Goal: Communication & Community: Answer question/provide support

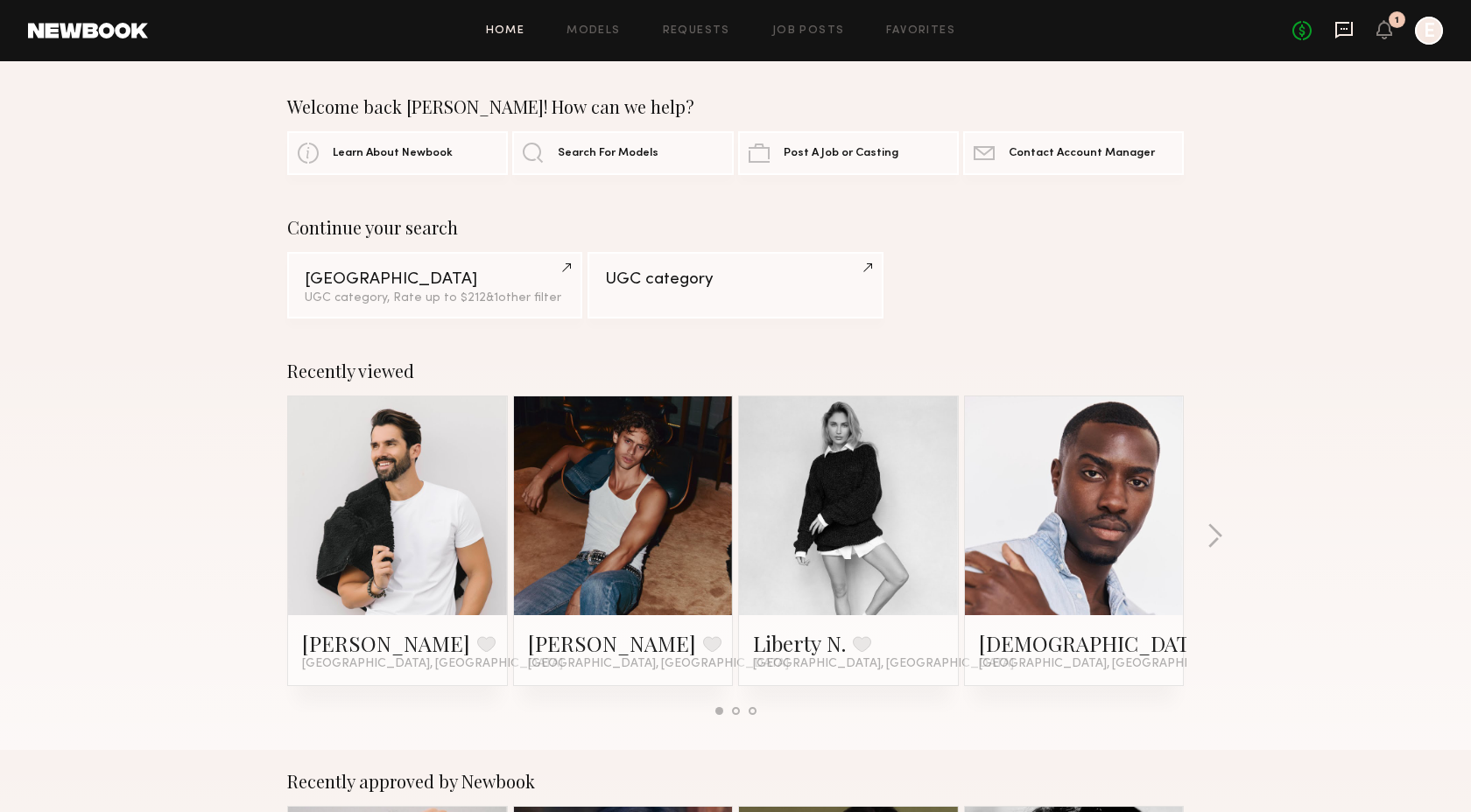
click at [1348, 31] on icon at bounding box center [1344, 29] width 19 height 19
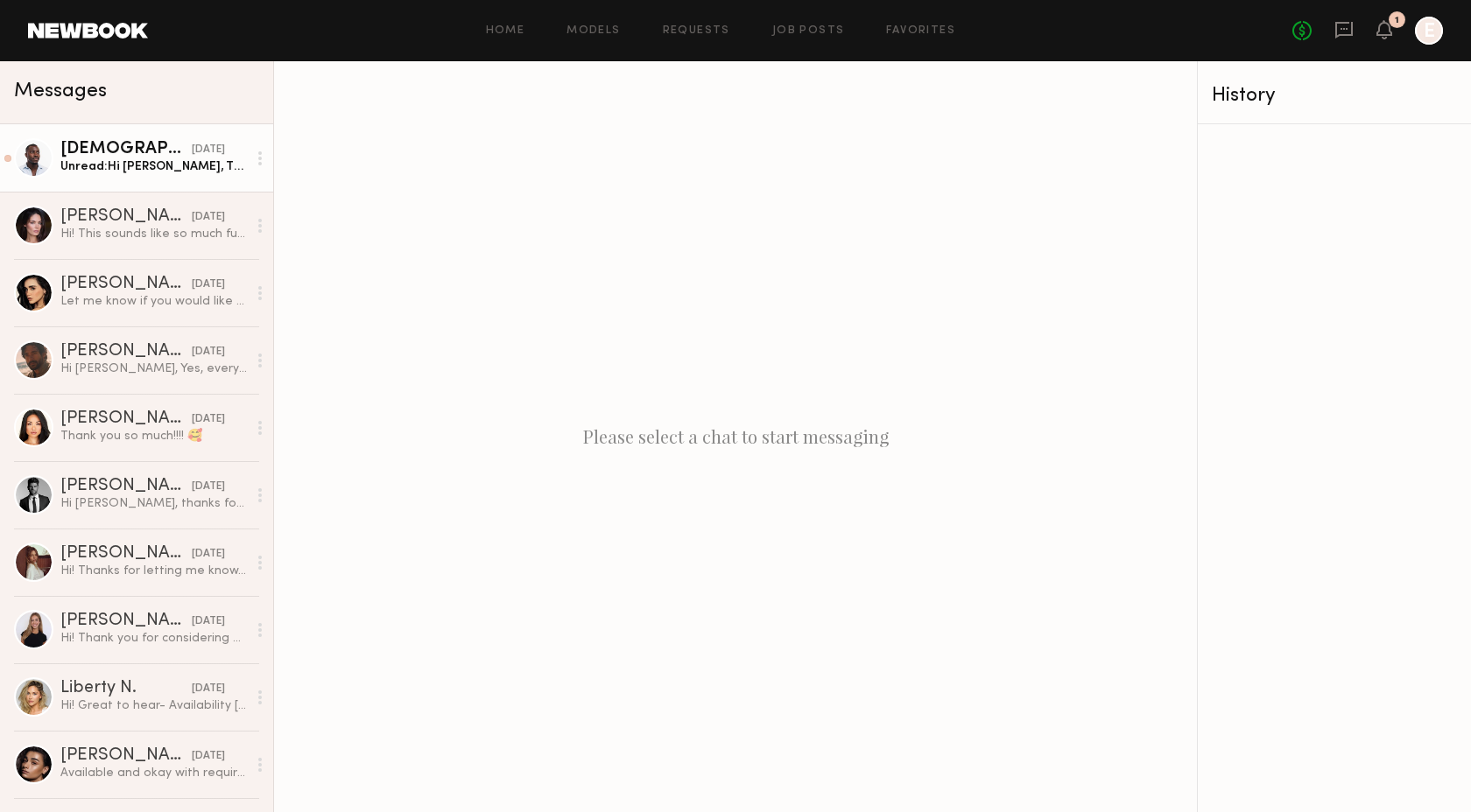
click at [117, 169] on div "Unread: Hi [PERSON_NAME], Thanks for reaching out! Yes, I’m currently still ava…" at bounding box center [154, 166] width 186 height 16
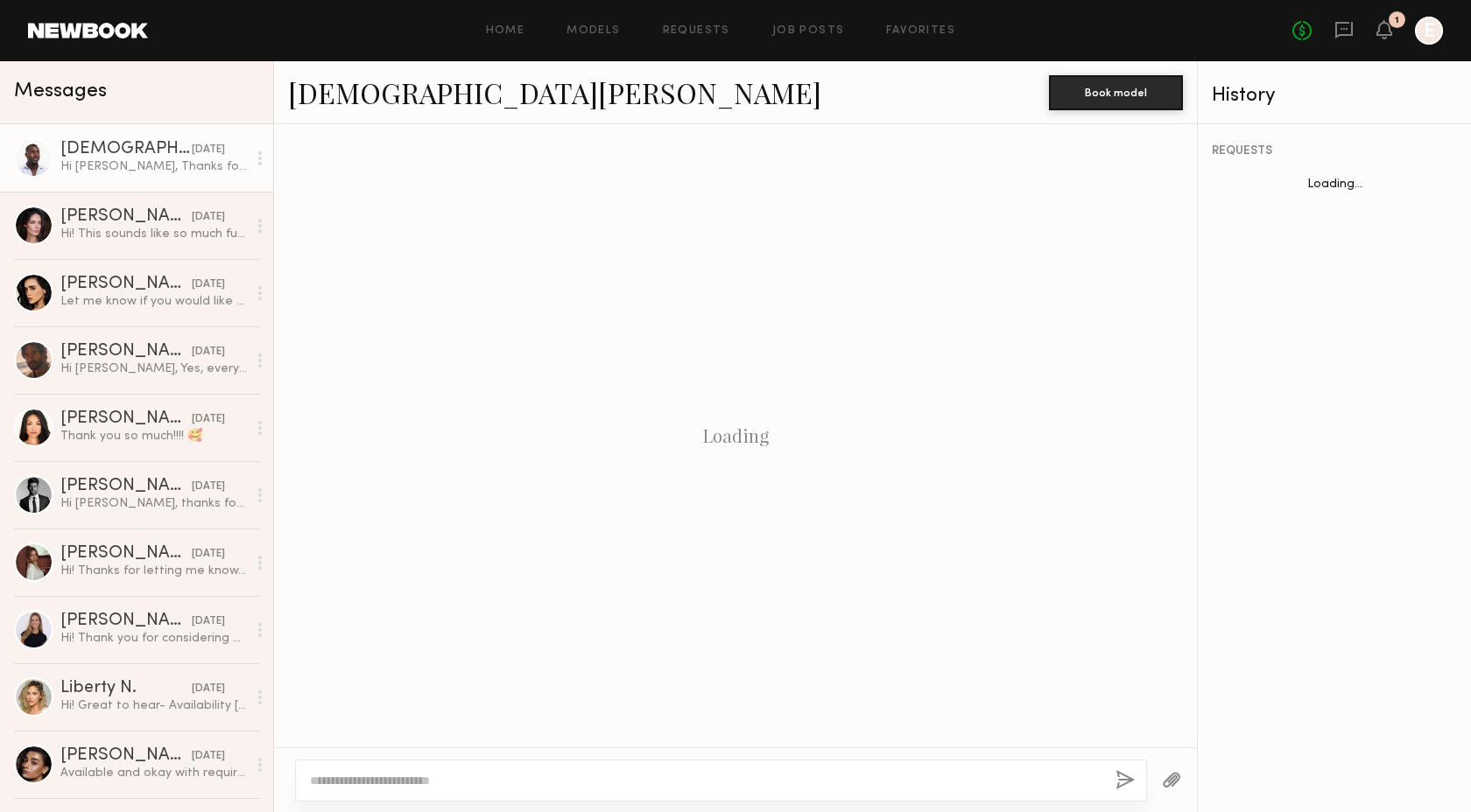
scroll to position [664, 0]
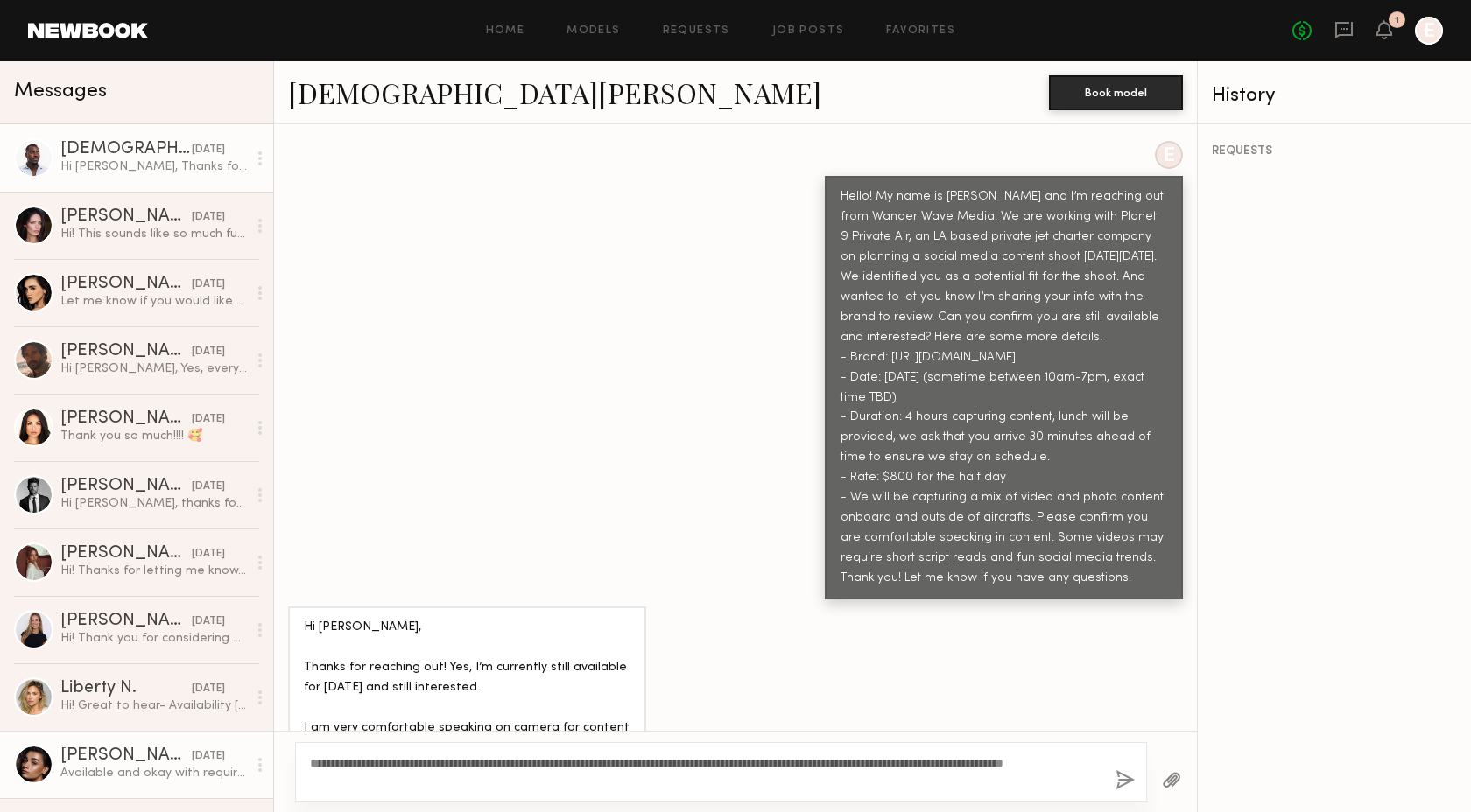
drag, startPoint x: 436, startPoint y: 787, endPoint x: 272, endPoint y: 770, distance: 164.9
click at [272, 770] on div "Messages [DEMOGRAPHIC_DATA][PERSON_NAME] [DATE] Hi [PERSON_NAME], Thanks for re…" at bounding box center [735, 436] width 1471 height 751
click at [476, 774] on textarea "**********" at bounding box center [706, 772] width 791 height 35
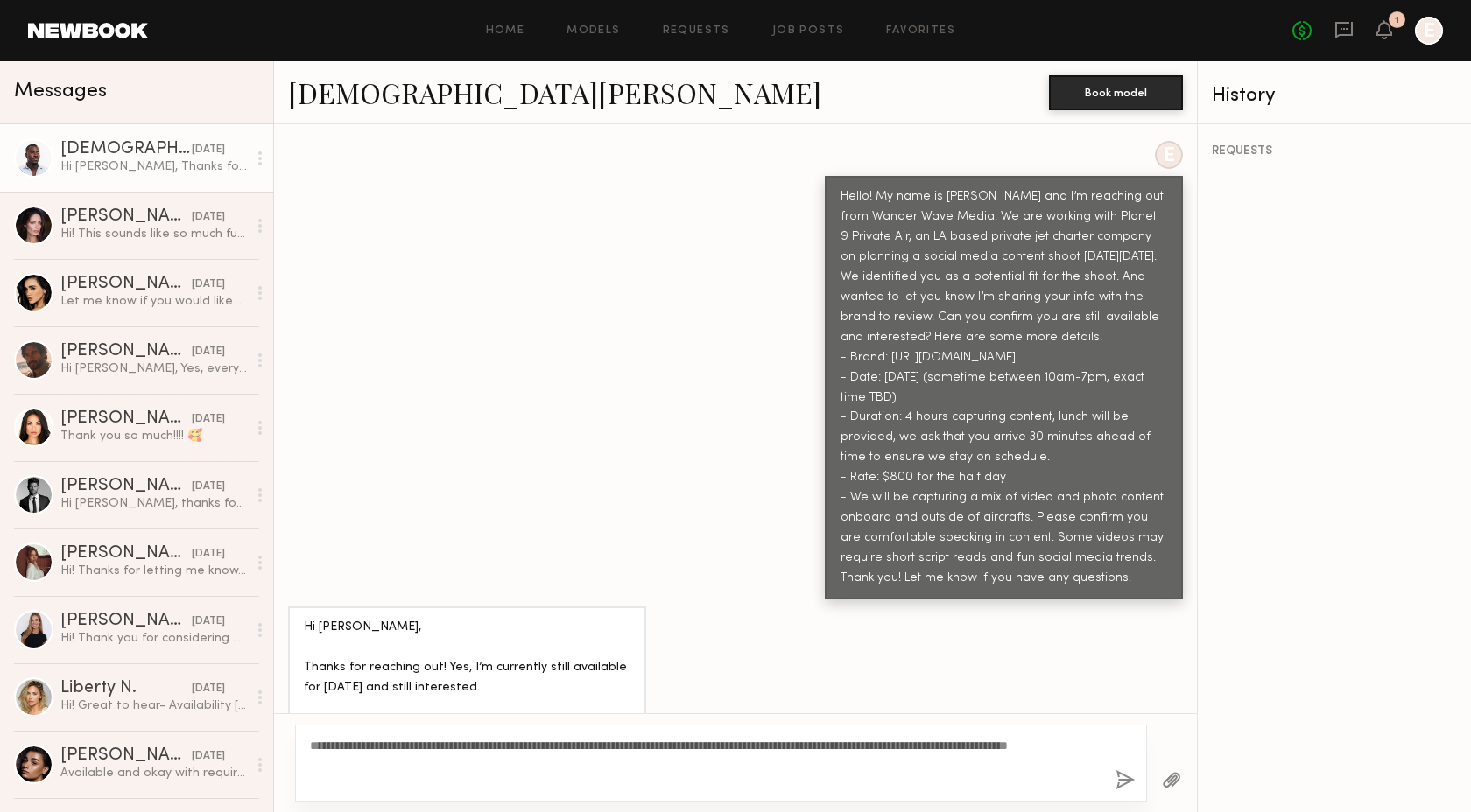
type textarea "**********"
click at [1116, 783] on button "button" at bounding box center [1125, 781] width 19 height 22
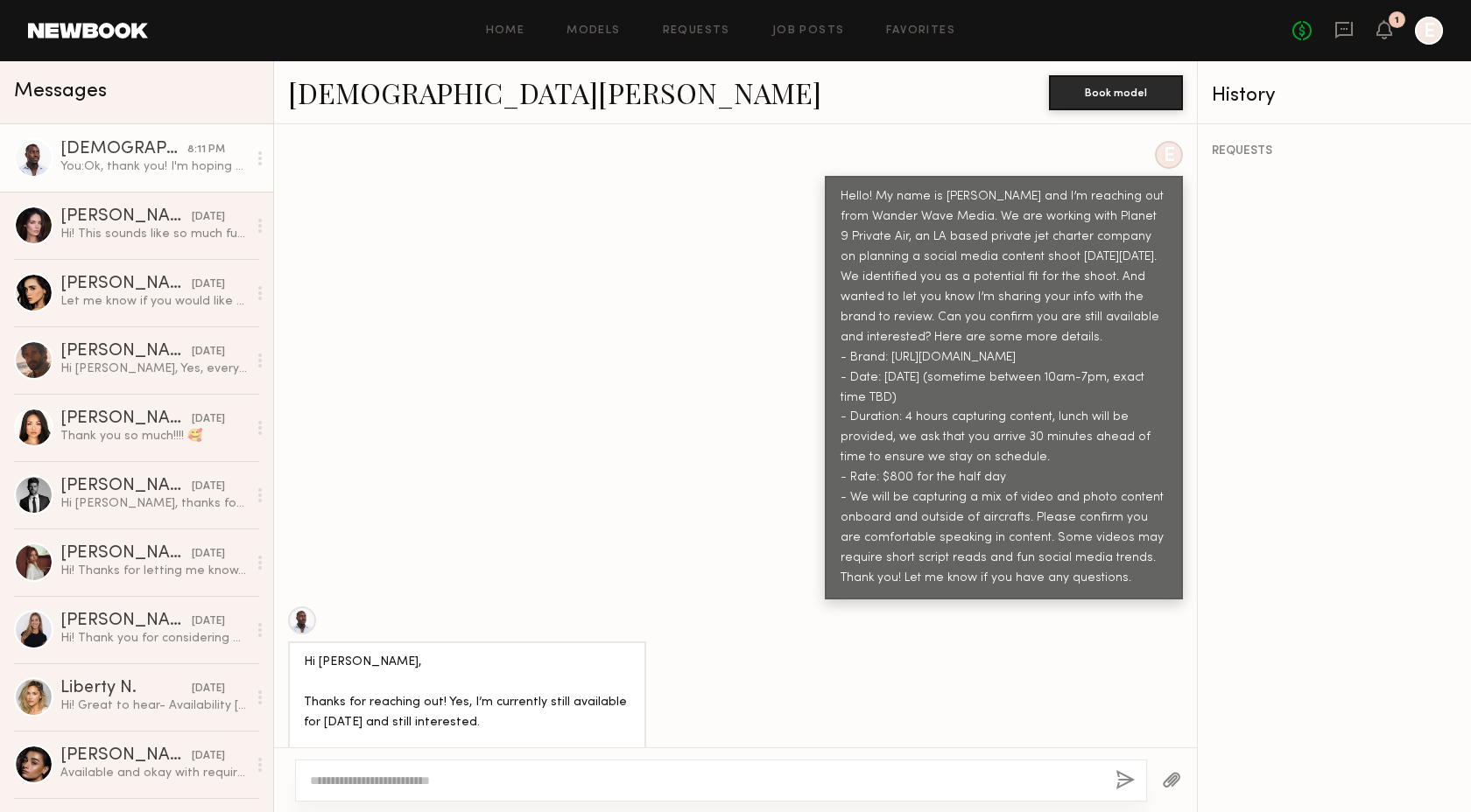
scroll to position [1054, 0]
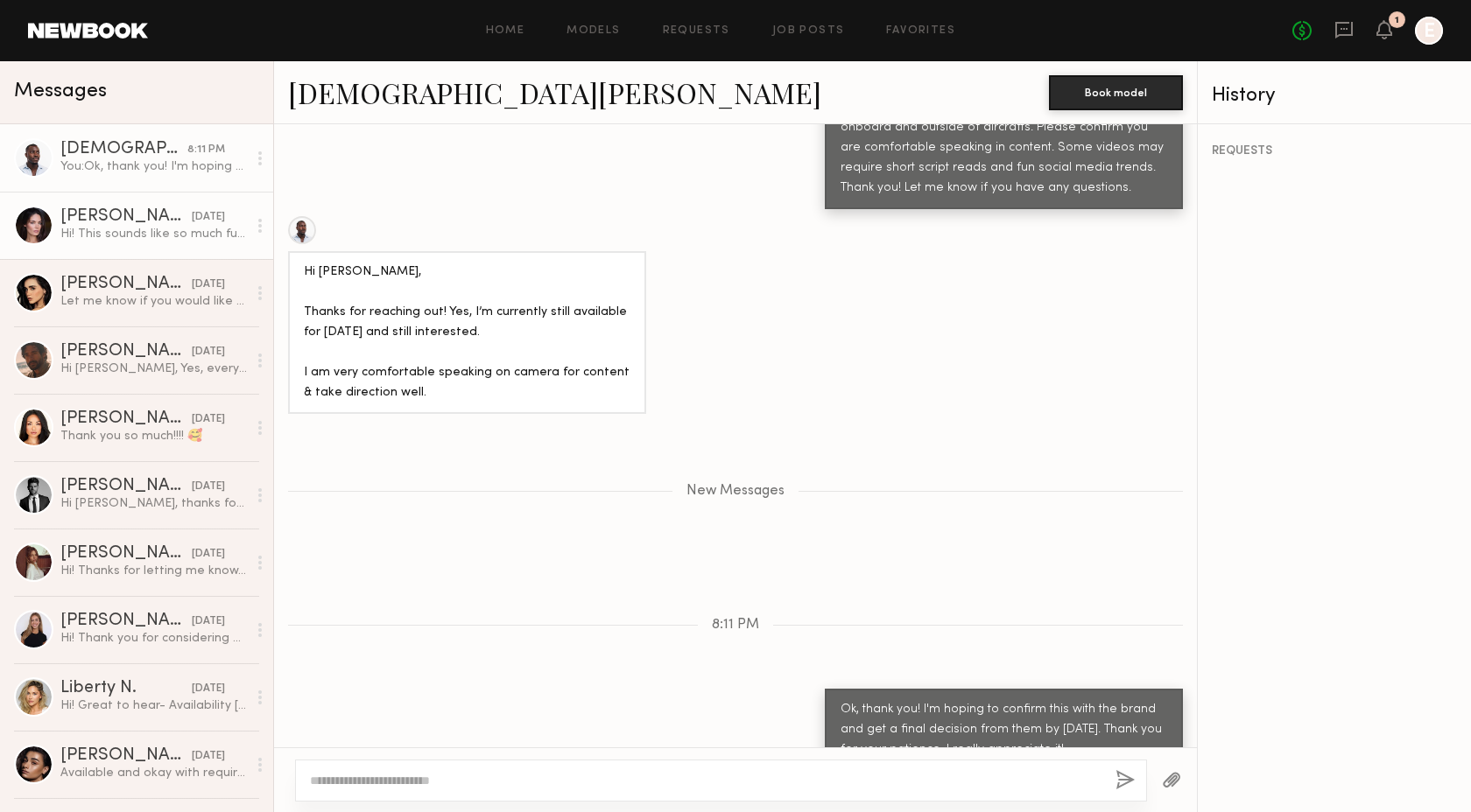
click at [164, 231] on div "Hi! This sounds like so much fun! I’ll hold the date for now 🤗" at bounding box center [154, 234] width 186 height 16
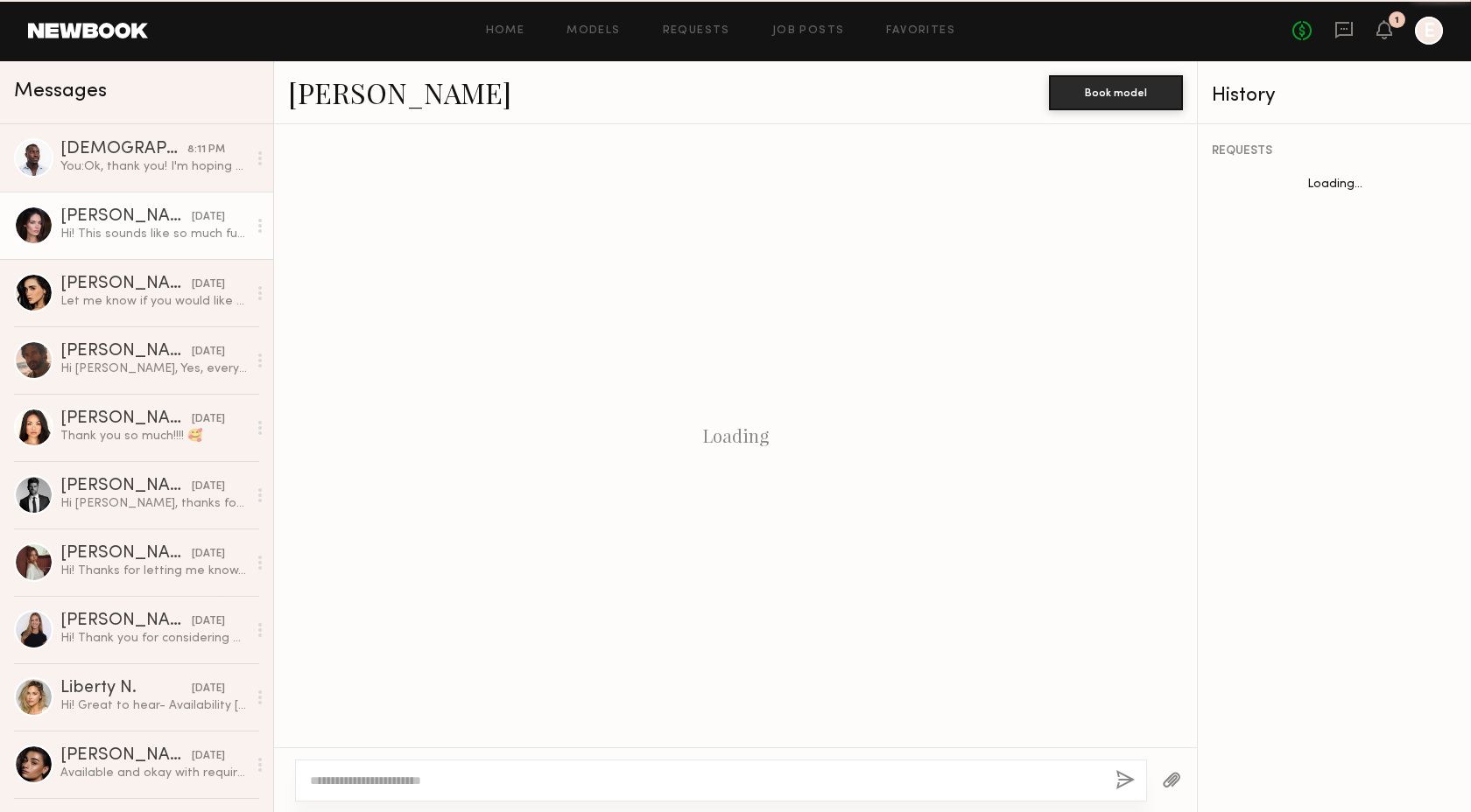
scroll to position [697, 0]
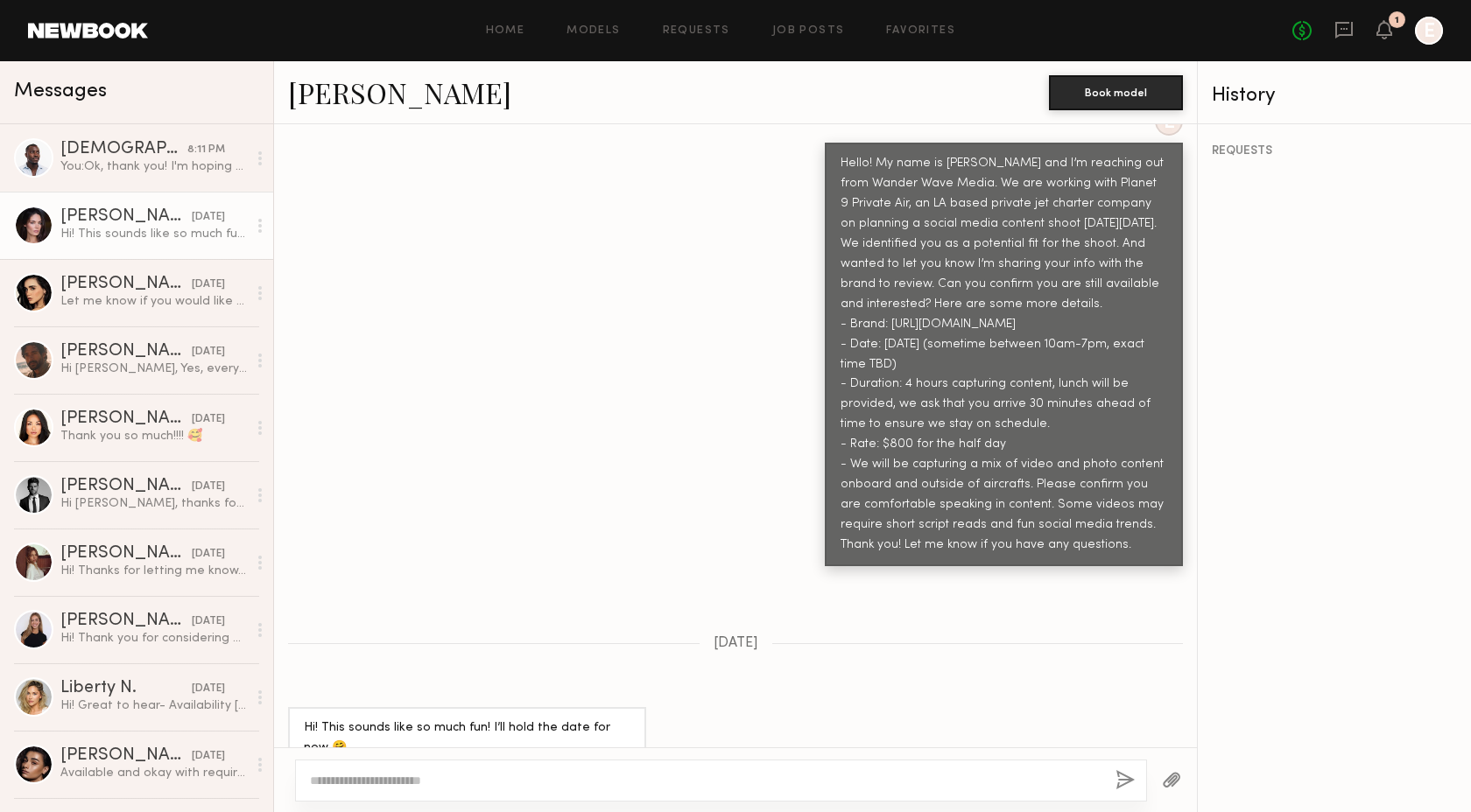
click at [424, 787] on textarea at bounding box center [706, 781] width 791 height 17
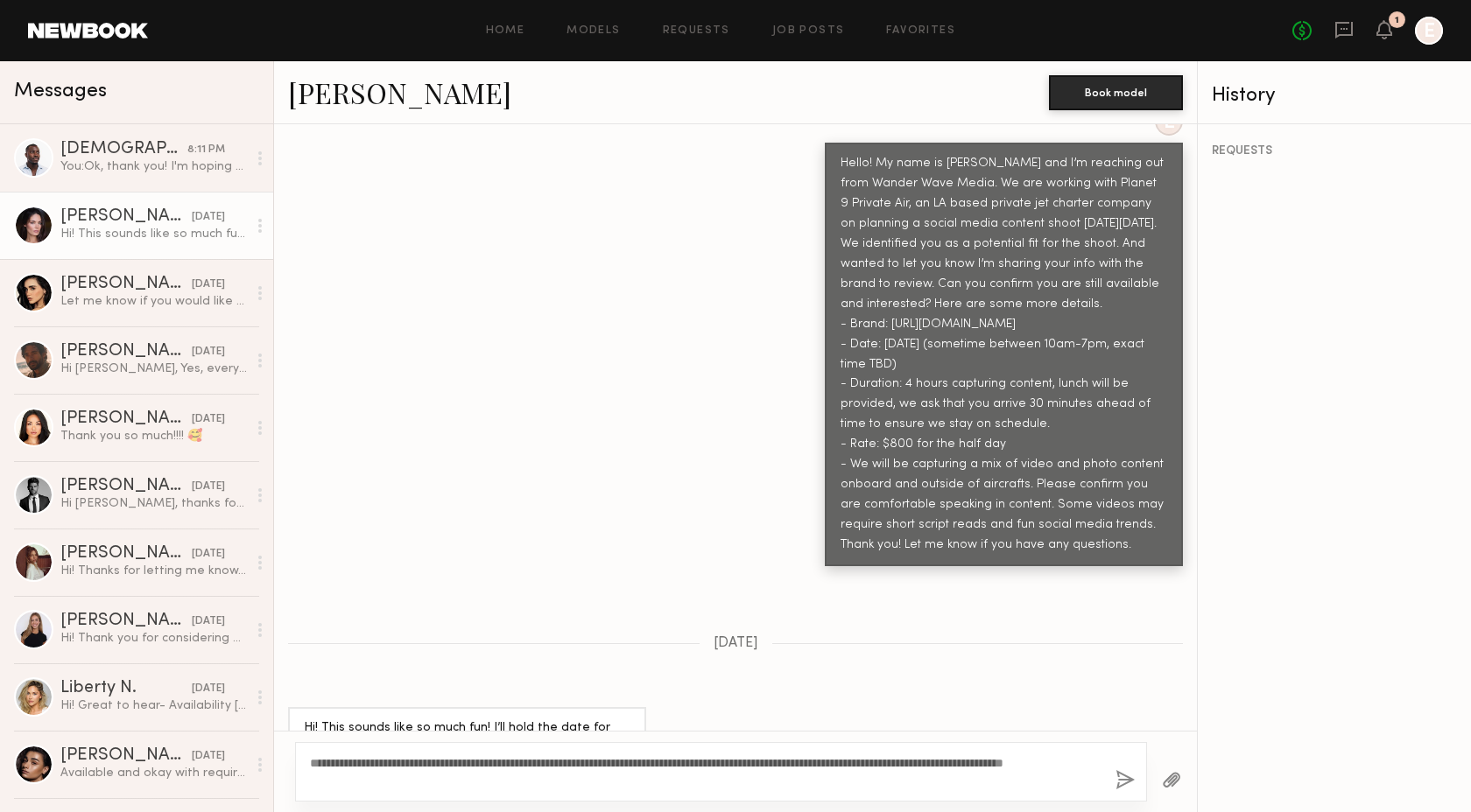
type textarea "**********"
click at [1125, 779] on button "button" at bounding box center [1125, 781] width 19 height 22
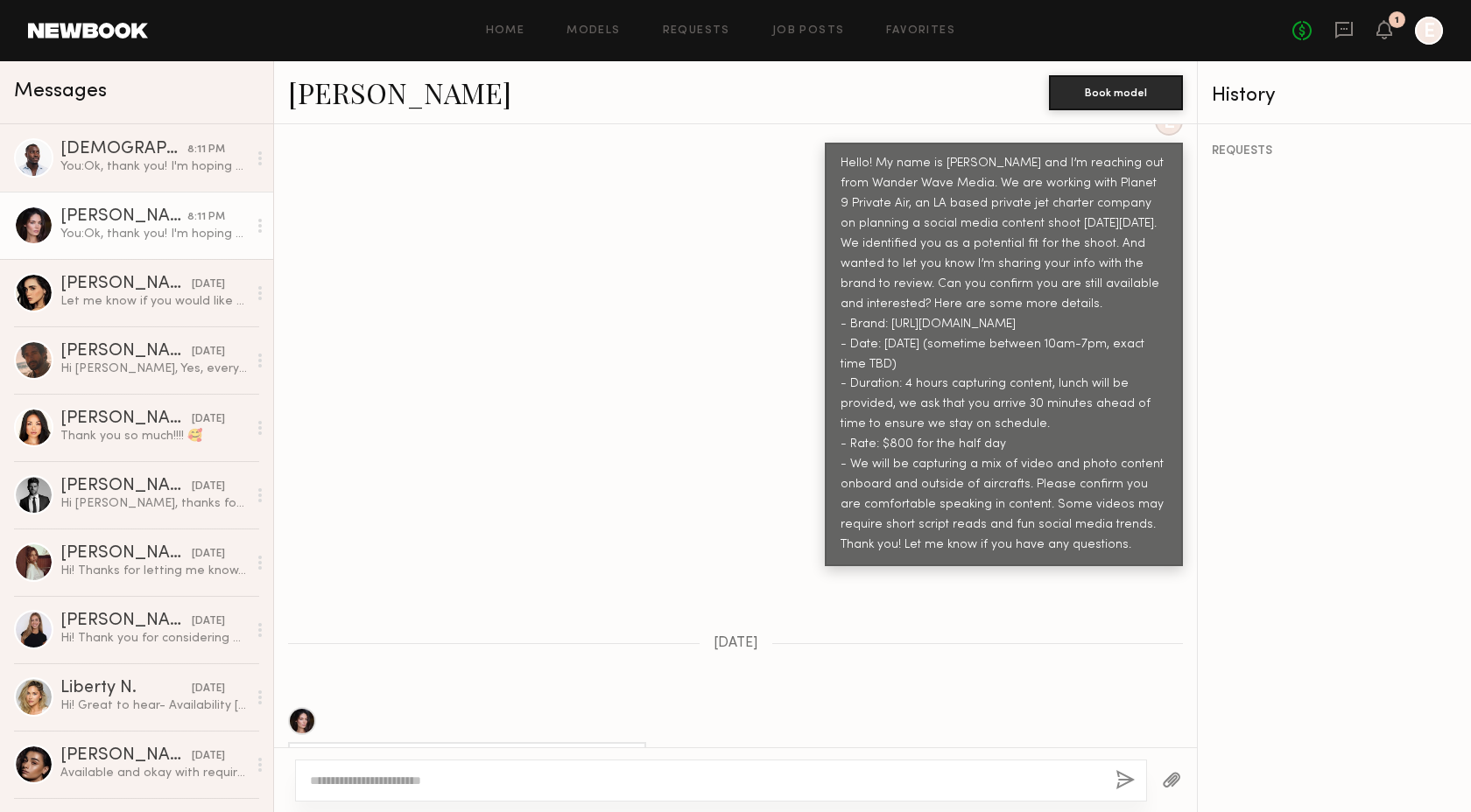
scroll to position [1088, 0]
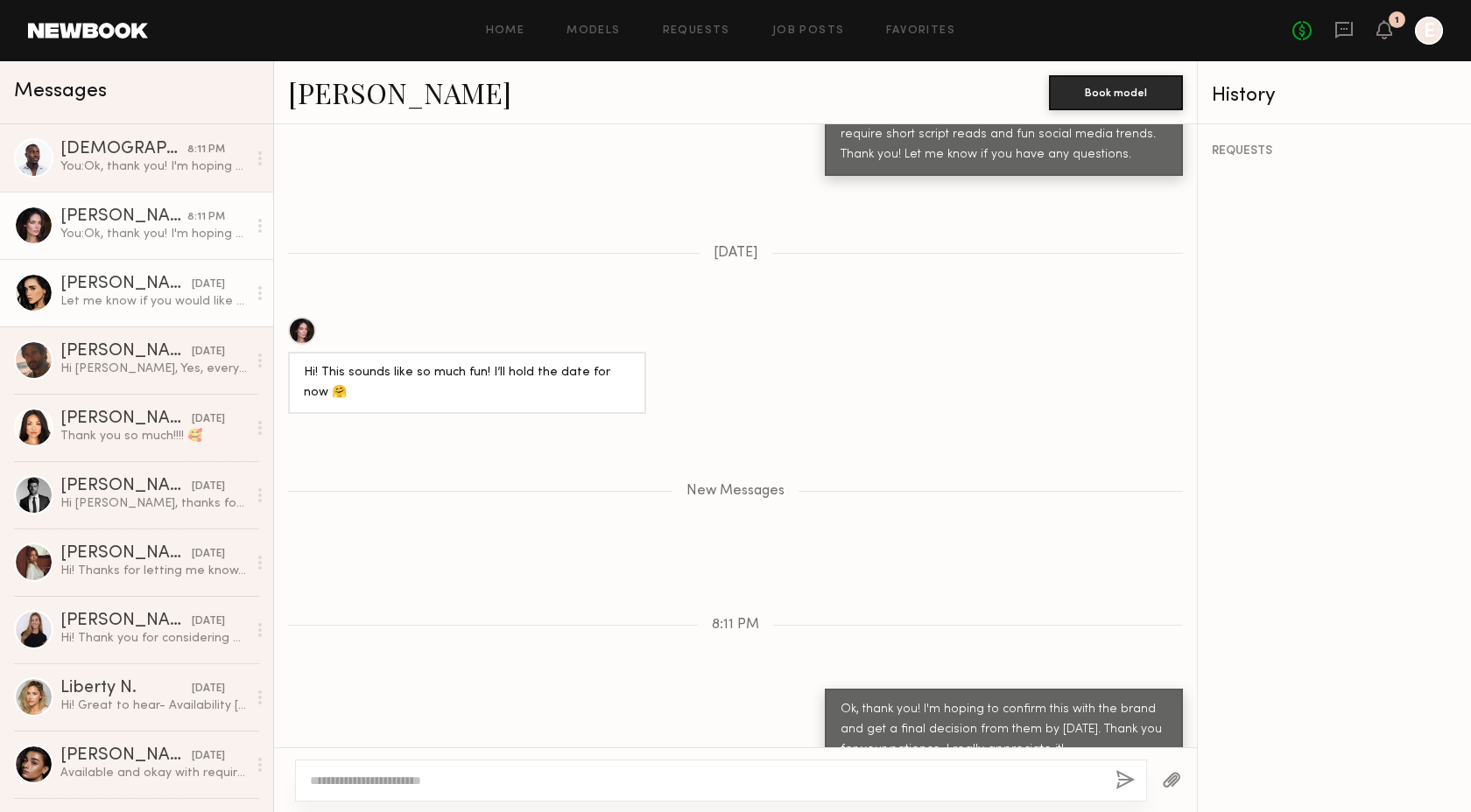
click at [104, 292] on div "[PERSON_NAME]" at bounding box center [126, 284] width 131 height 17
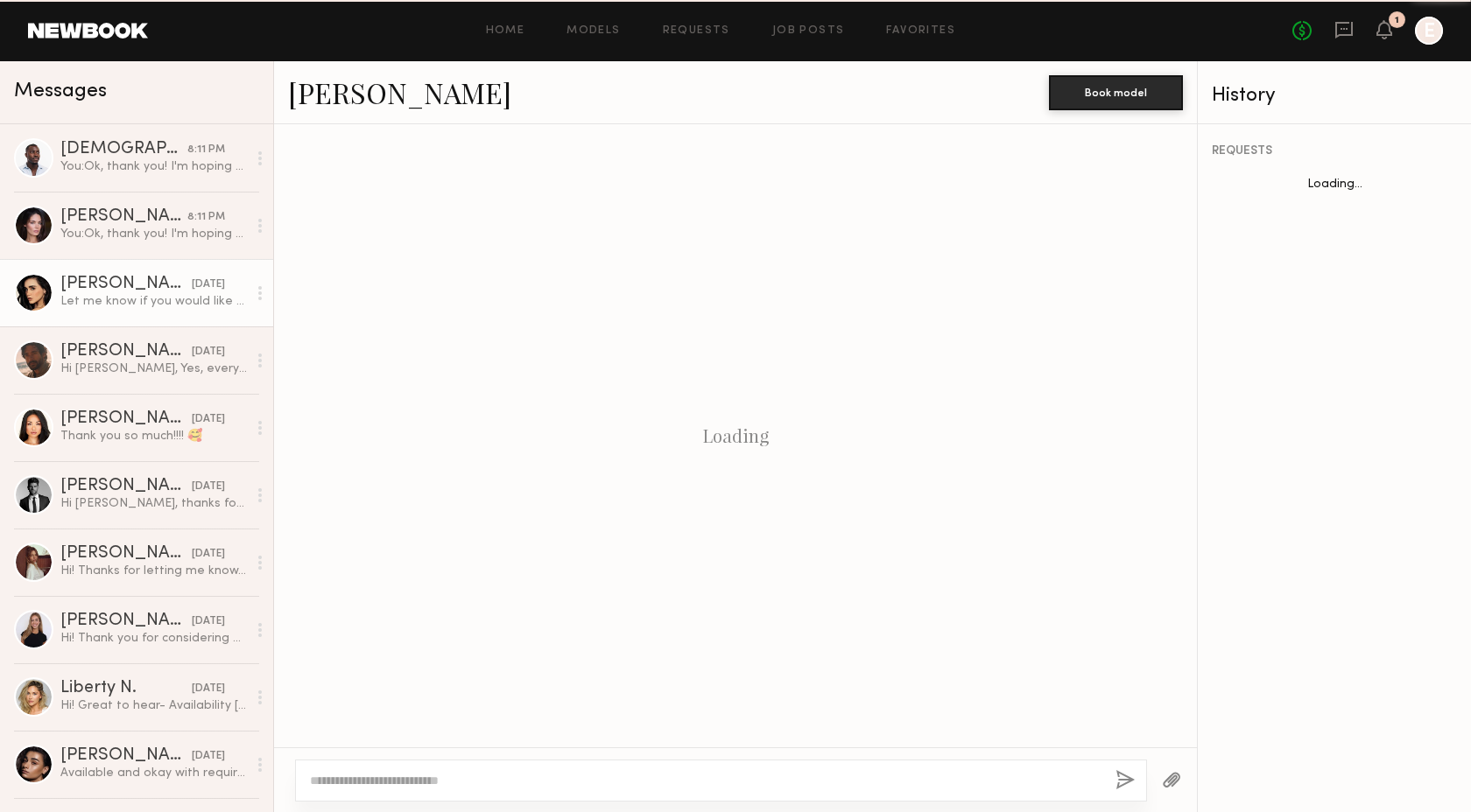
scroll to position [860, 0]
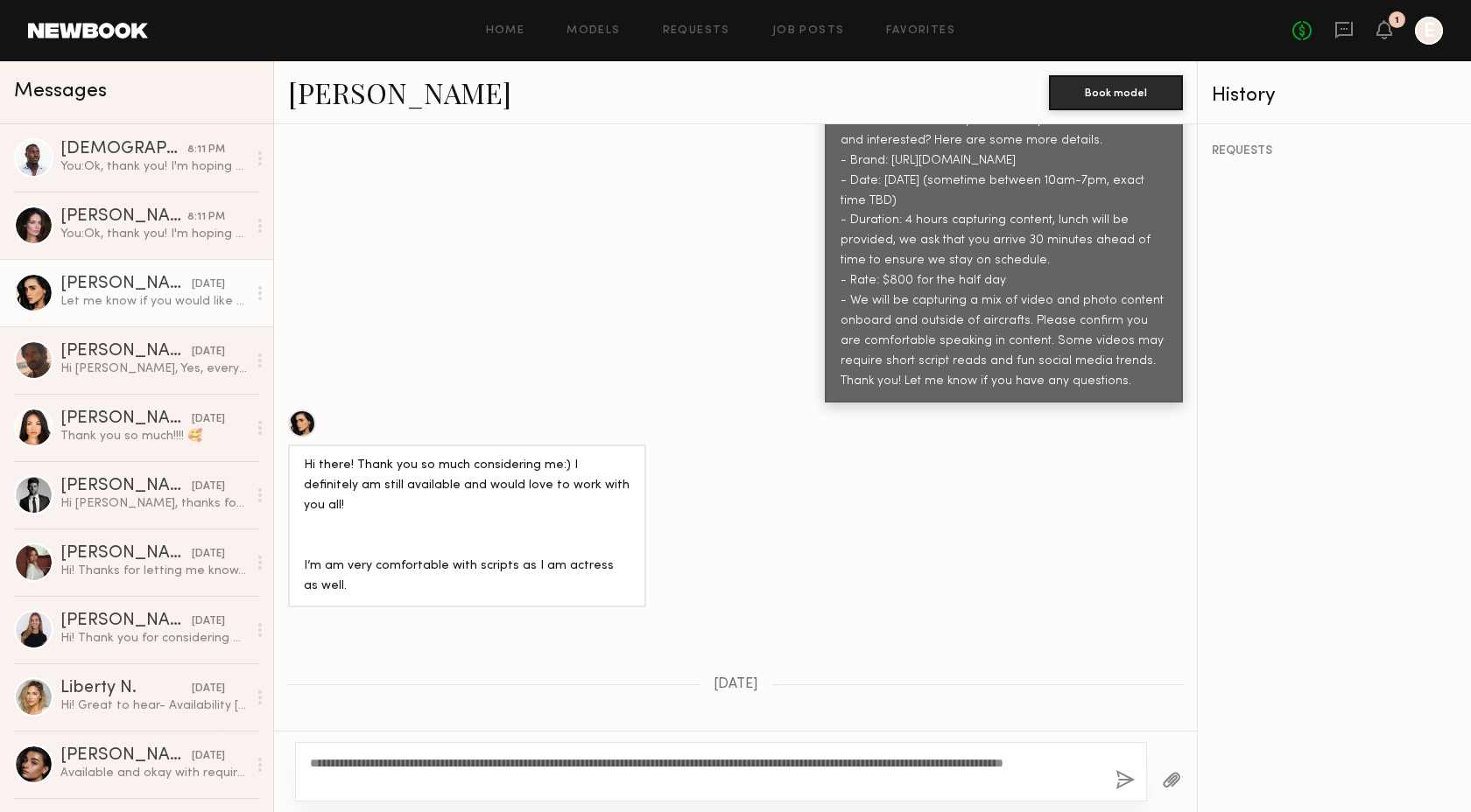
type textarea "**********"
click at [1121, 776] on button "button" at bounding box center [1125, 781] width 19 height 22
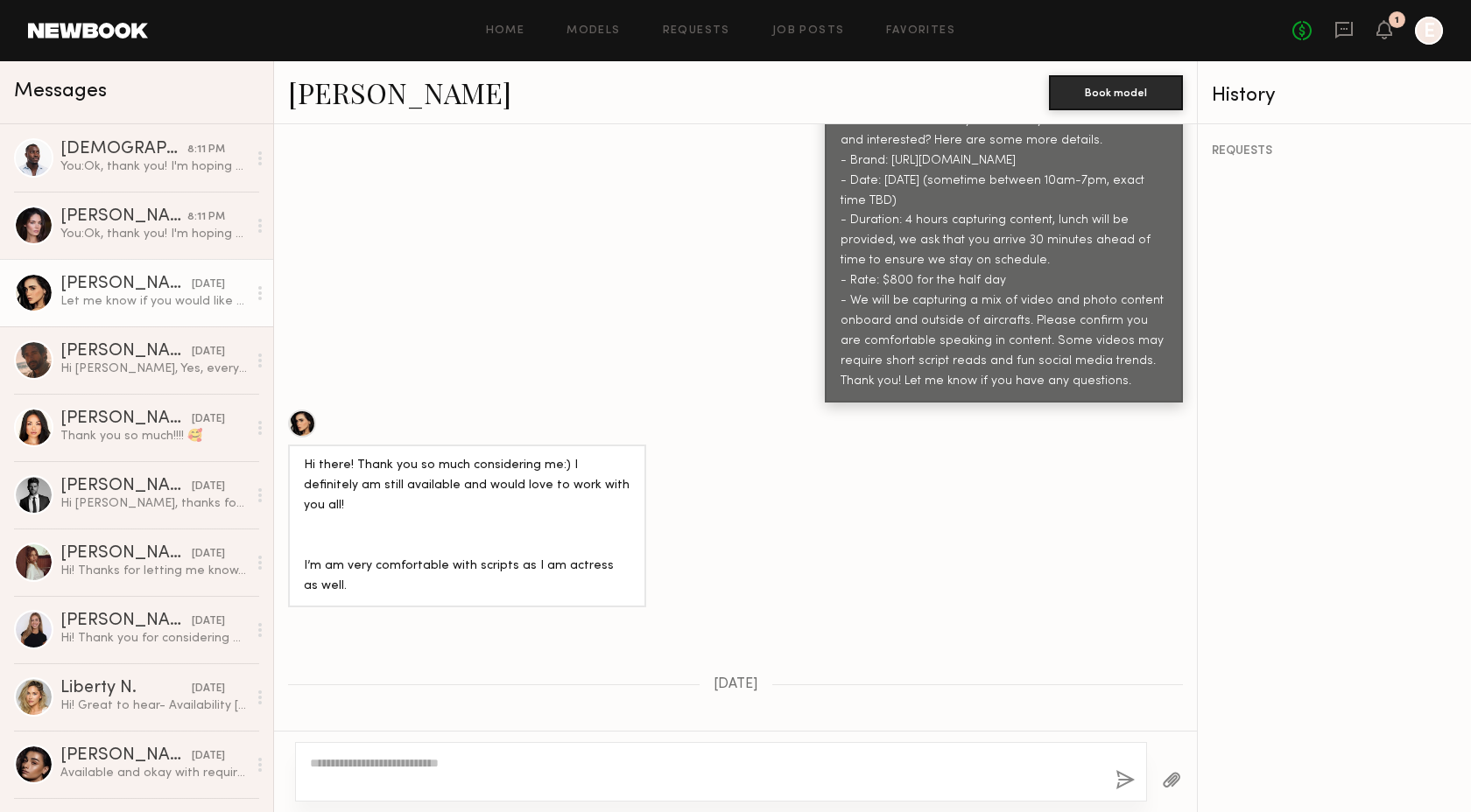
scroll to position [1216, 0]
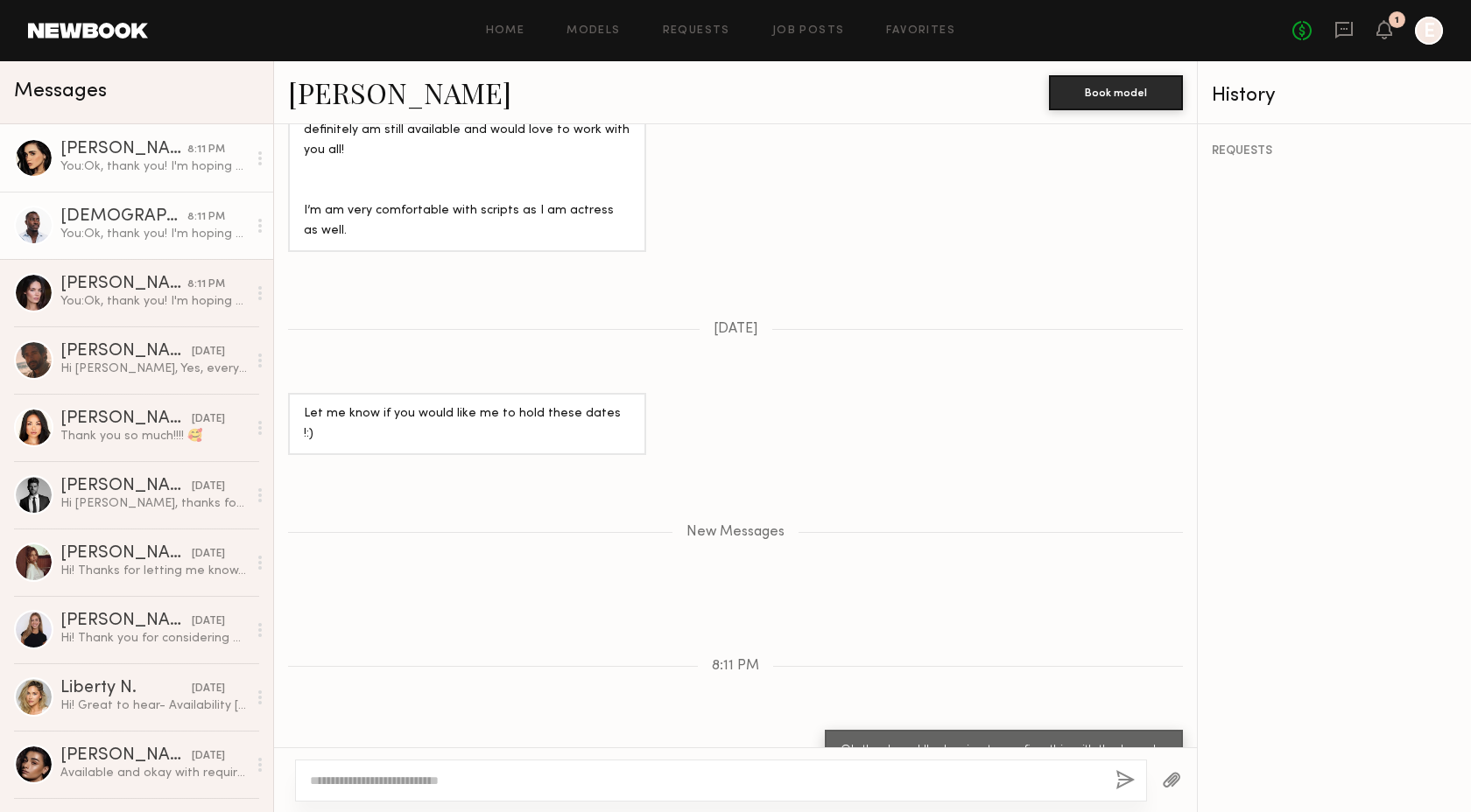
click at [130, 242] on link "[DEMOGRAPHIC_DATA][PERSON_NAME] 8:11 PM You: Ok, thank you! I'm hoping to confi…" at bounding box center [136, 225] width 273 height 68
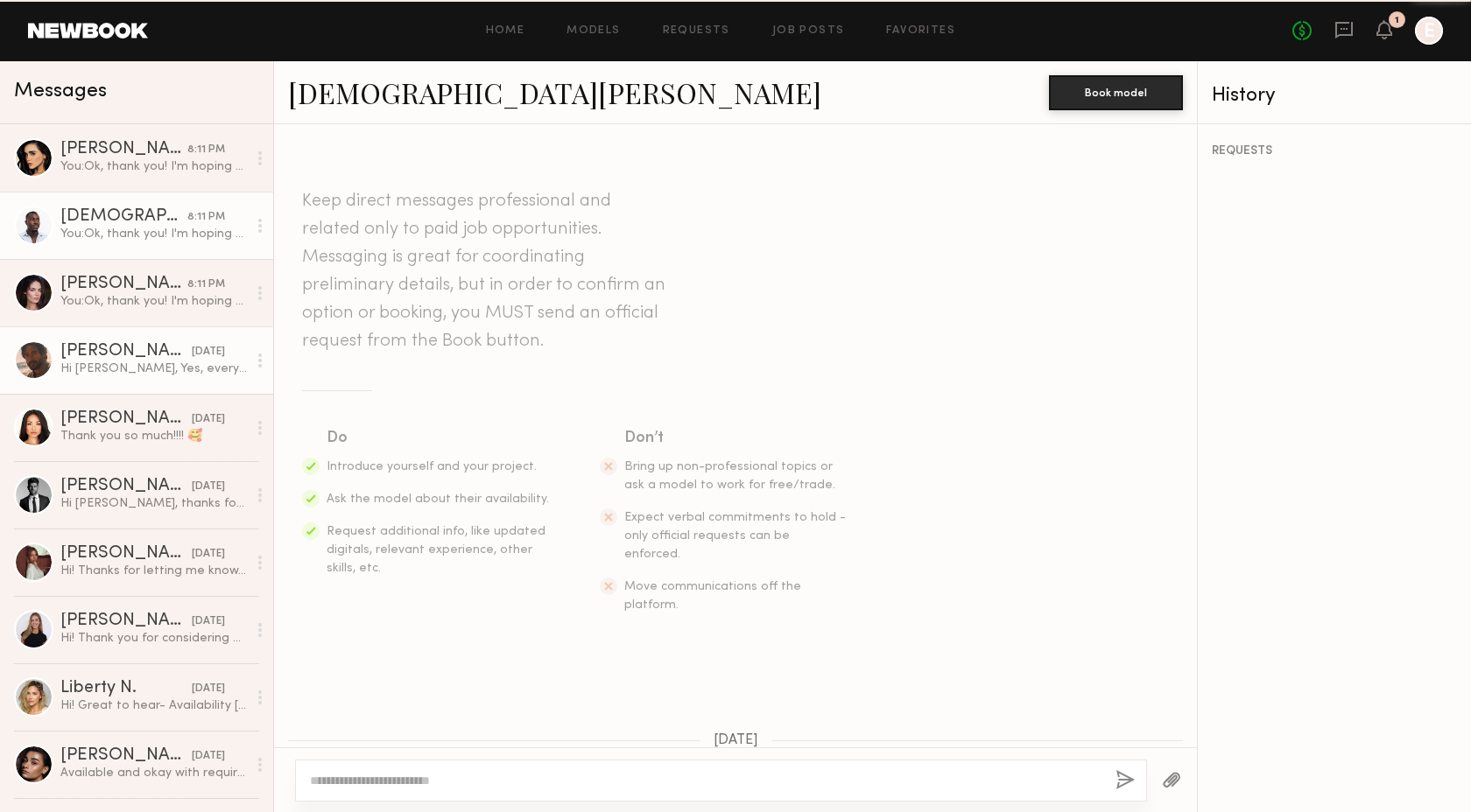
scroll to position [921, 0]
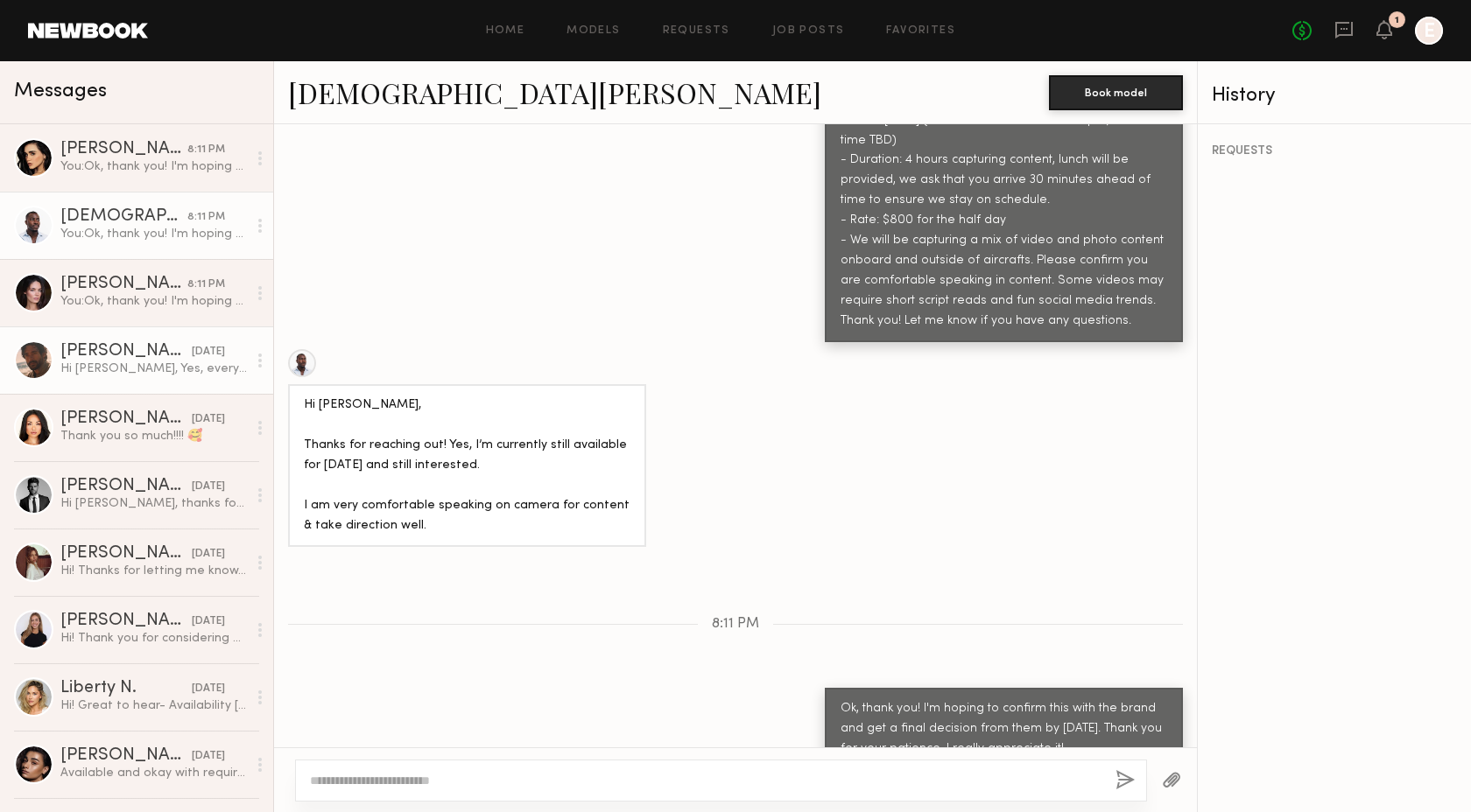
click at [144, 382] on link "[PERSON_NAME] [DATE] Hi [PERSON_NAME], Yes, everything looks great and the 10th…" at bounding box center [136, 359] width 273 height 68
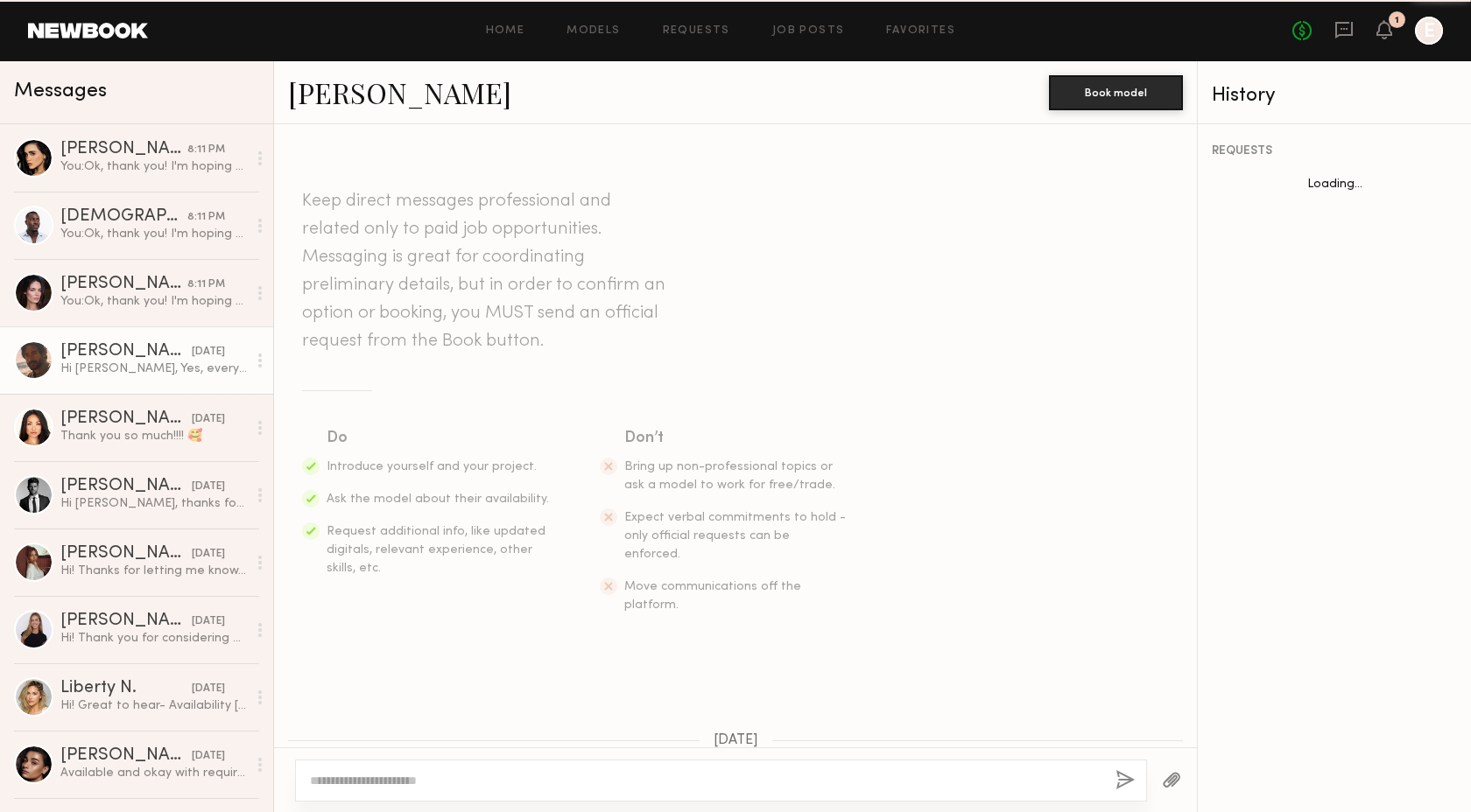
scroll to position [737, 0]
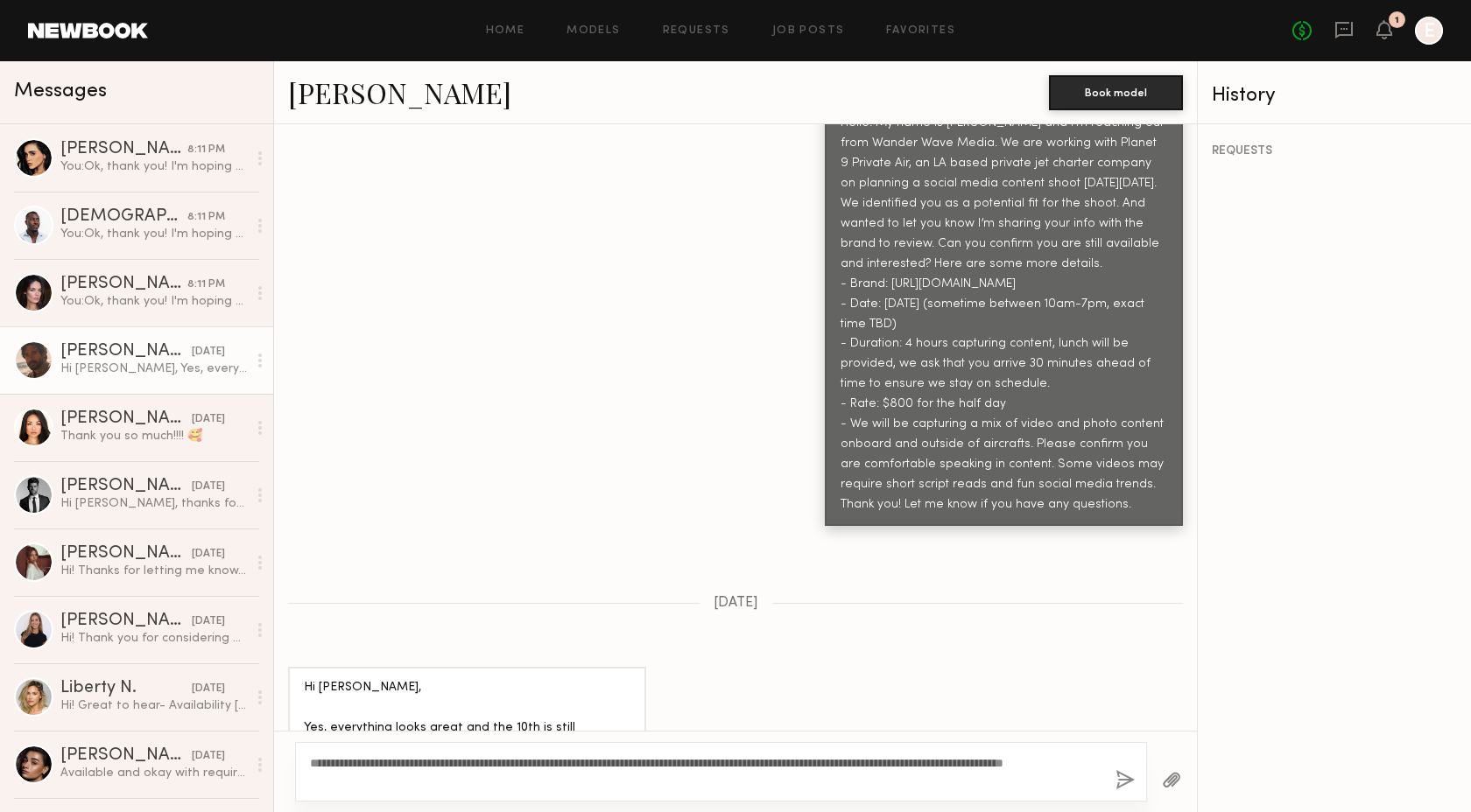
type textarea "**********"
click at [1126, 779] on button "button" at bounding box center [1125, 781] width 19 height 22
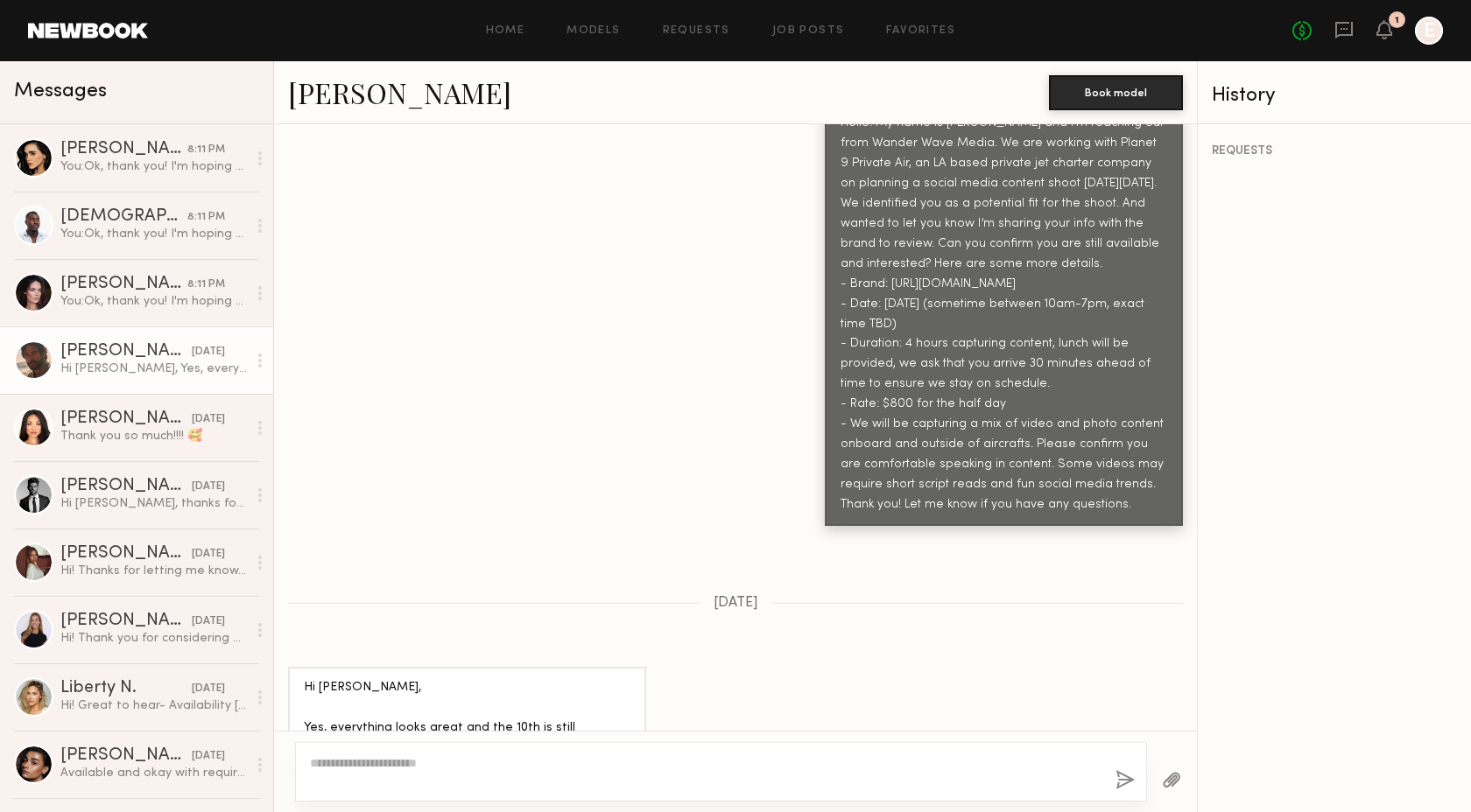
scroll to position [1127, 0]
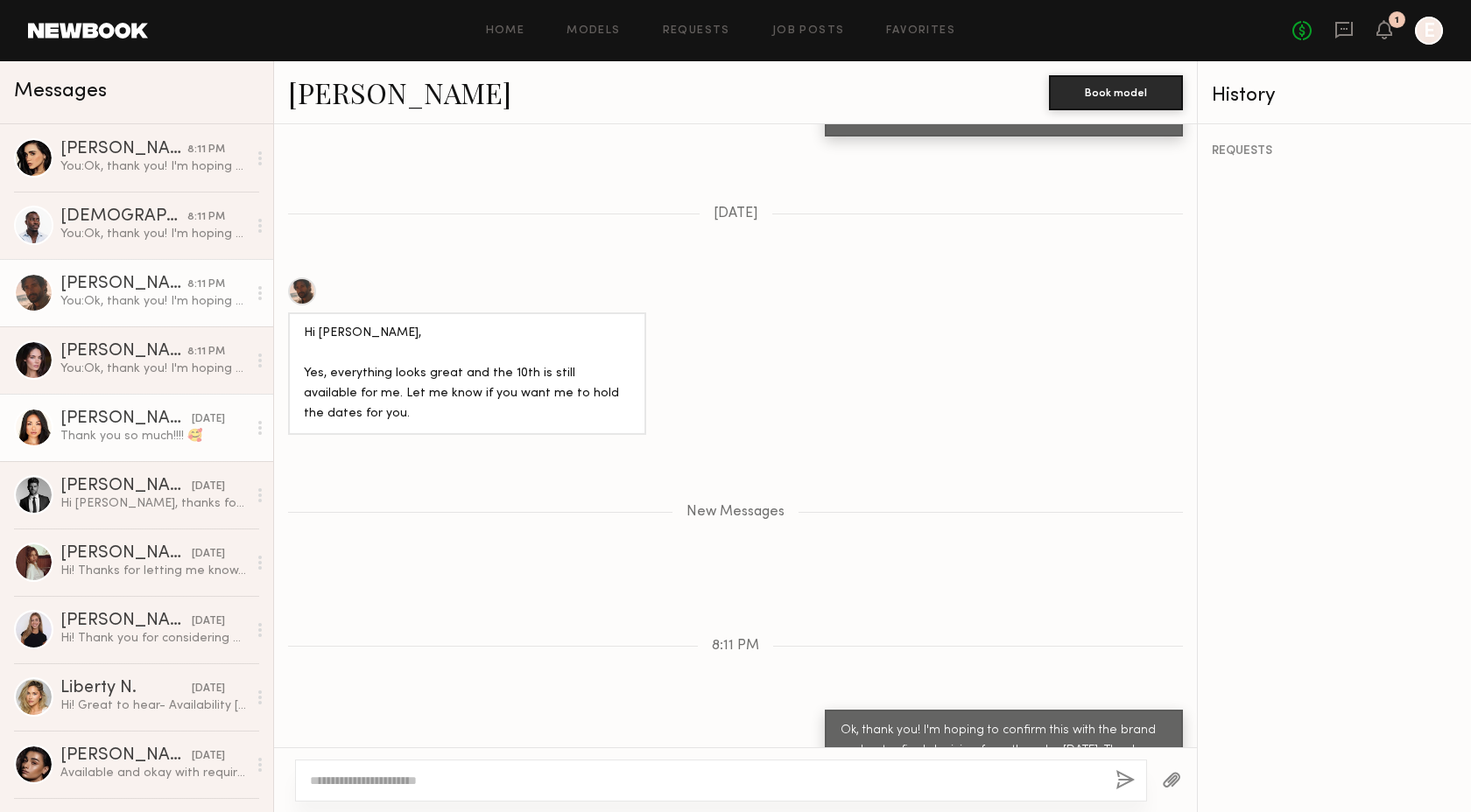
click at [140, 437] on div "Thank you so much!!!! 🥰" at bounding box center [154, 435] width 186 height 16
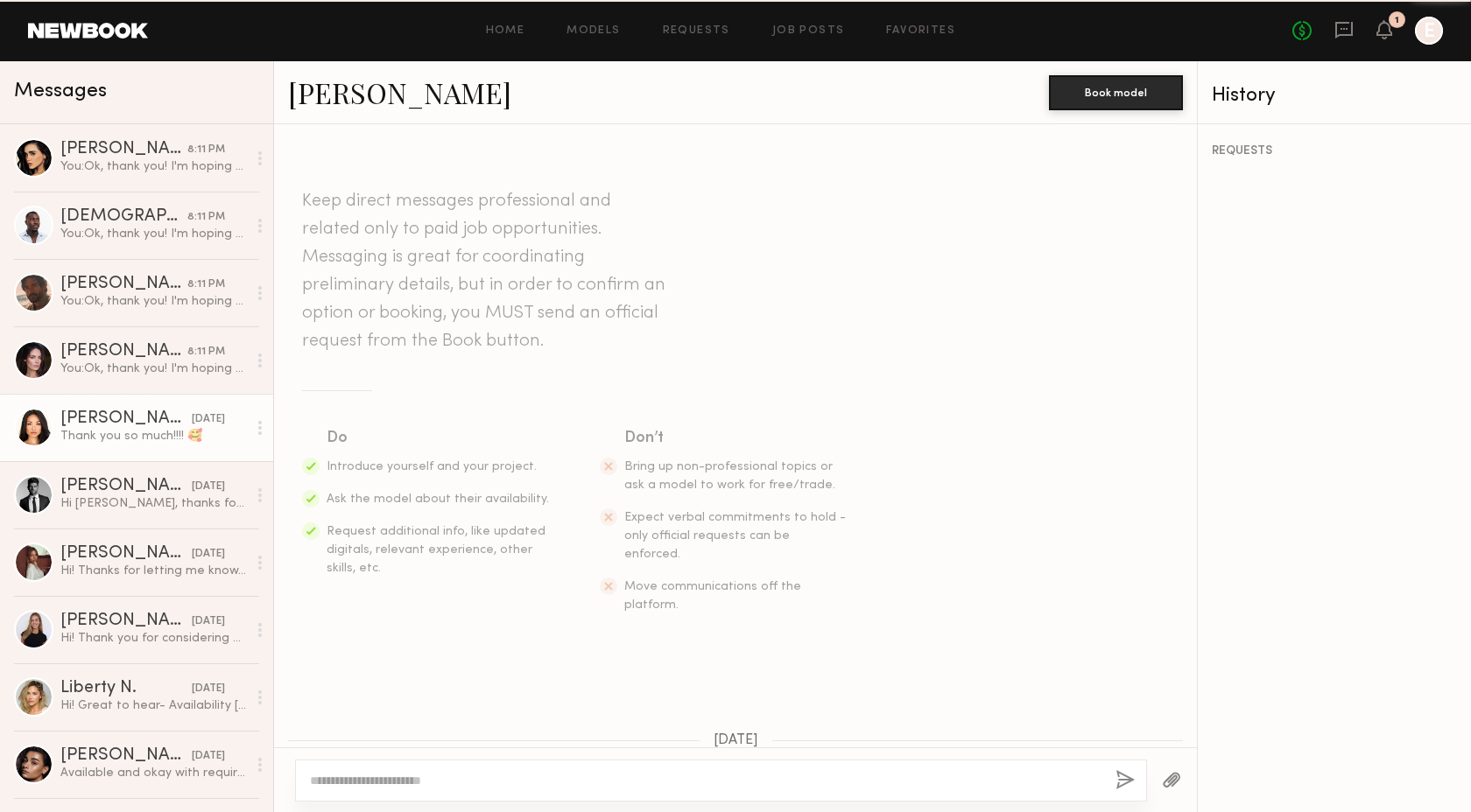
scroll to position [781, 0]
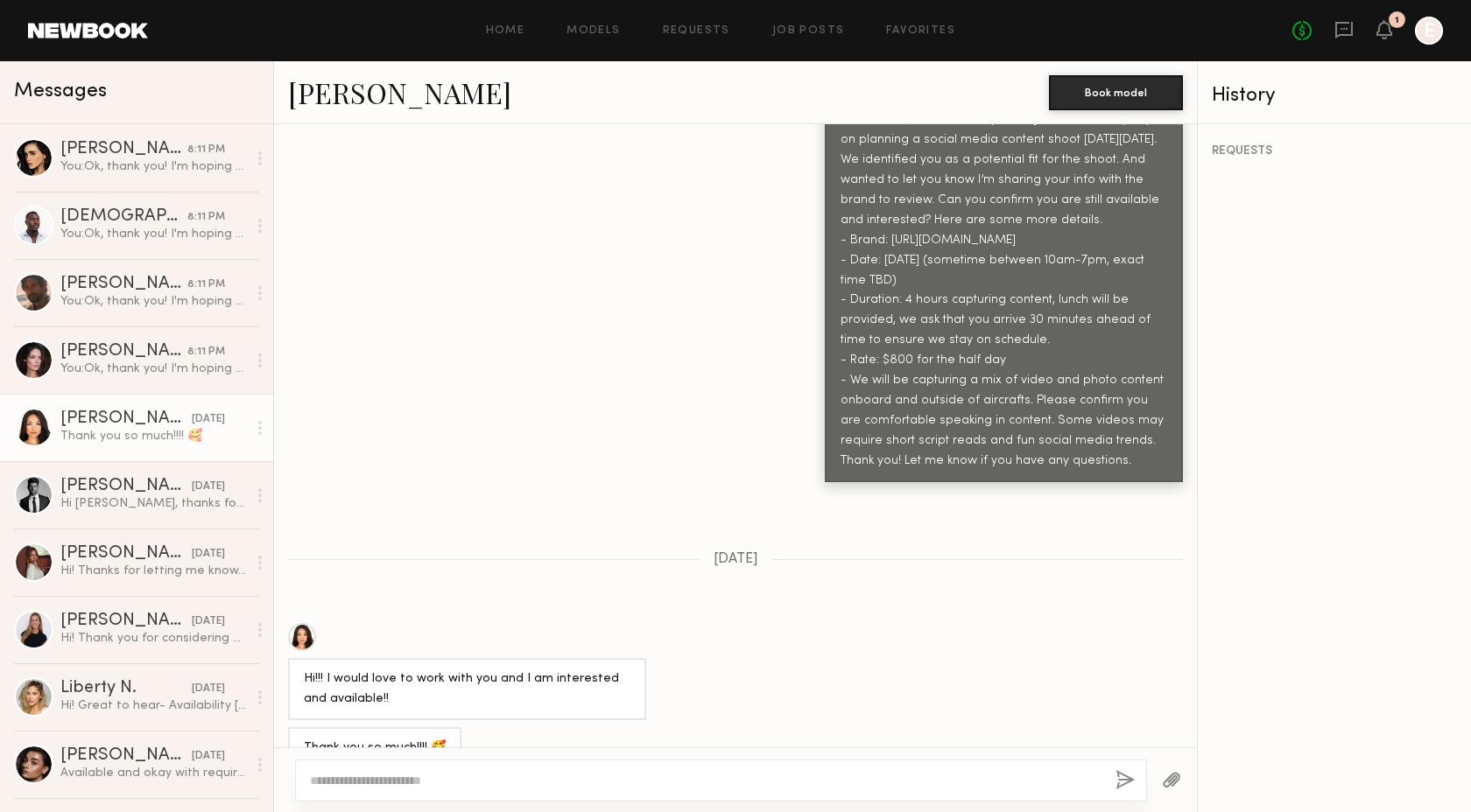
click at [475, 790] on div at bounding box center [721, 781] width 852 height 42
click at [470, 779] on textarea at bounding box center [706, 781] width 791 height 17
paste textarea "**********"
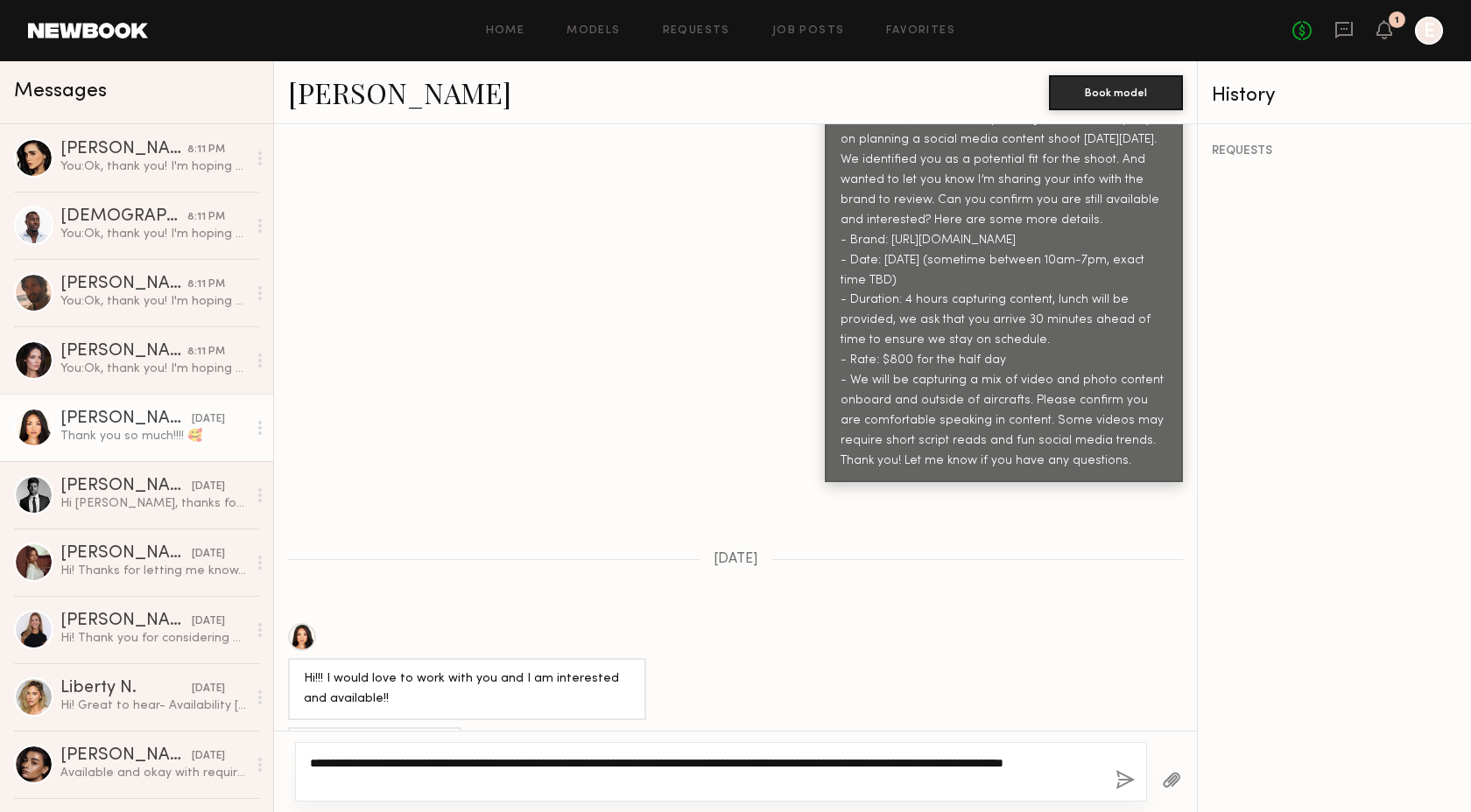
type textarea "**********"
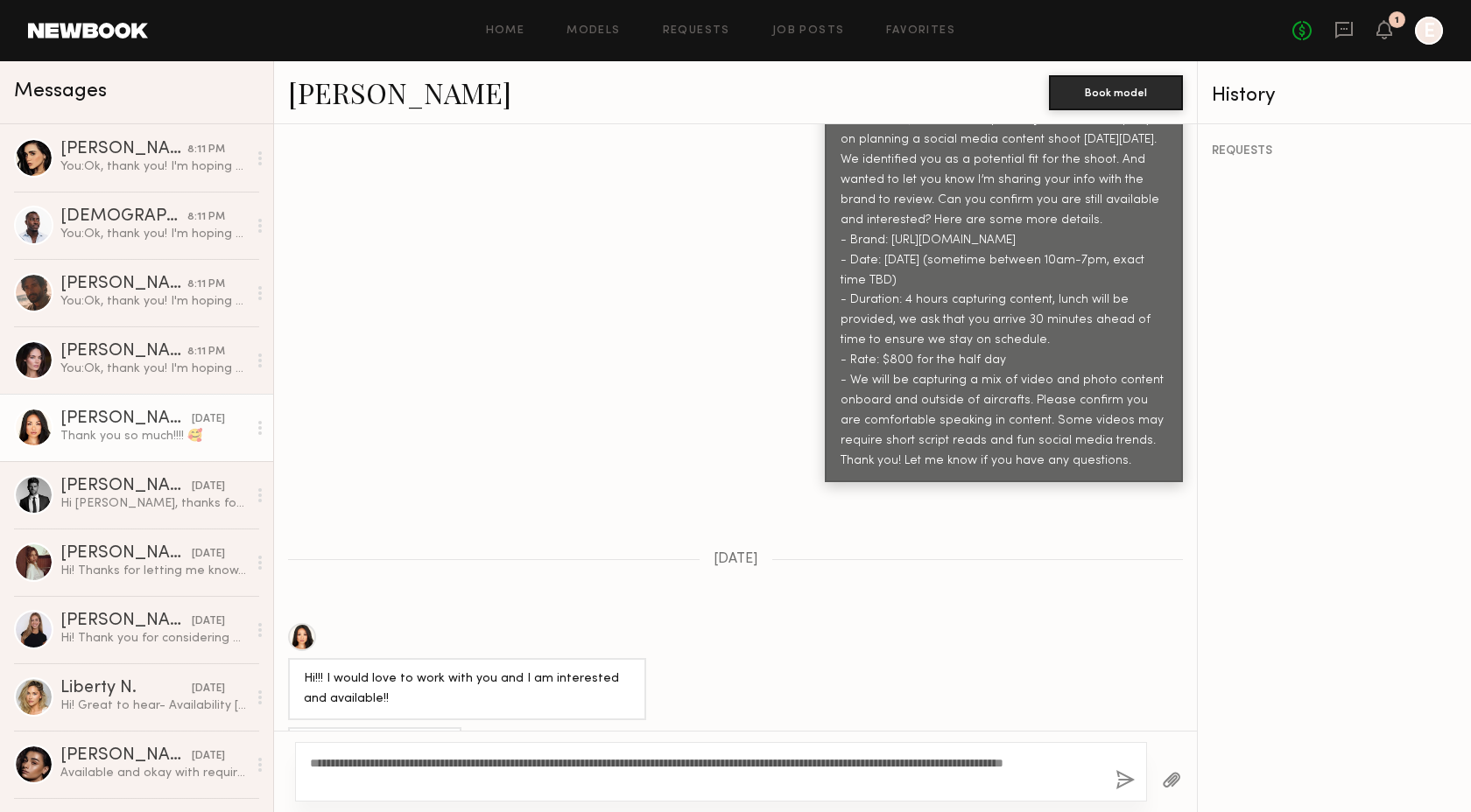
click at [1118, 779] on button "button" at bounding box center [1125, 781] width 19 height 22
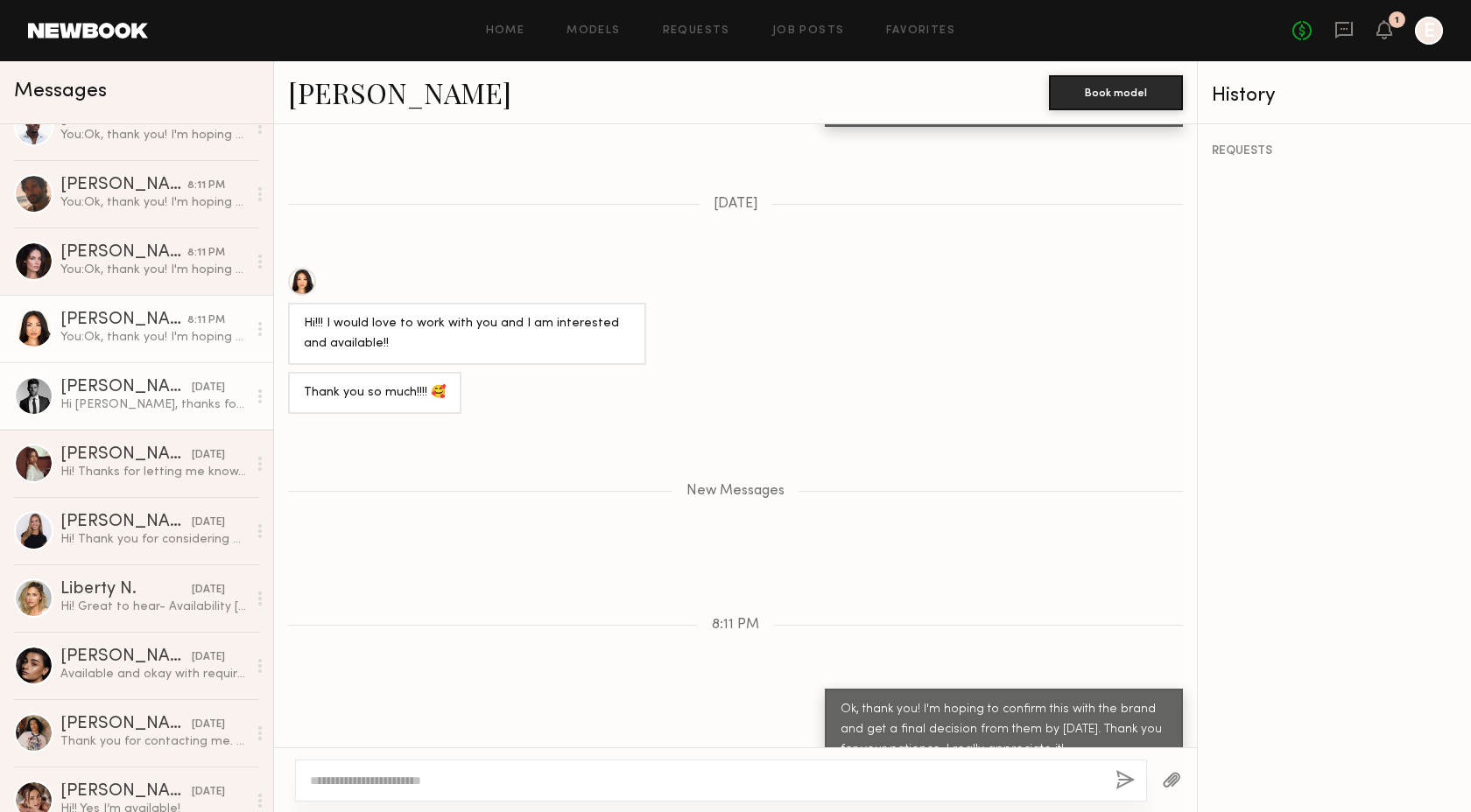
scroll to position [108, 0]
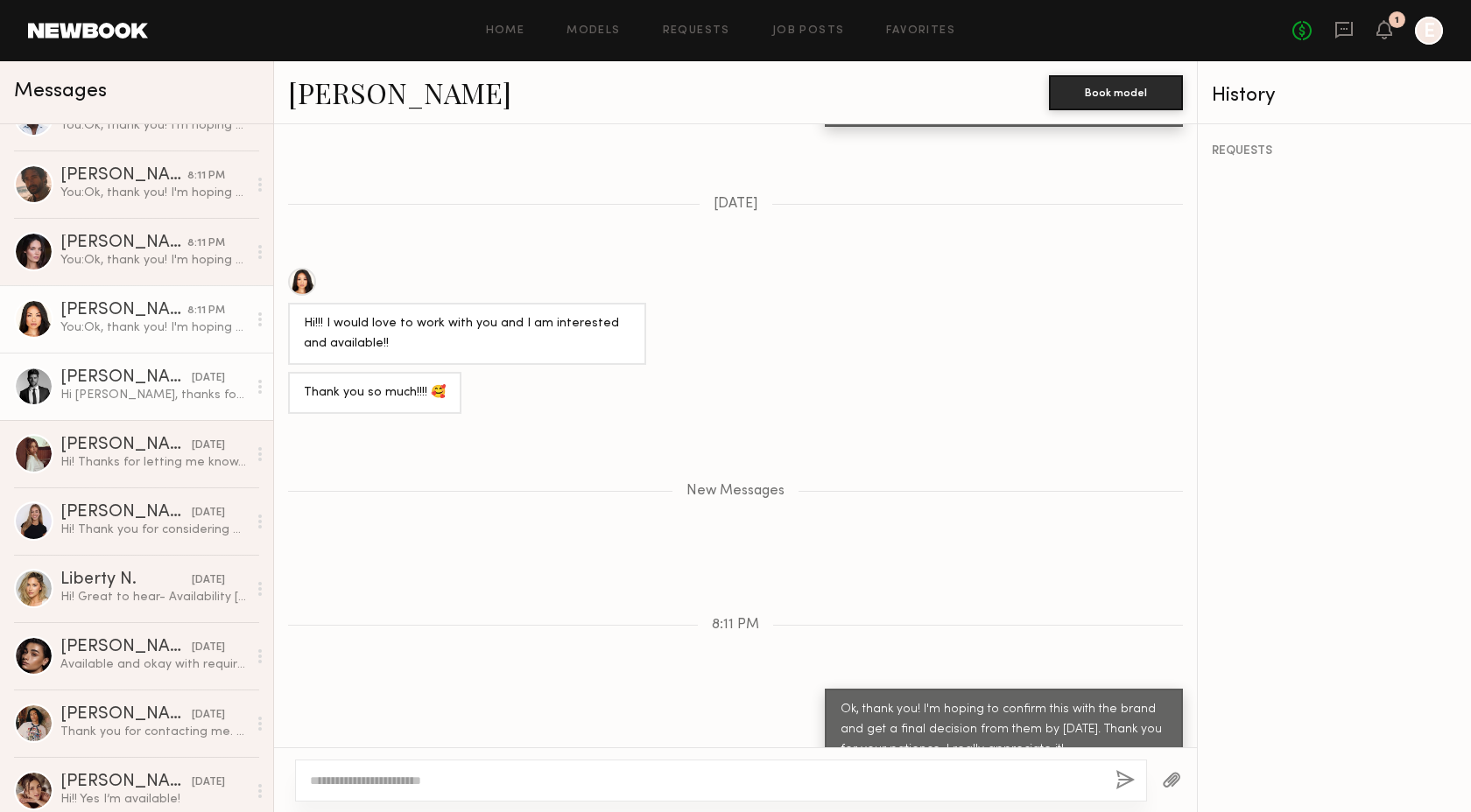
click at [124, 390] on div "Hi [PERSON_NAME], thanks for reaching out. Yes I am currently available and int…" at bounding box center [154, 395] width 186 height 16
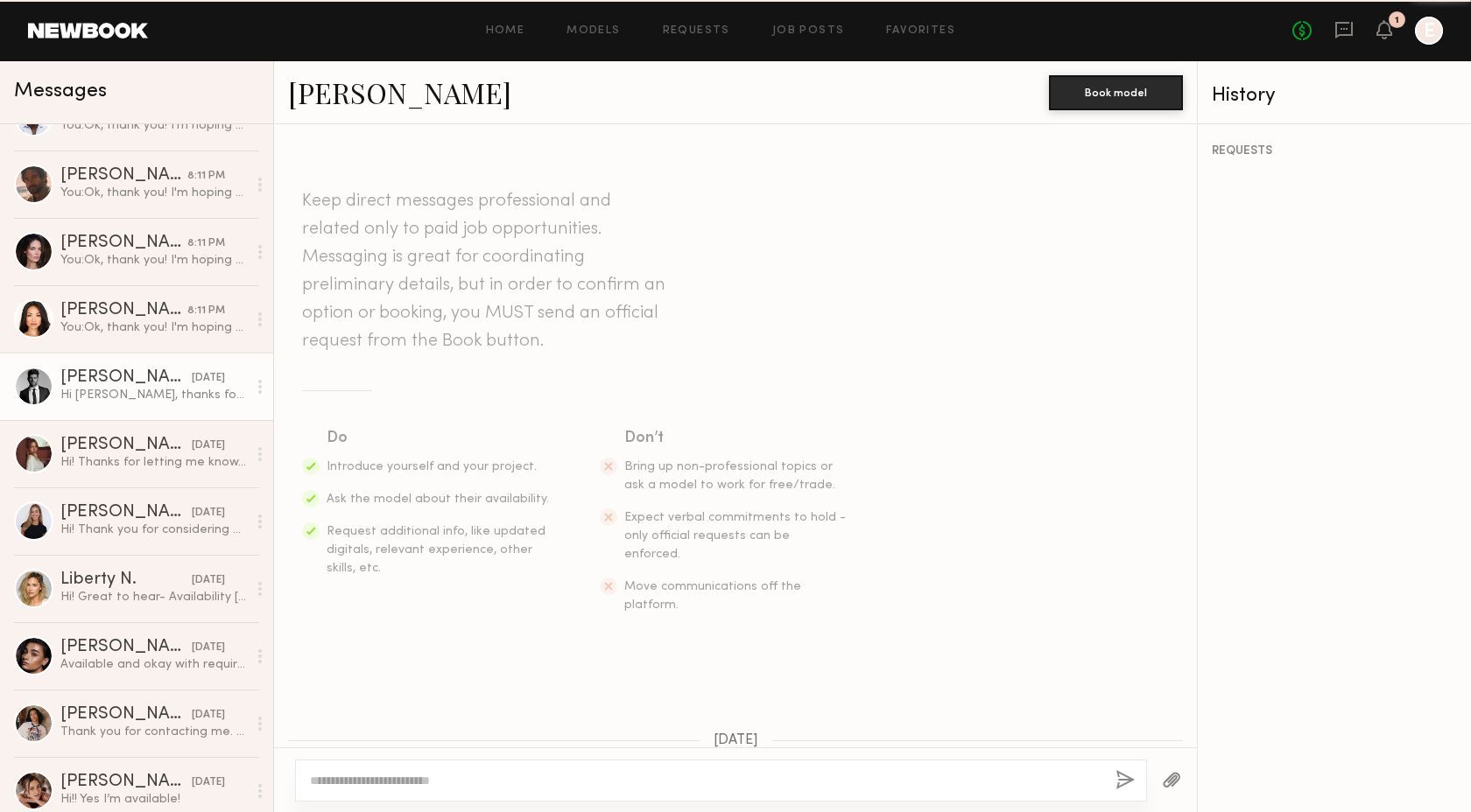
scroll to position [757, 0]
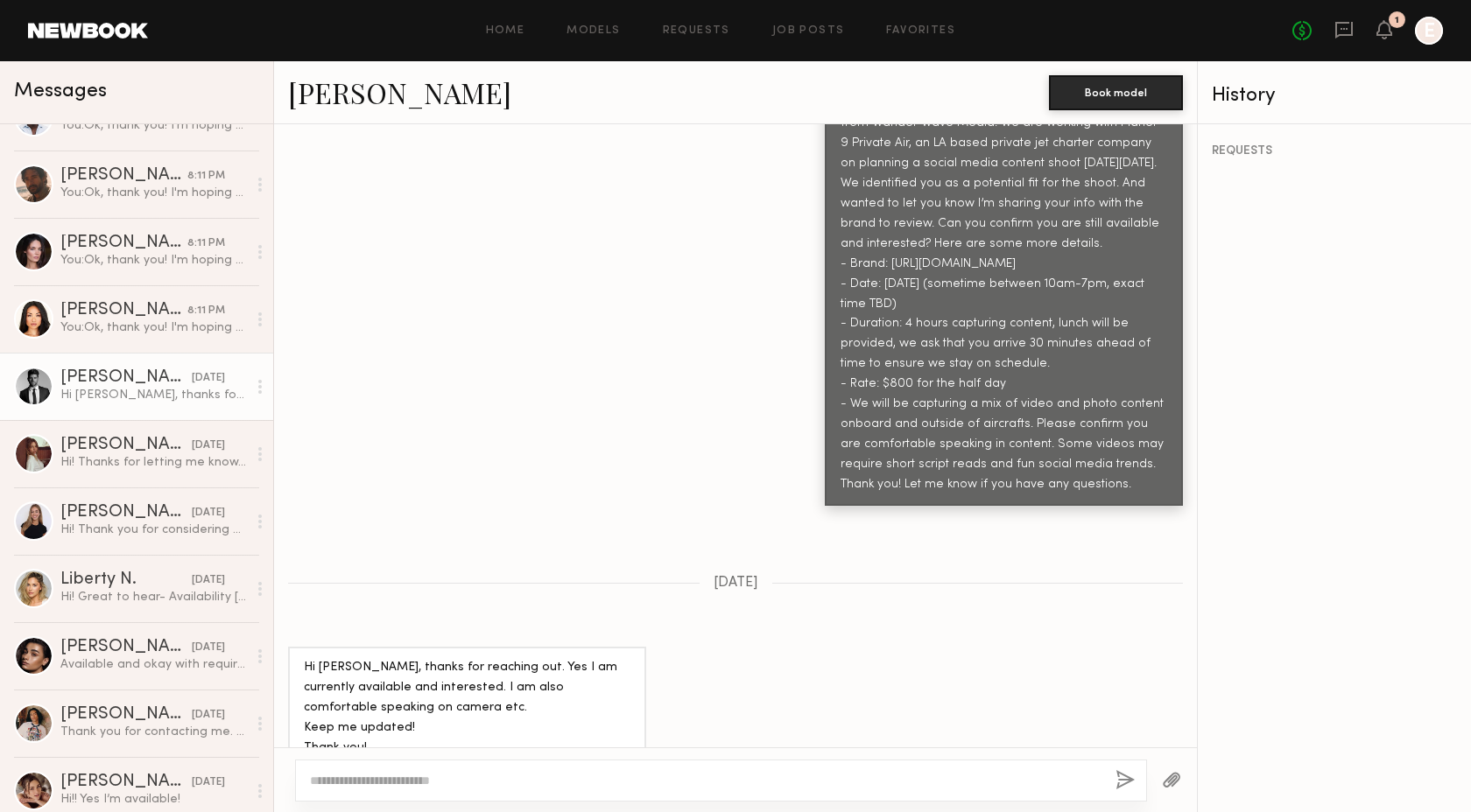
click at [407, 785] on textarea at bounding box center [706, 781] width 791 height 17
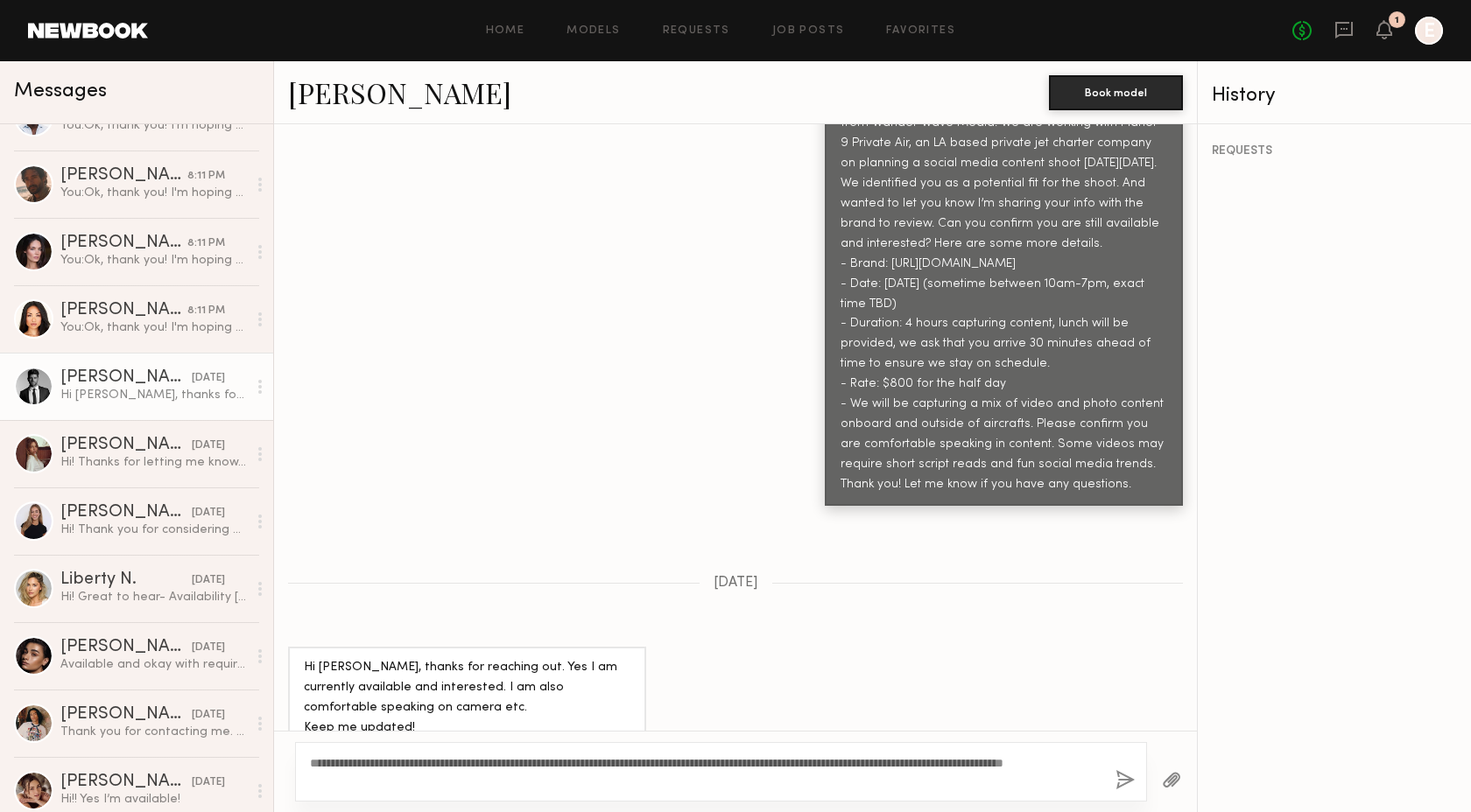
type textarea "**********"
click at [1122, 775] on button "button" at bounding box center [1125, 781] width 19 height 22
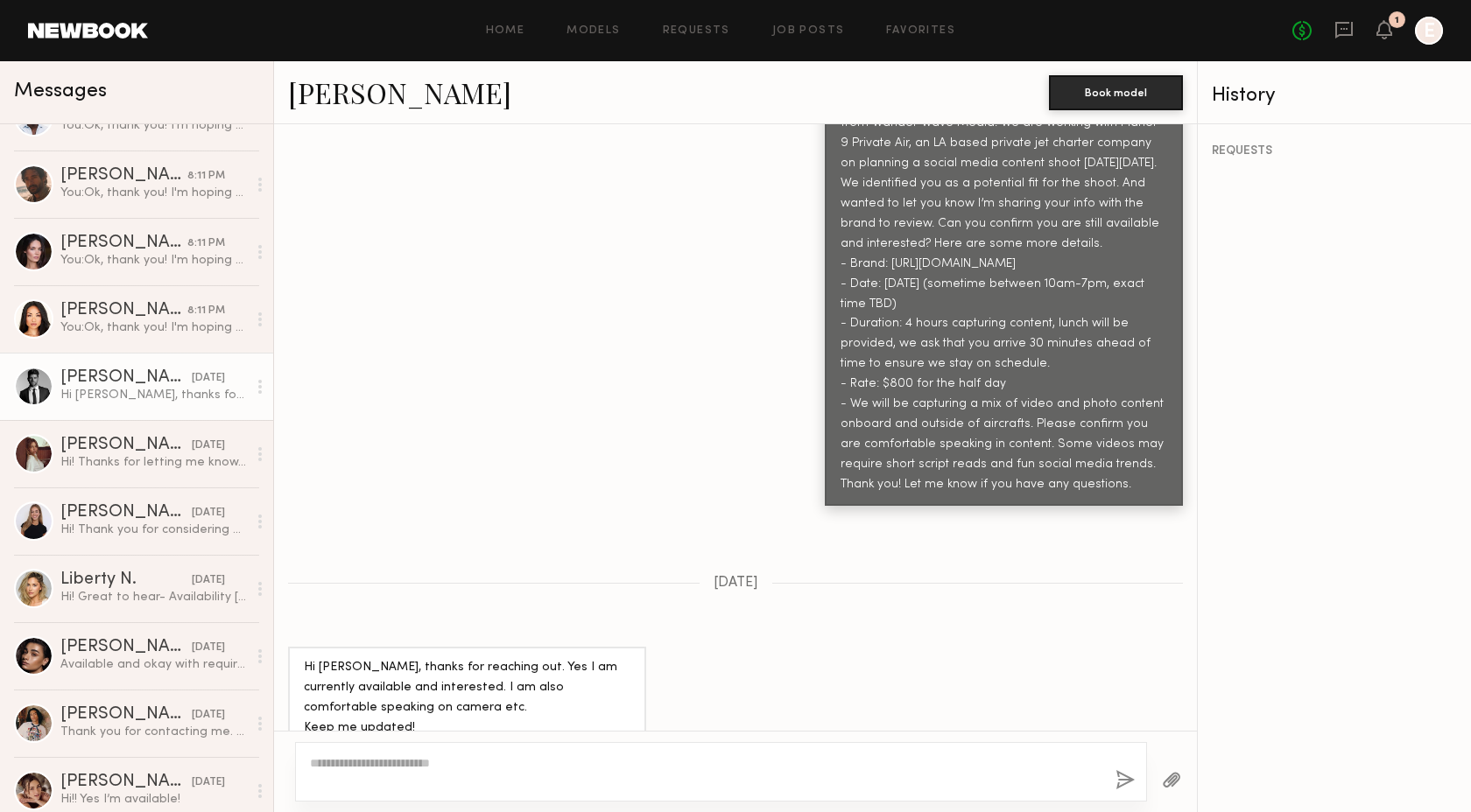
scroll to position [1147, 0]
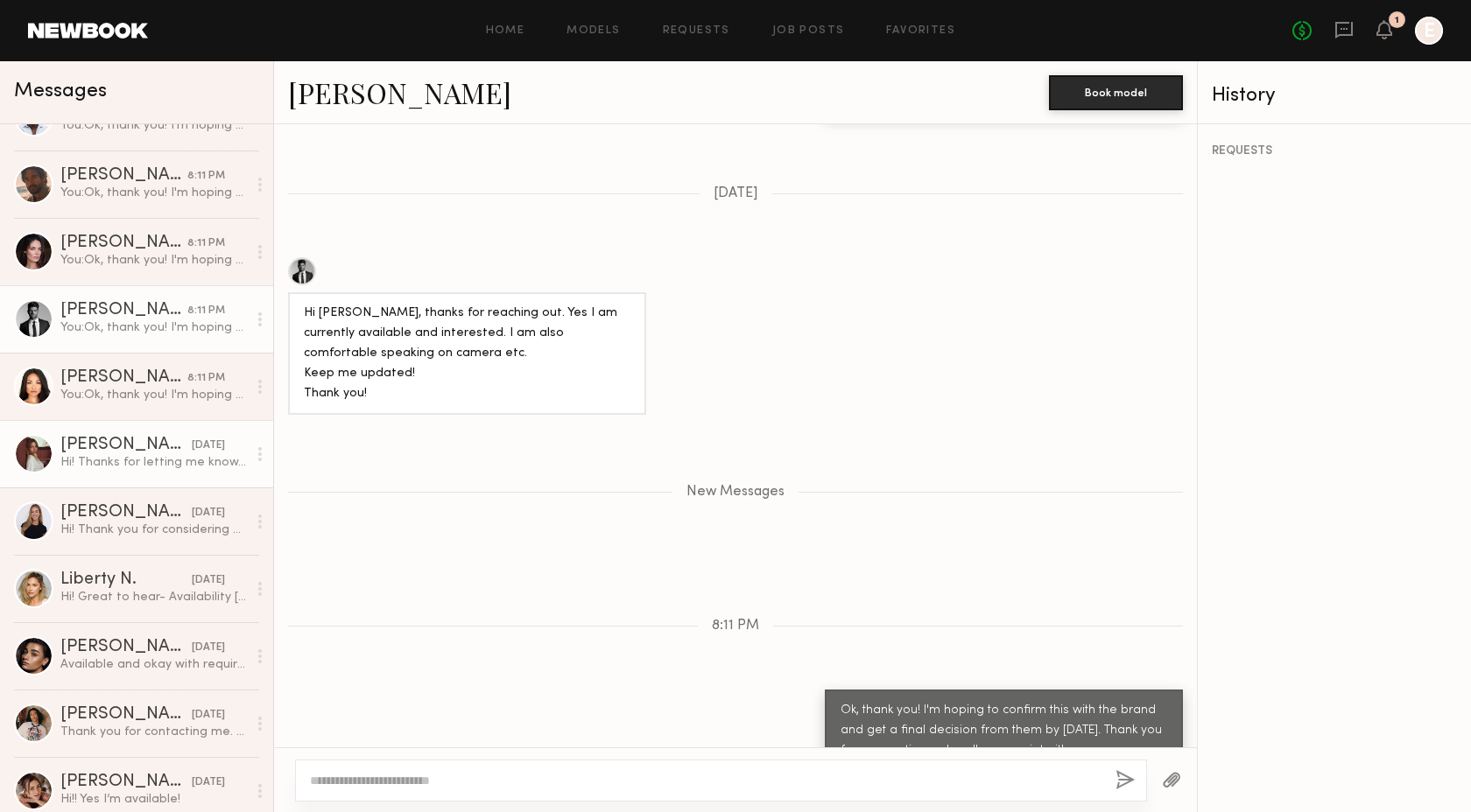
click at [137, 475] on link "[PERSON_NAME] [DATE] Hi! Thanks for letting me know. I am still available and i…" at bounding box center [136, 454] width 273 height 68
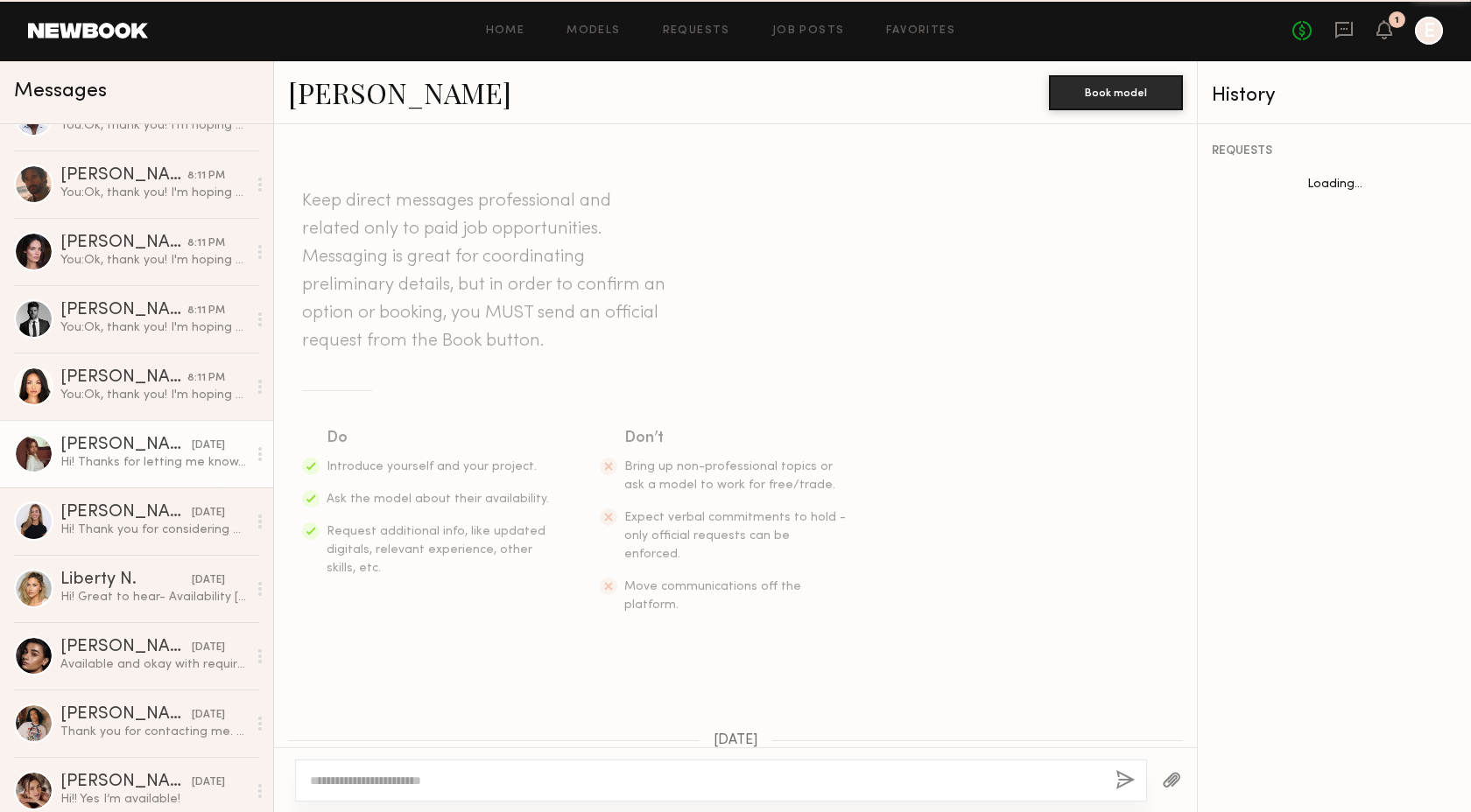
scroll to position [564, 0]
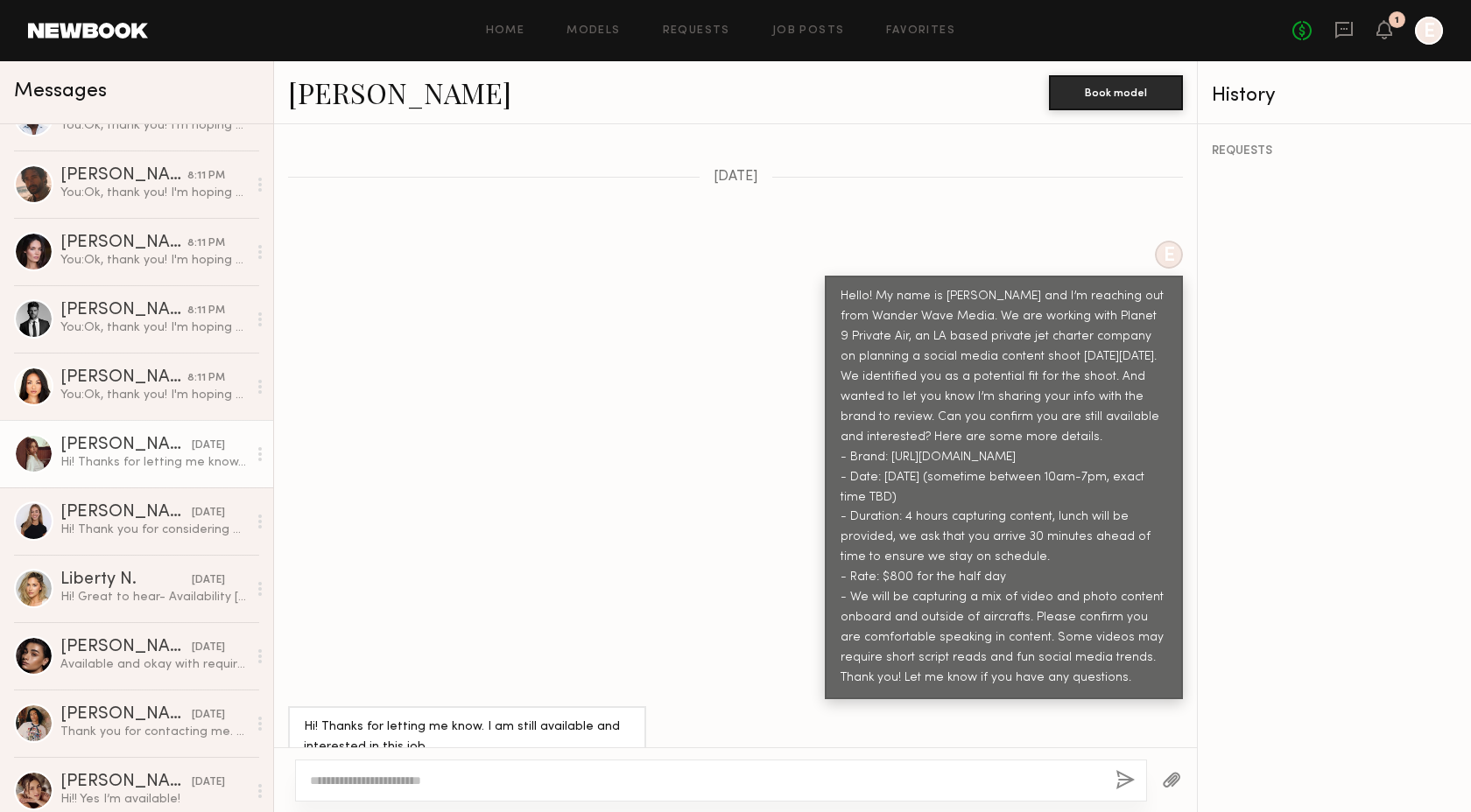
click at [425, 779] on textarea at bounding box center [706, 781] width 791 height 17
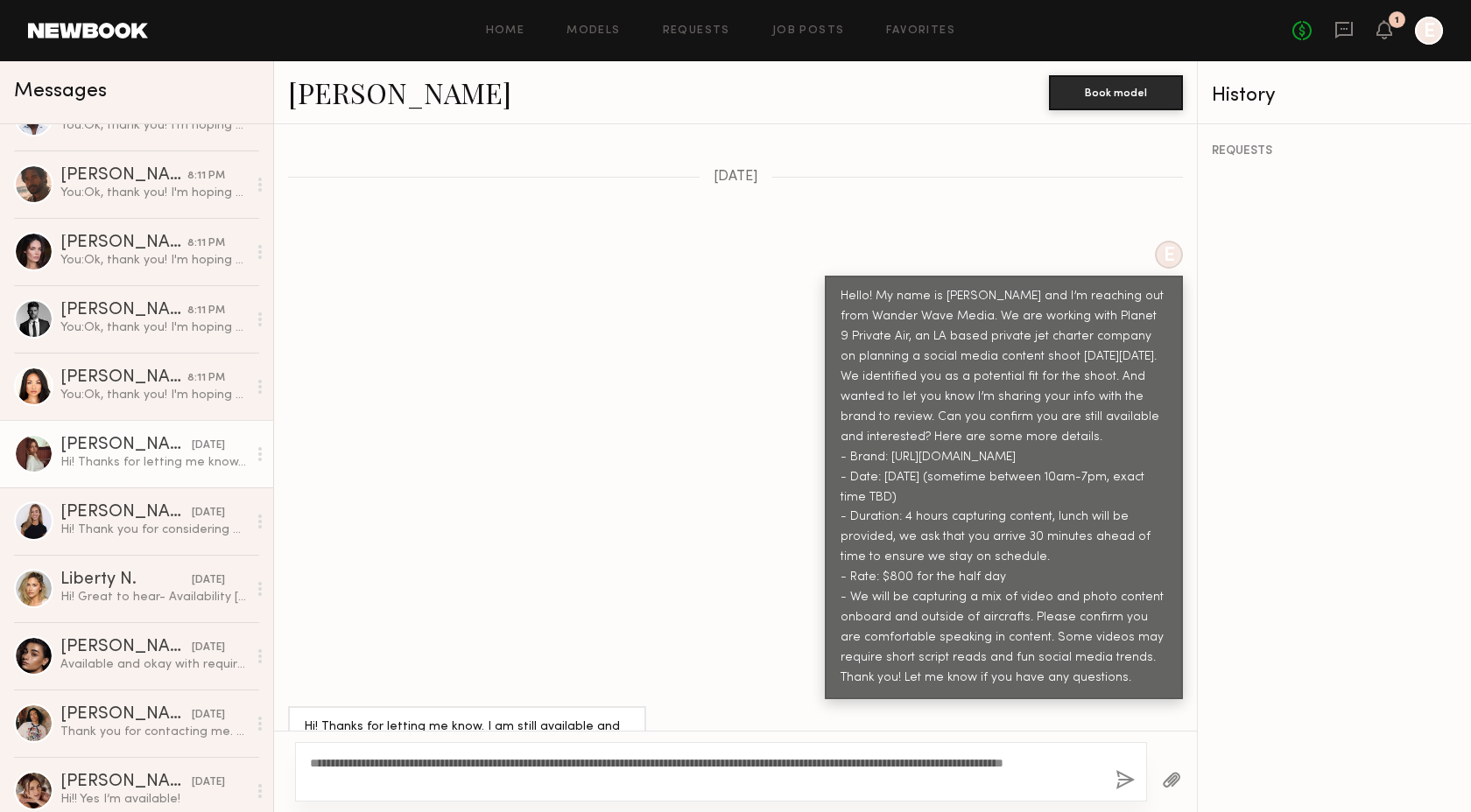
type textarea "**********"
click at [1121, 781] on button "button" at bounding box center [1125, 781] width 19 height 22
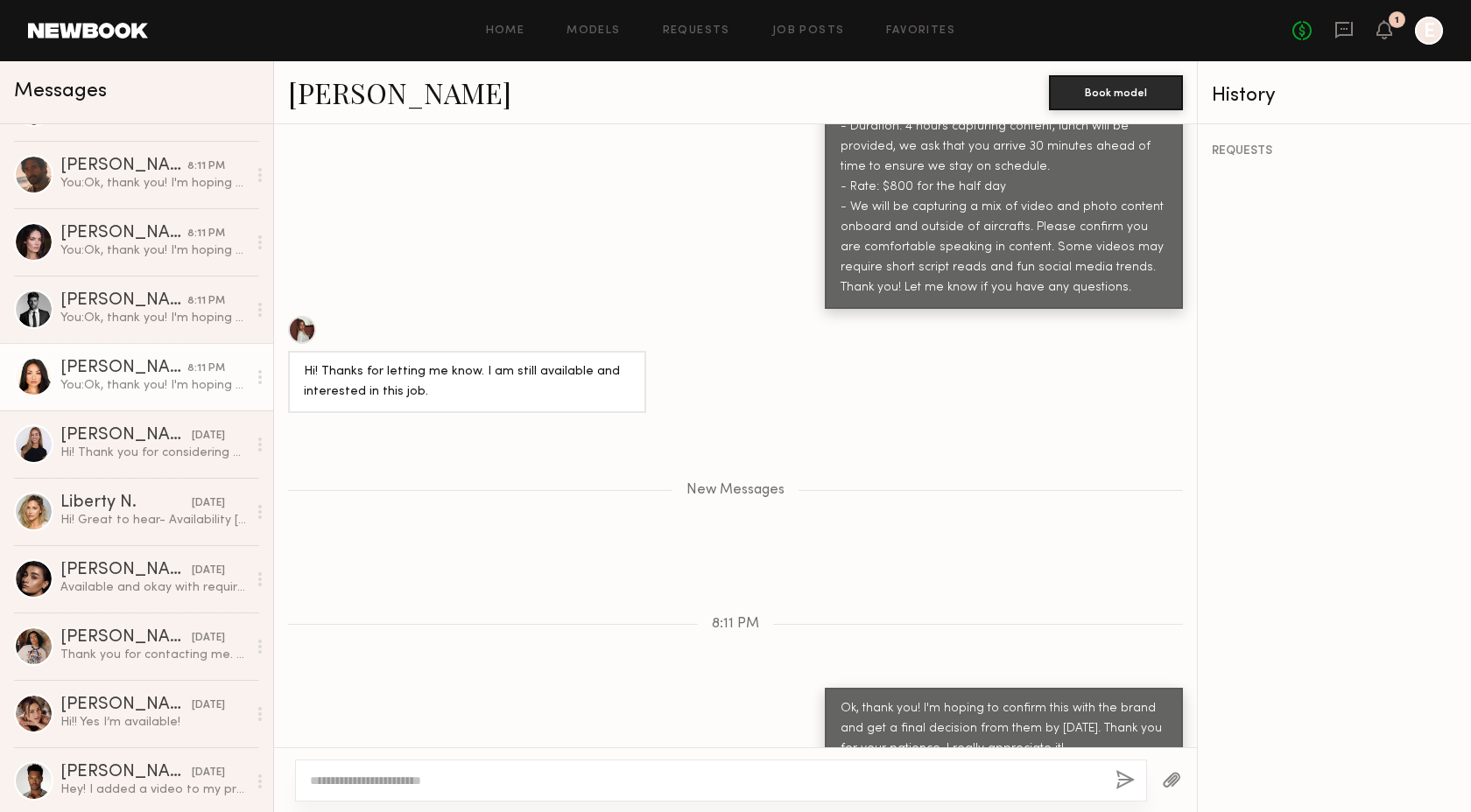
scroll to position [188, 0]
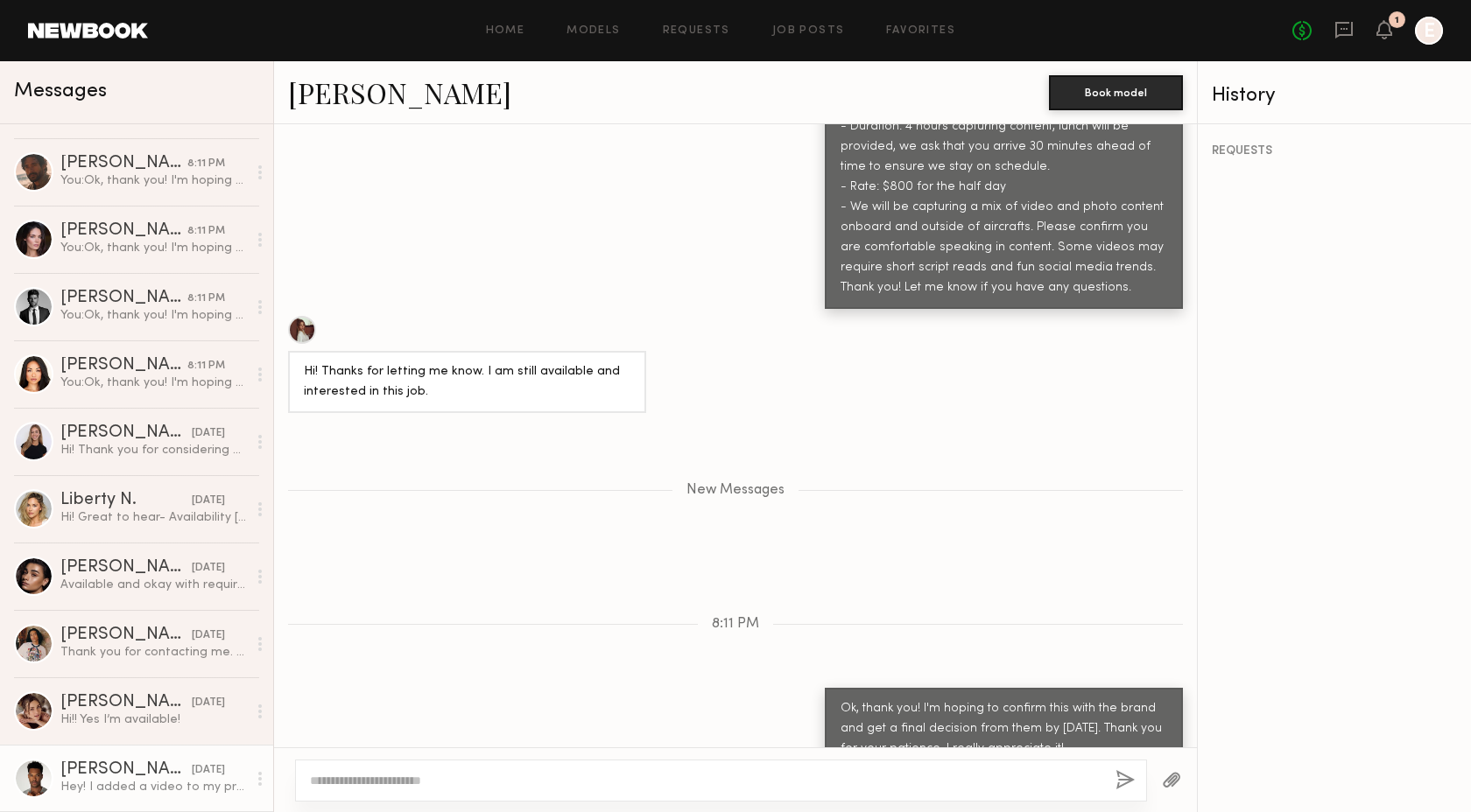
click at [188, 790] on div "Hey! I added a video to my profile since i can’t seem to upload videos directly." at bounding box center [154, 786] width 186 height 16
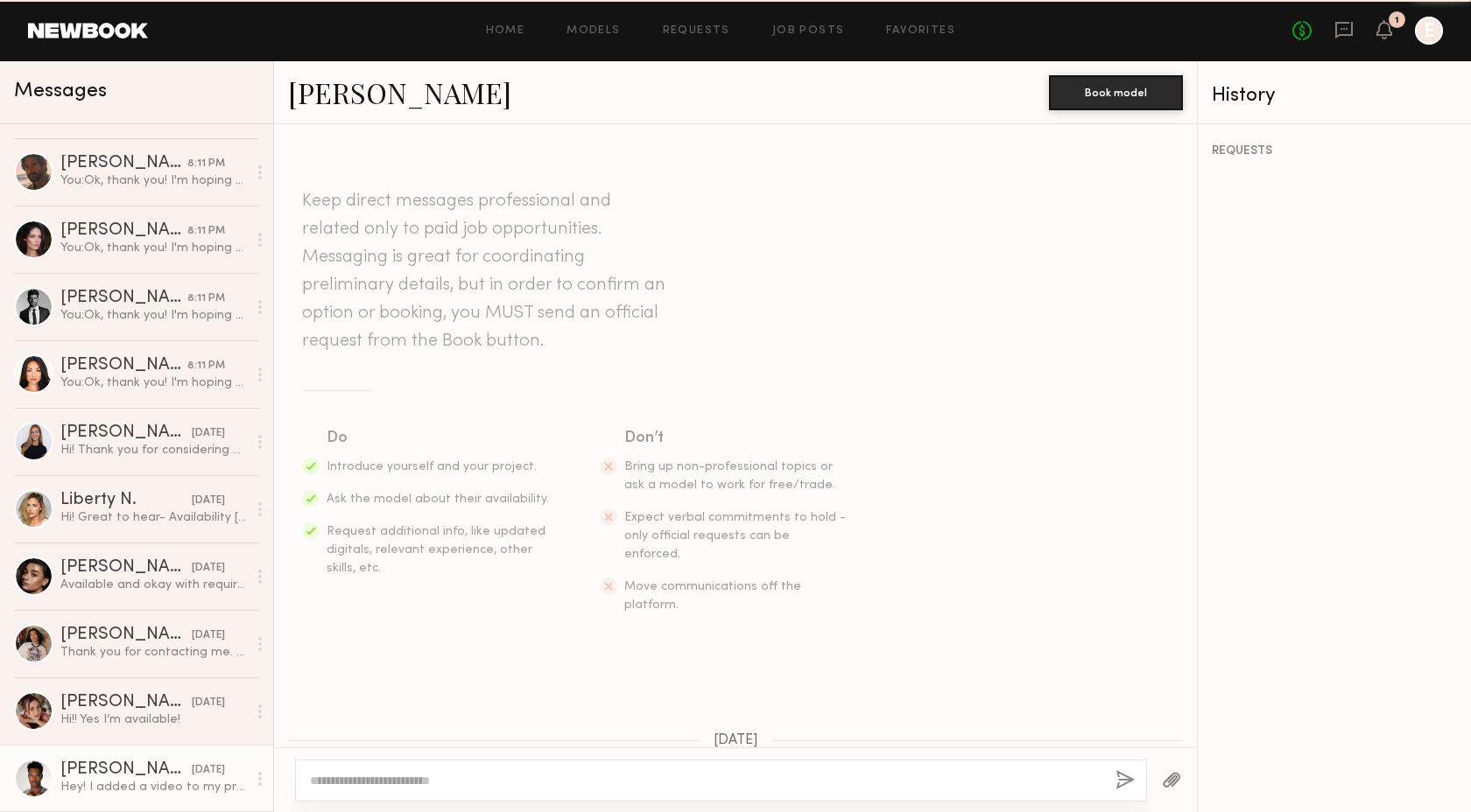
scroll to position [261, 0]
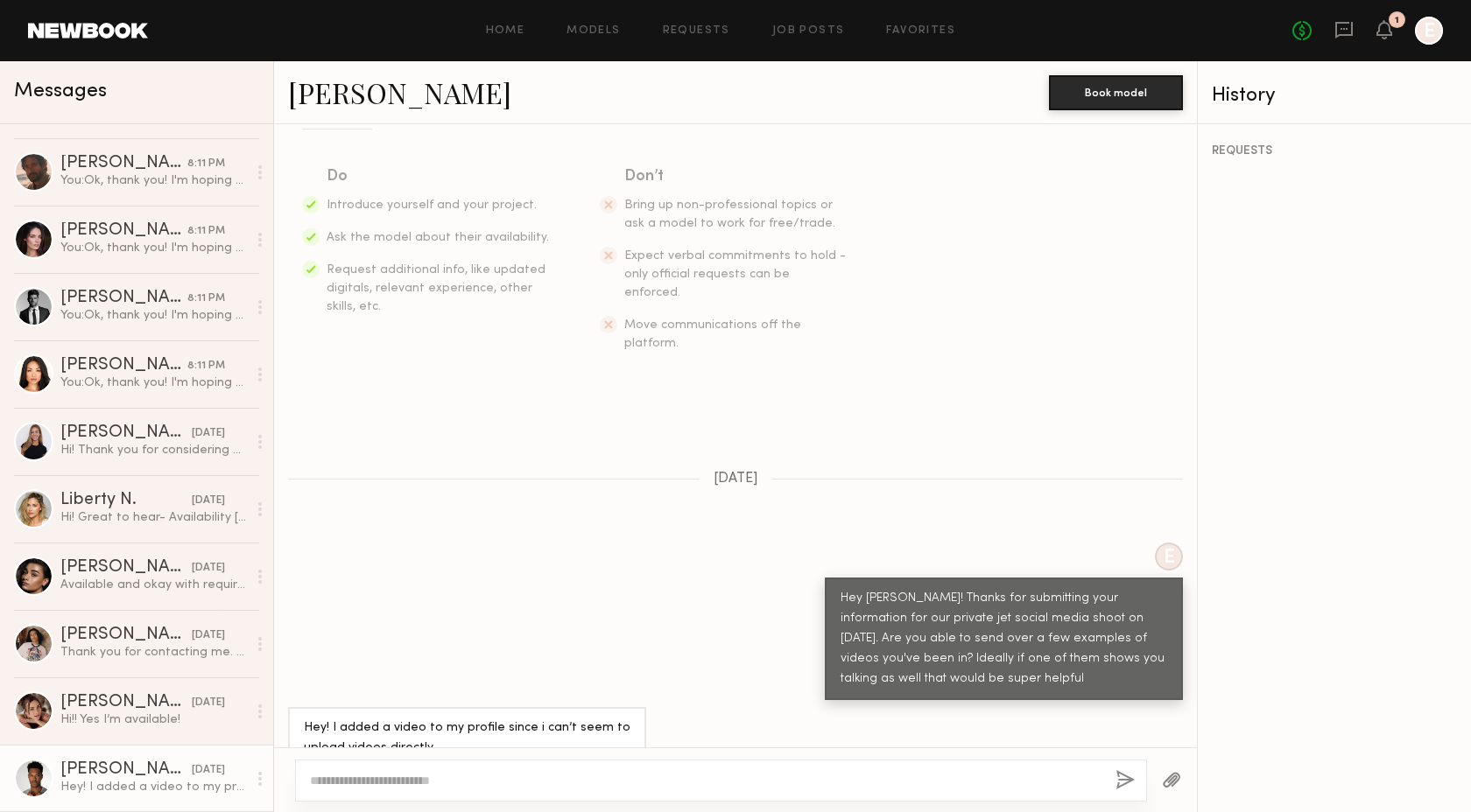
click at [477, 786] on textarea at bounding box center [706, 781] width 791 height 17
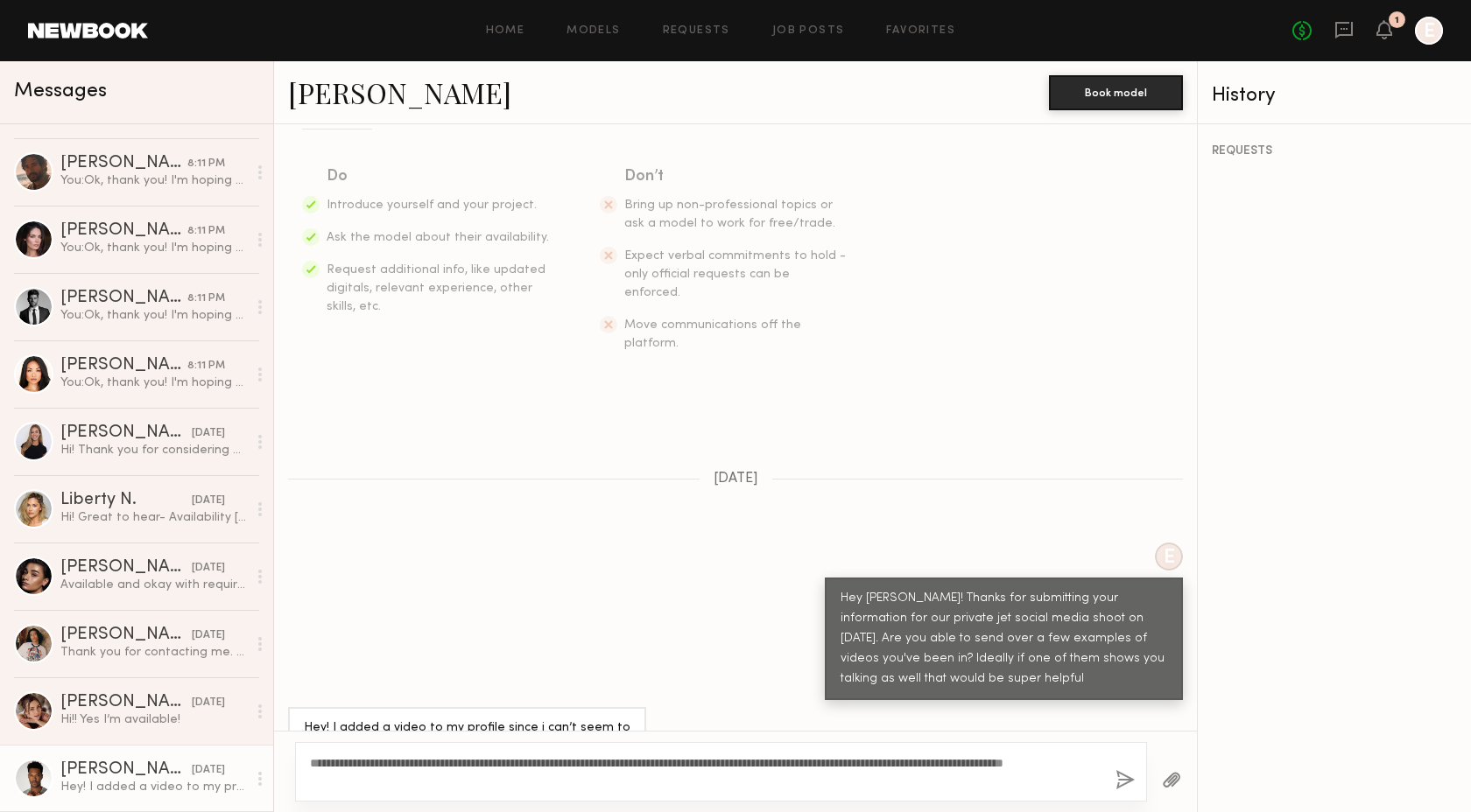
type textarea "**********"
click at [1118, 783] on button "button" at bounding box center [1125, 781] width 19 height 22
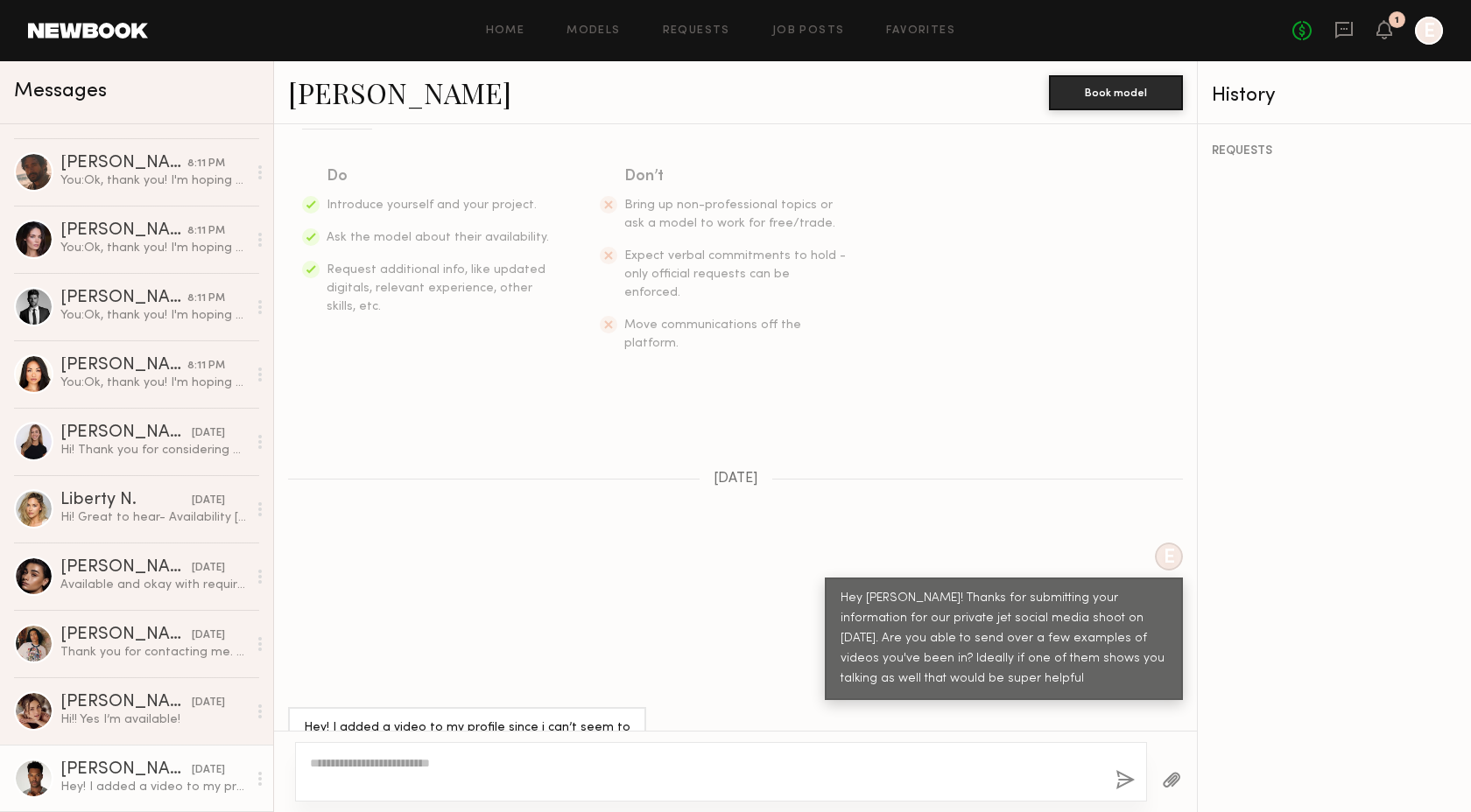
scroll to position [652, 0]
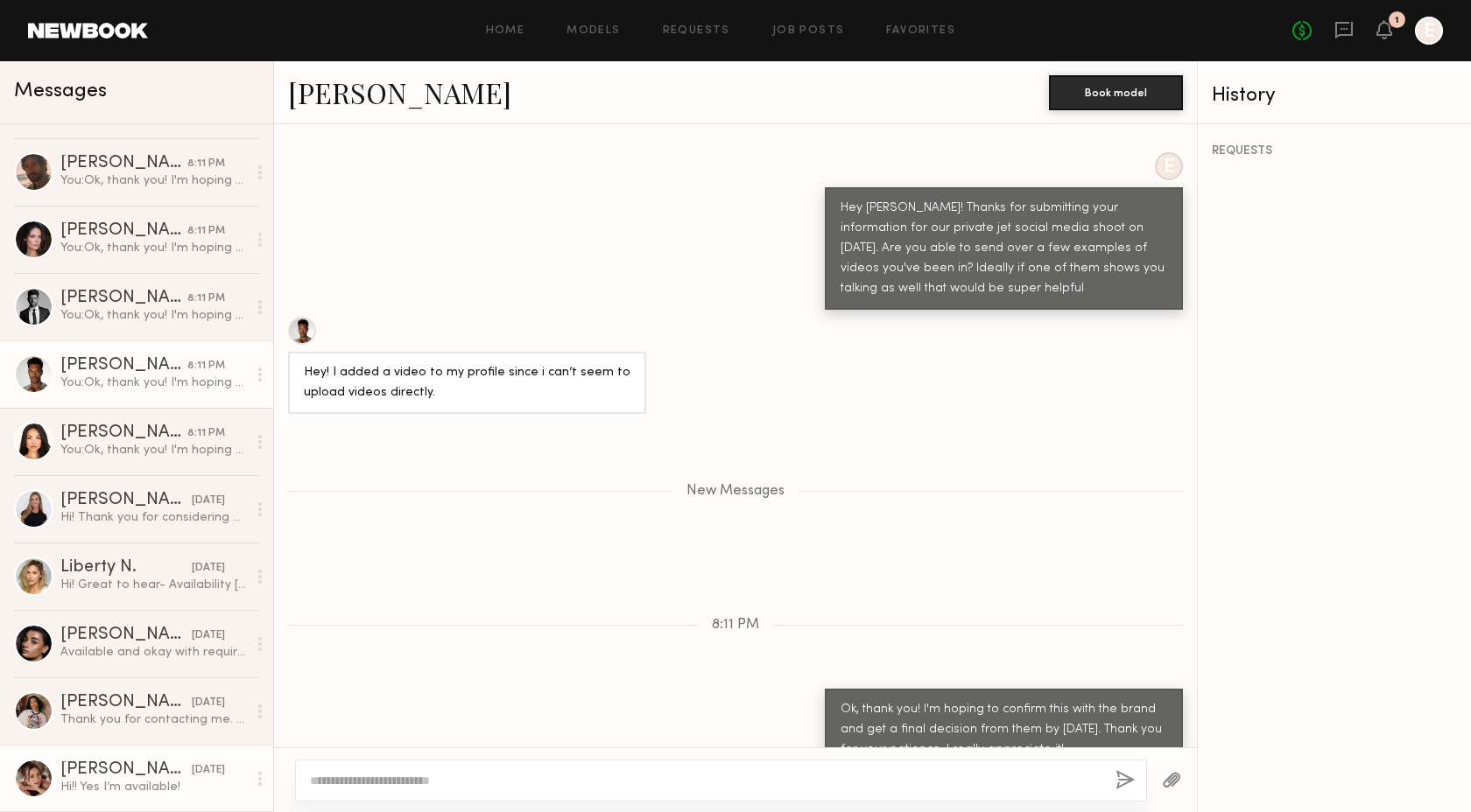
click at [118, 783] on div "Hi!! Yes I’m available!" at bounding box center [154, 786] width 186 height 16
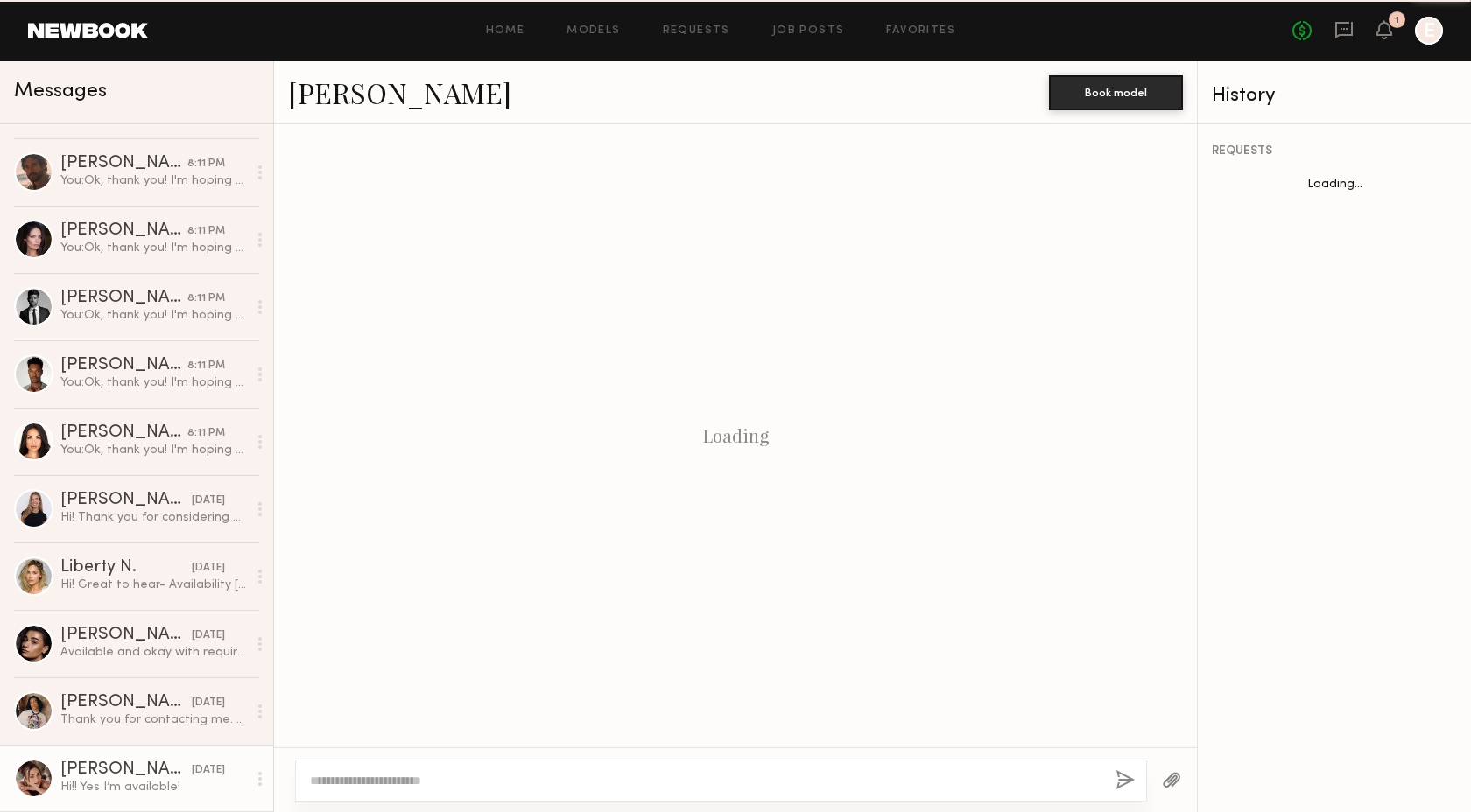
scroll to position [544, 0]
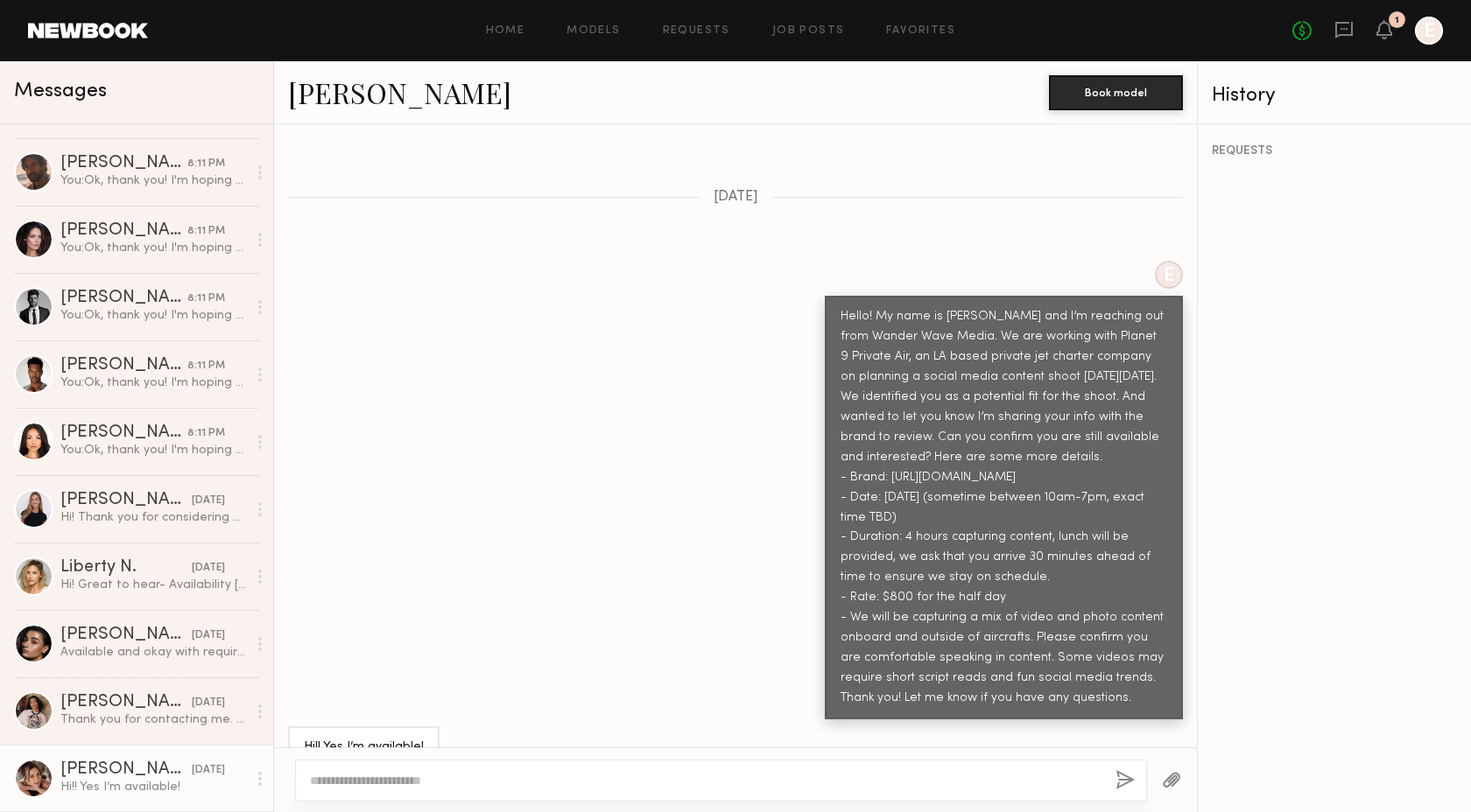
click at [421, 781] on textarea at bounding box center [706, 781] width 791 height 17
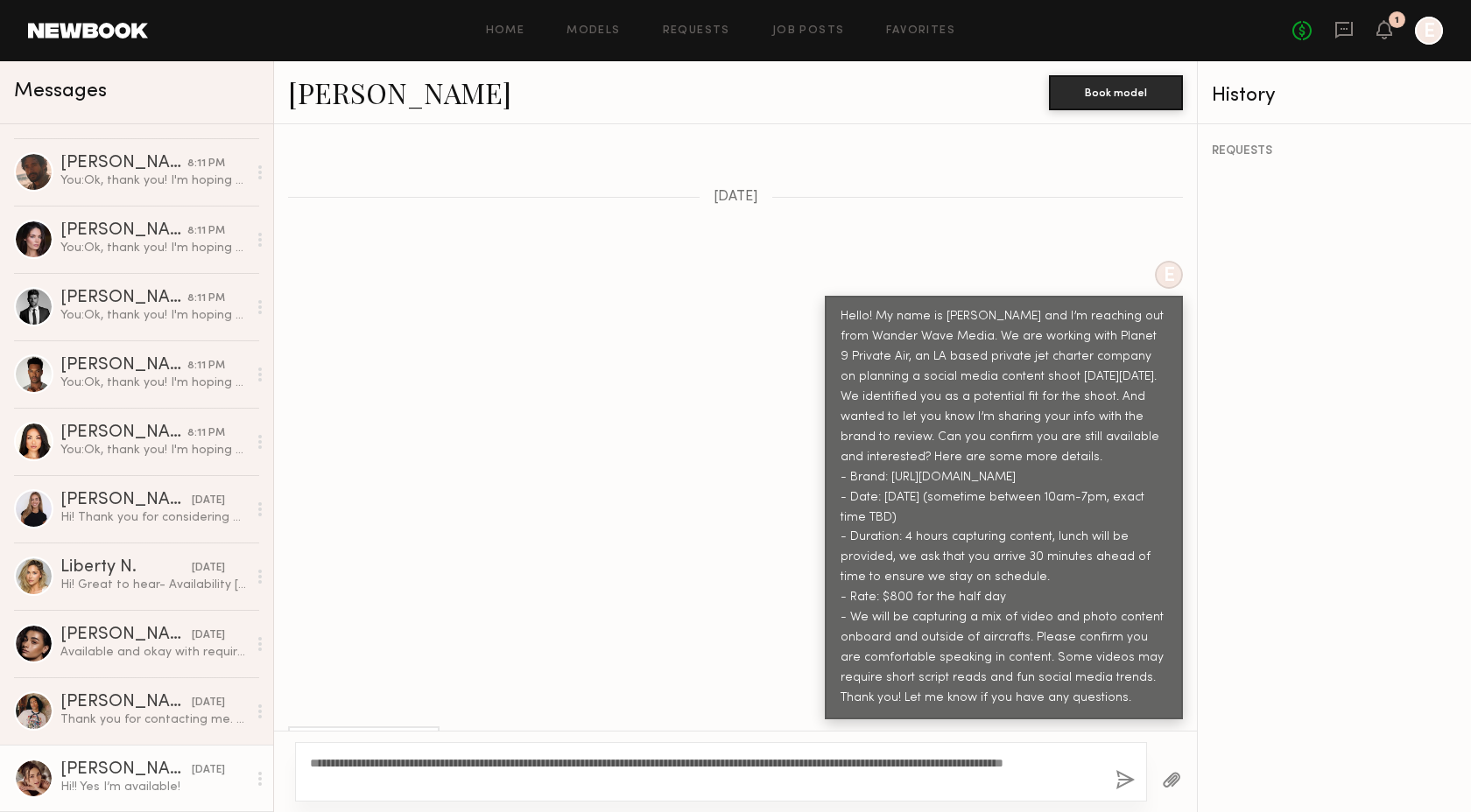
type textarea "**********"
click at [1123, 782] on button "button" at bounding box center [1125, 781] width 19 height 22
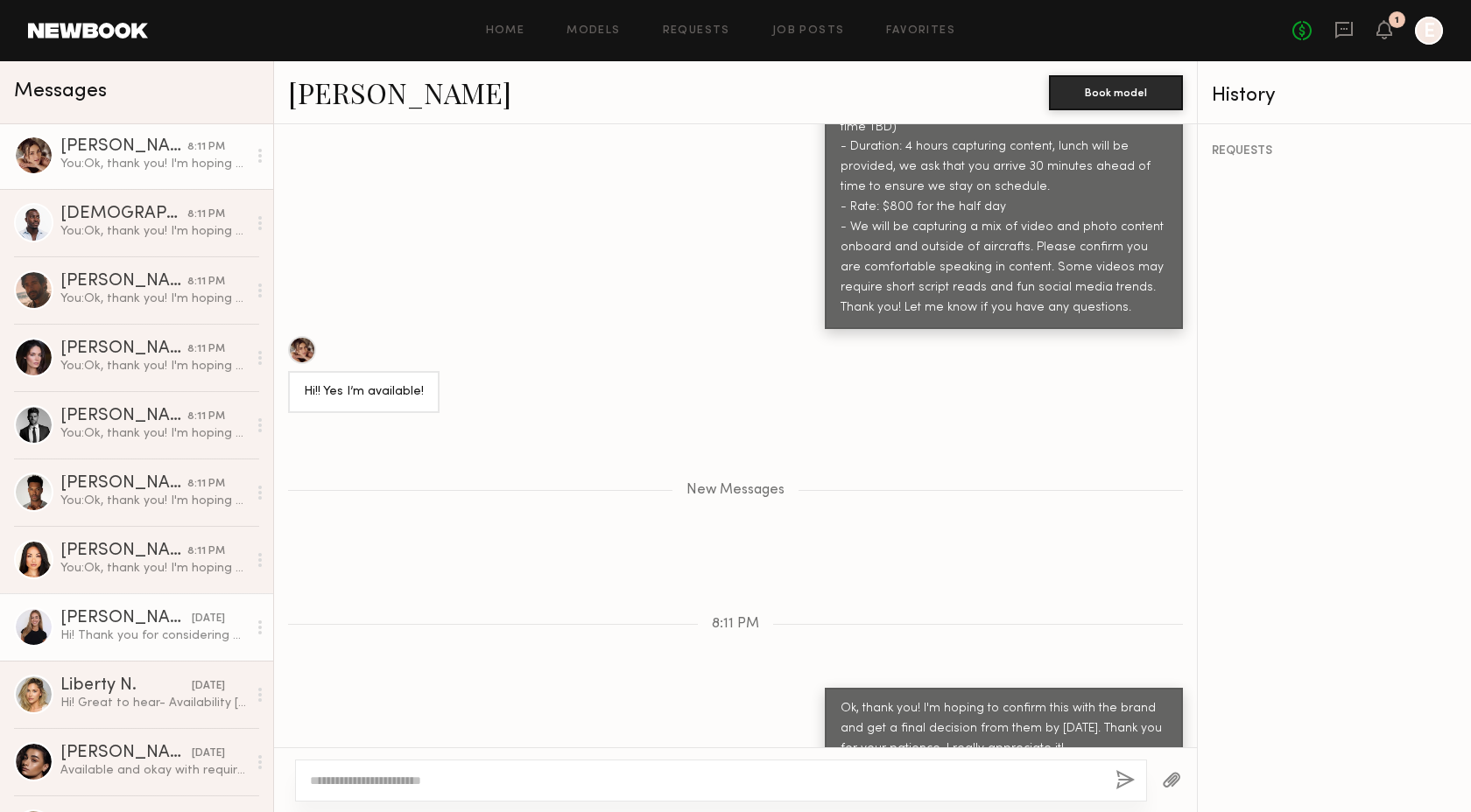
scroll to position [188, 0]
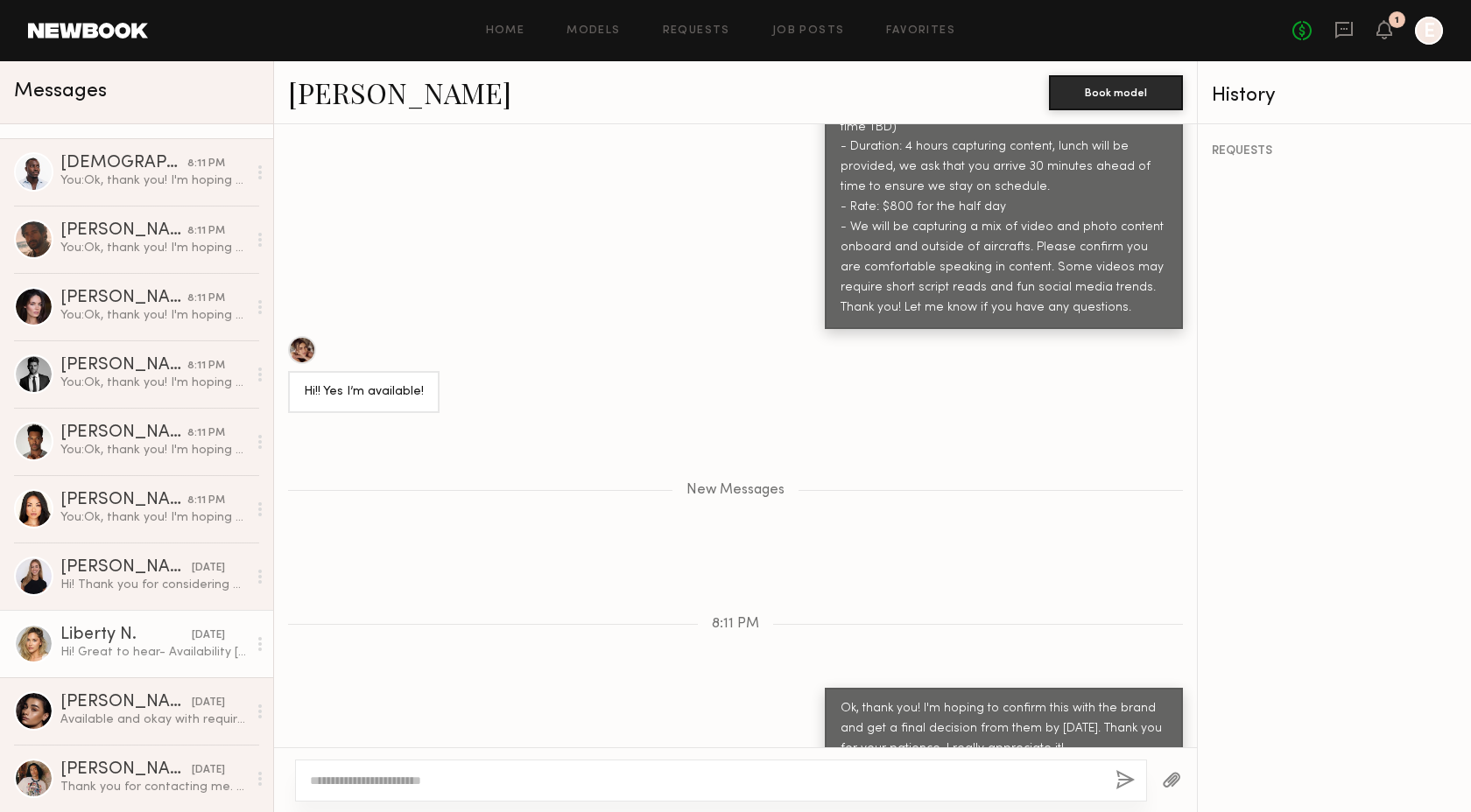
click at [152, 662] on link "Liberty N. [DATE] Hi! Great to hear- Availability [DATE] is perfect and yes I’m…" at bounding box center [136, 644] width 273 height 68
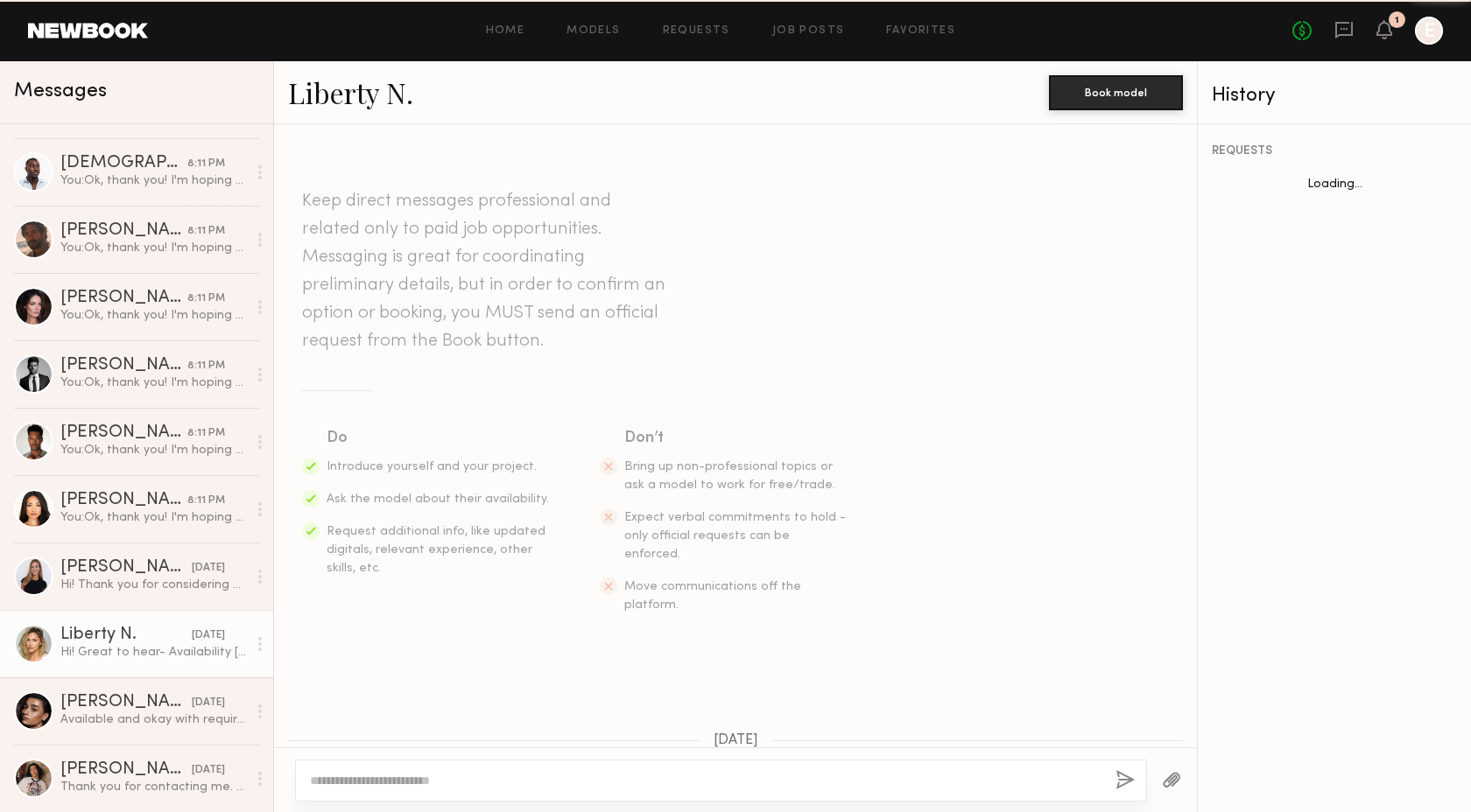
scroll to position [704, 0]
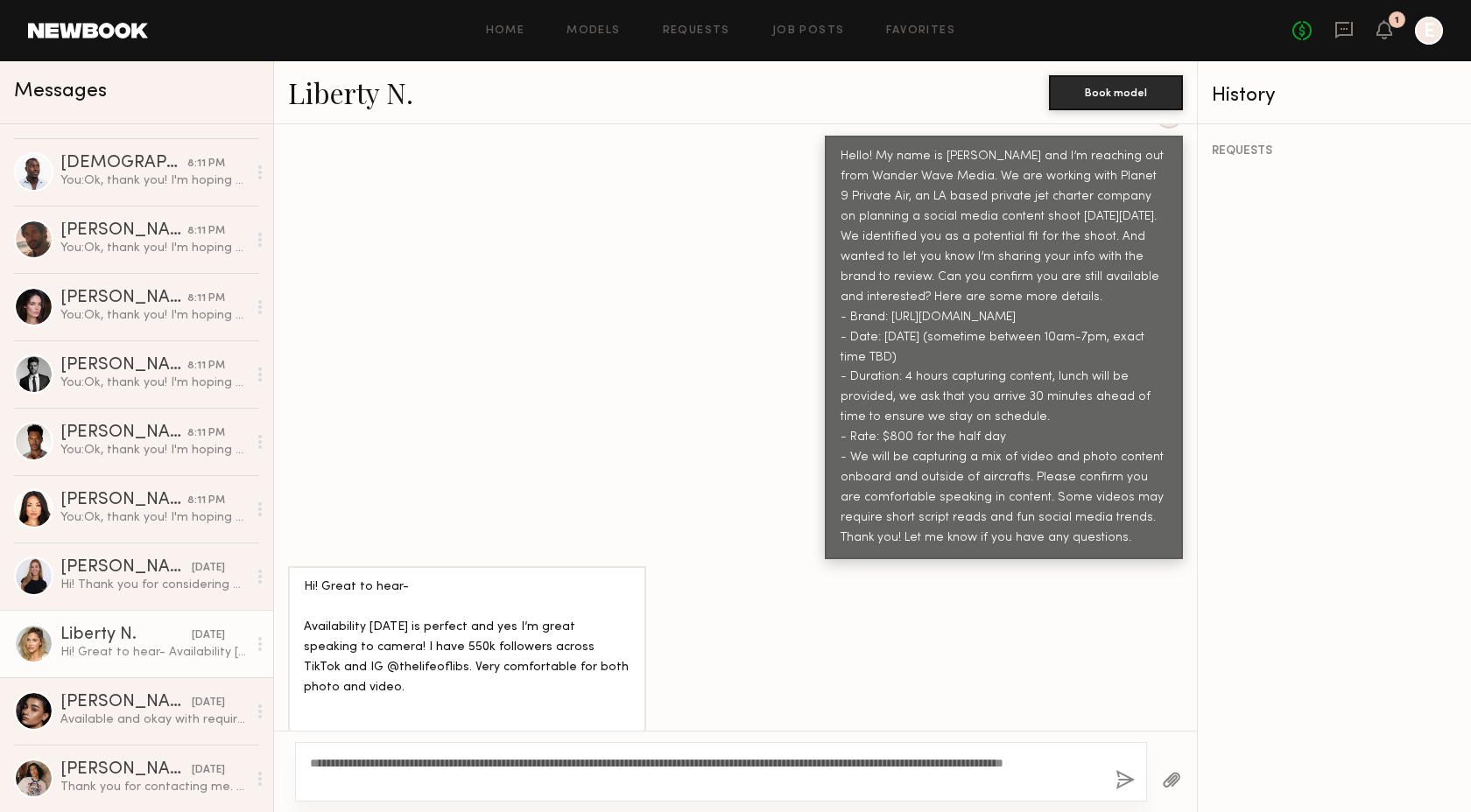
type textarea "**********"
click at [1122, 778] on button "button" at bounding box center [1125, 781] width 19 height 22
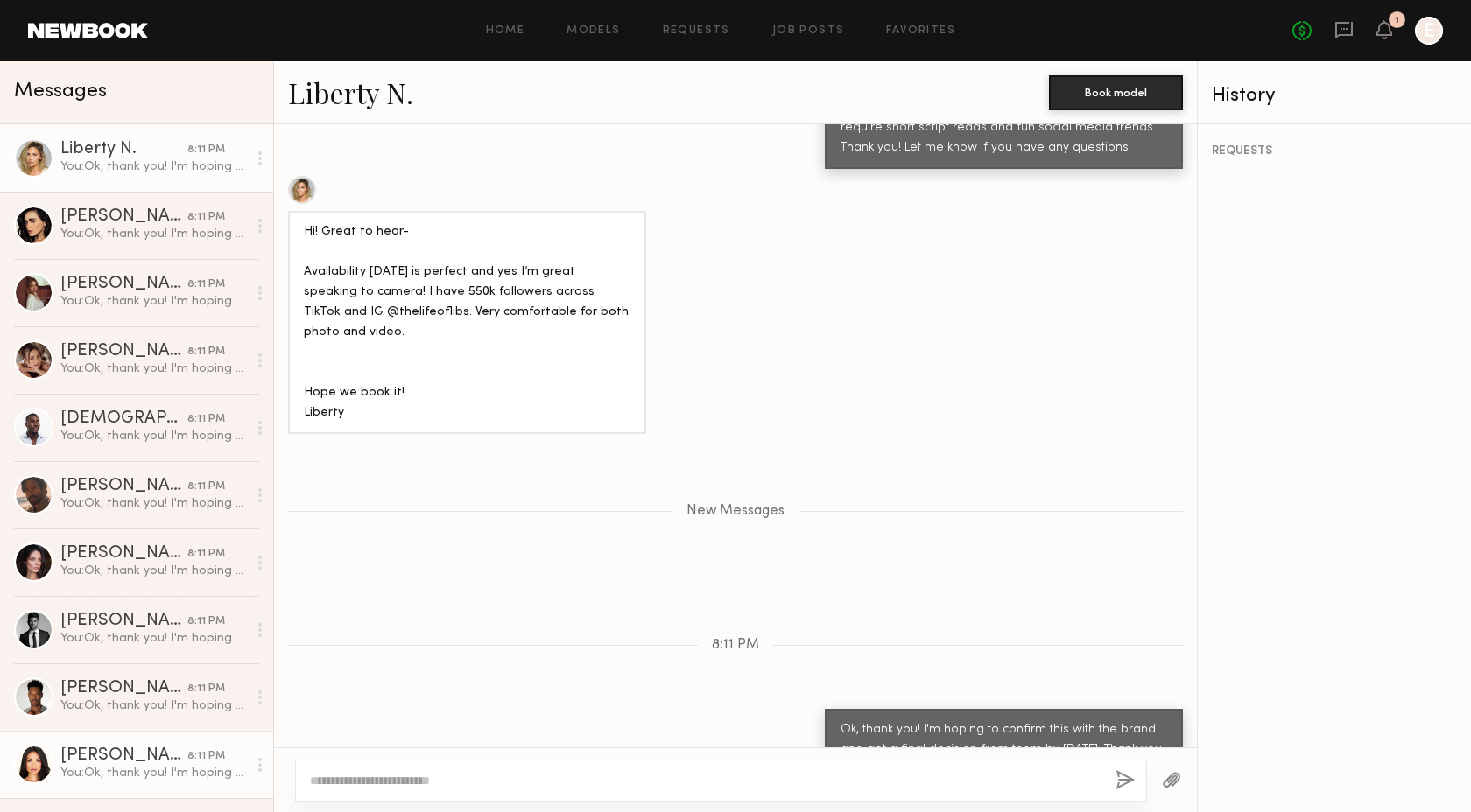
scroll to position [188, 0]
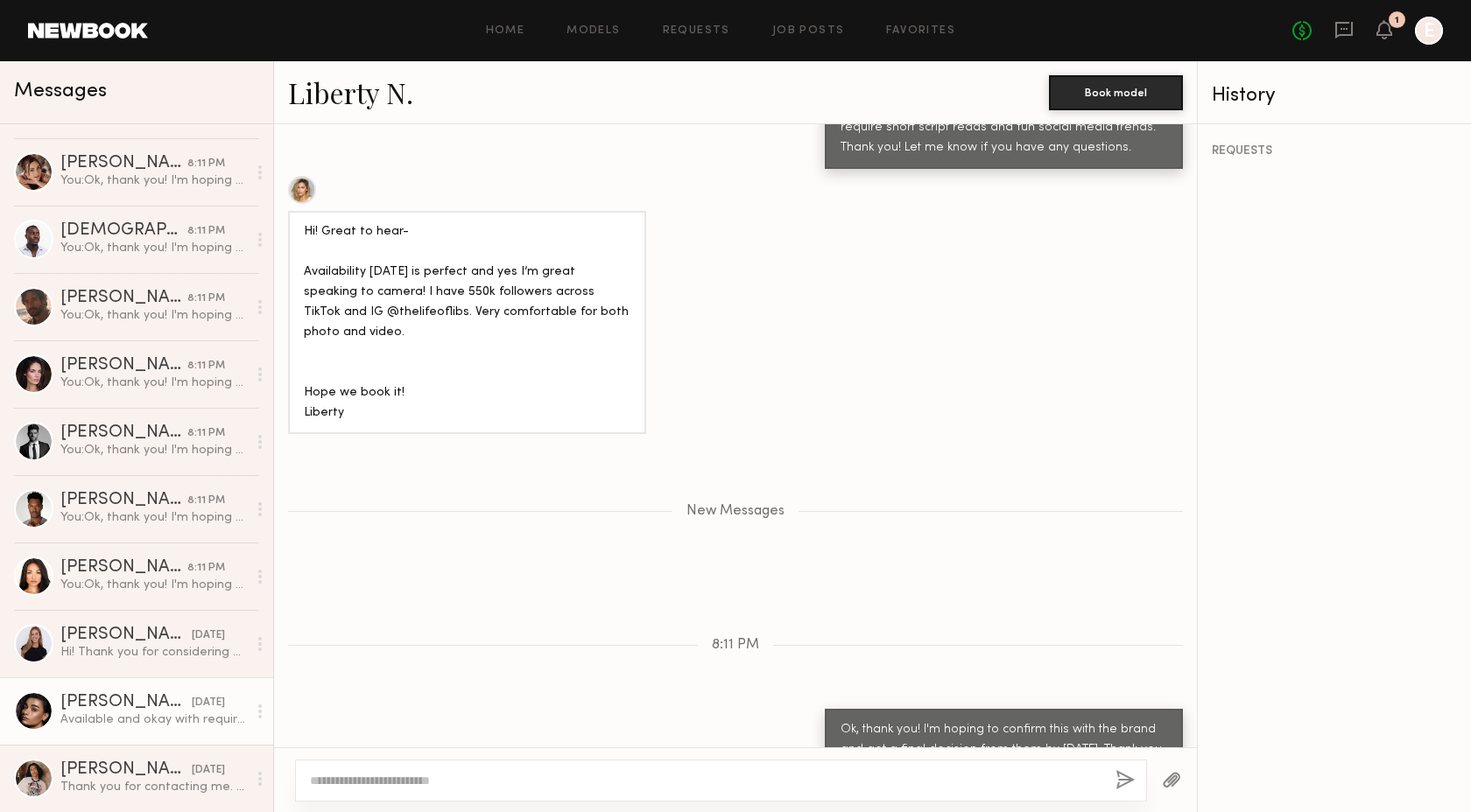
click at [162, 714] on div "Available and okay with requirements" at bounding box center [154, 720] width 186 height 16
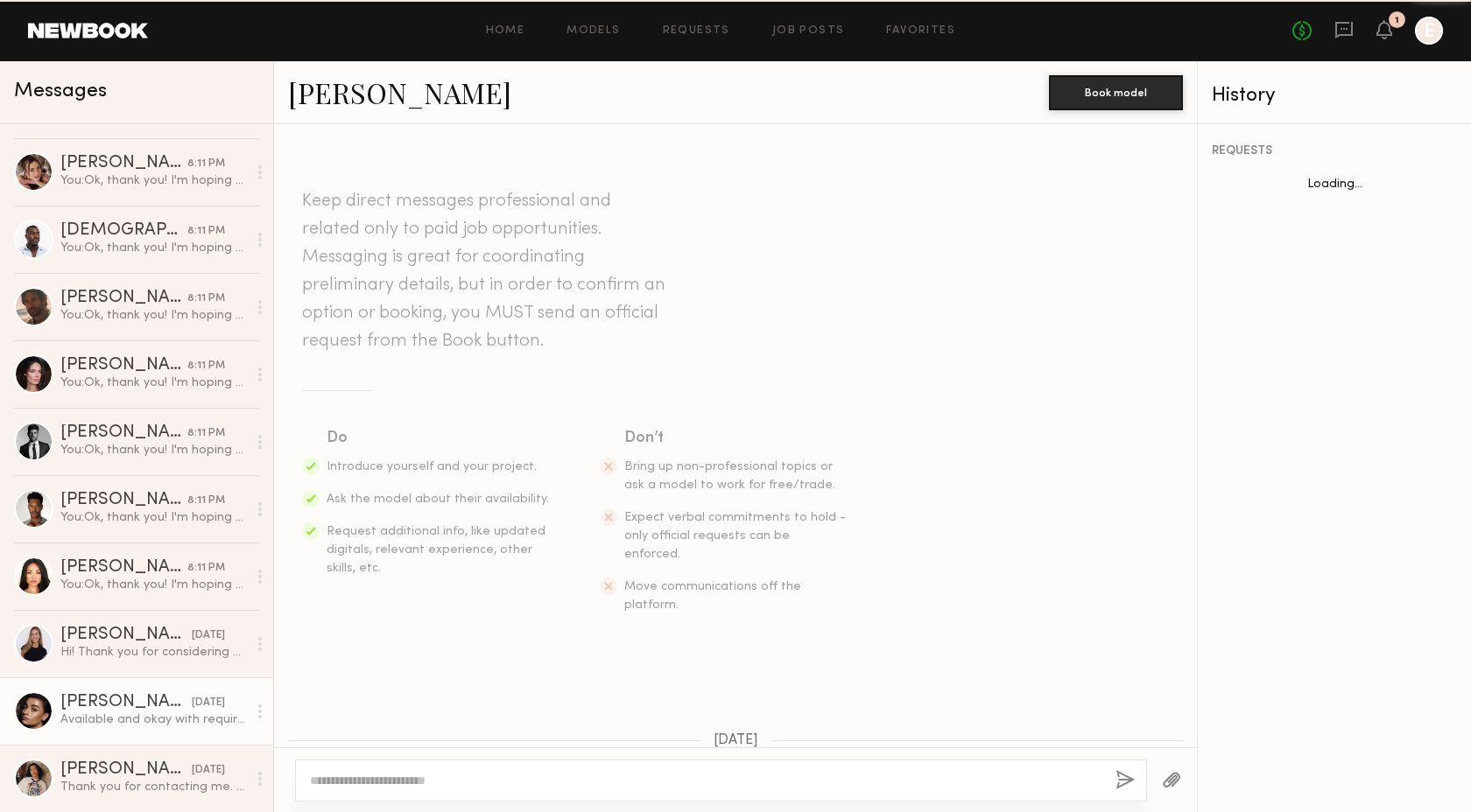
scroll to position [544, 0]
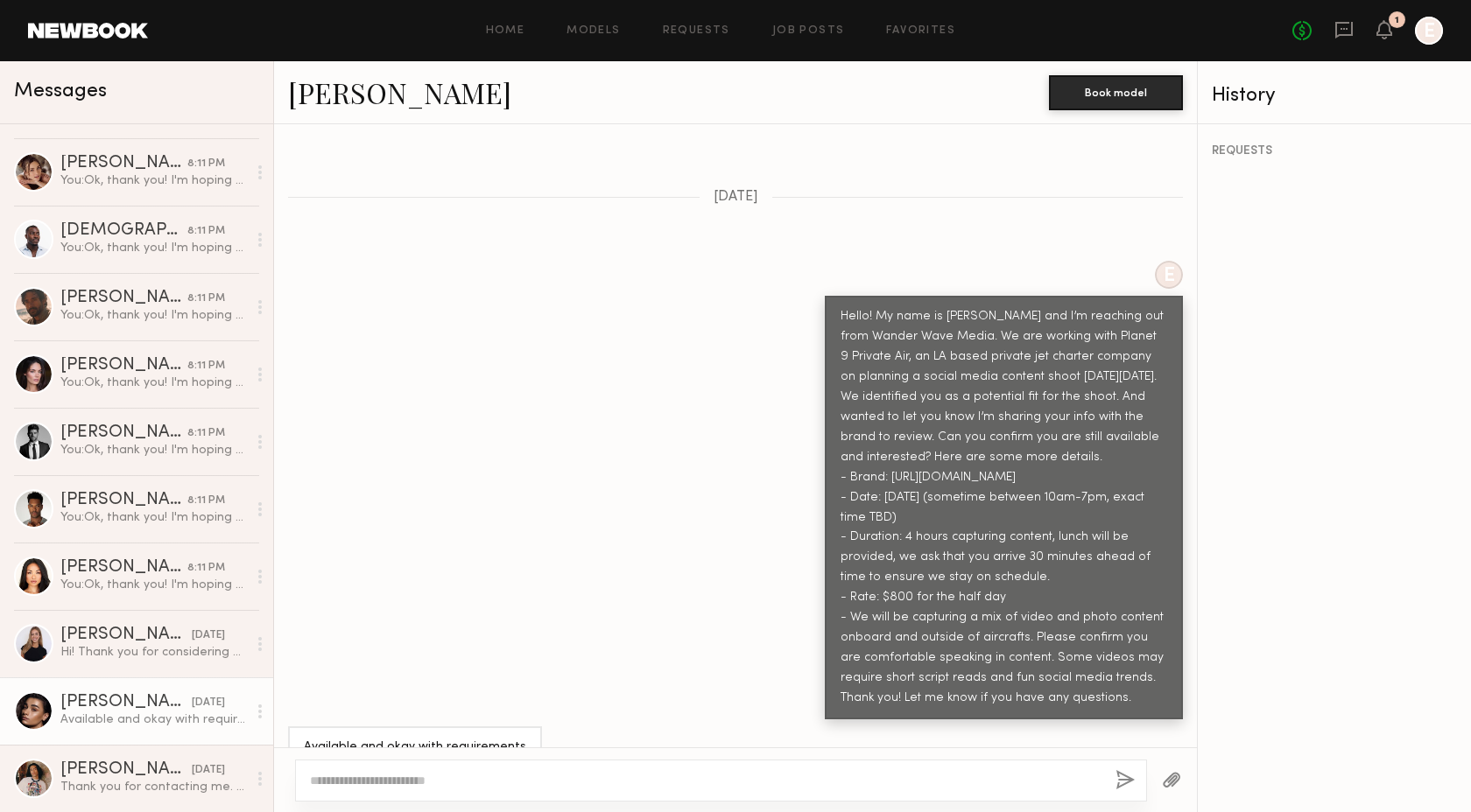
click at [393, 780] on textarea at bounding box center [706, 781] width 791 height 17
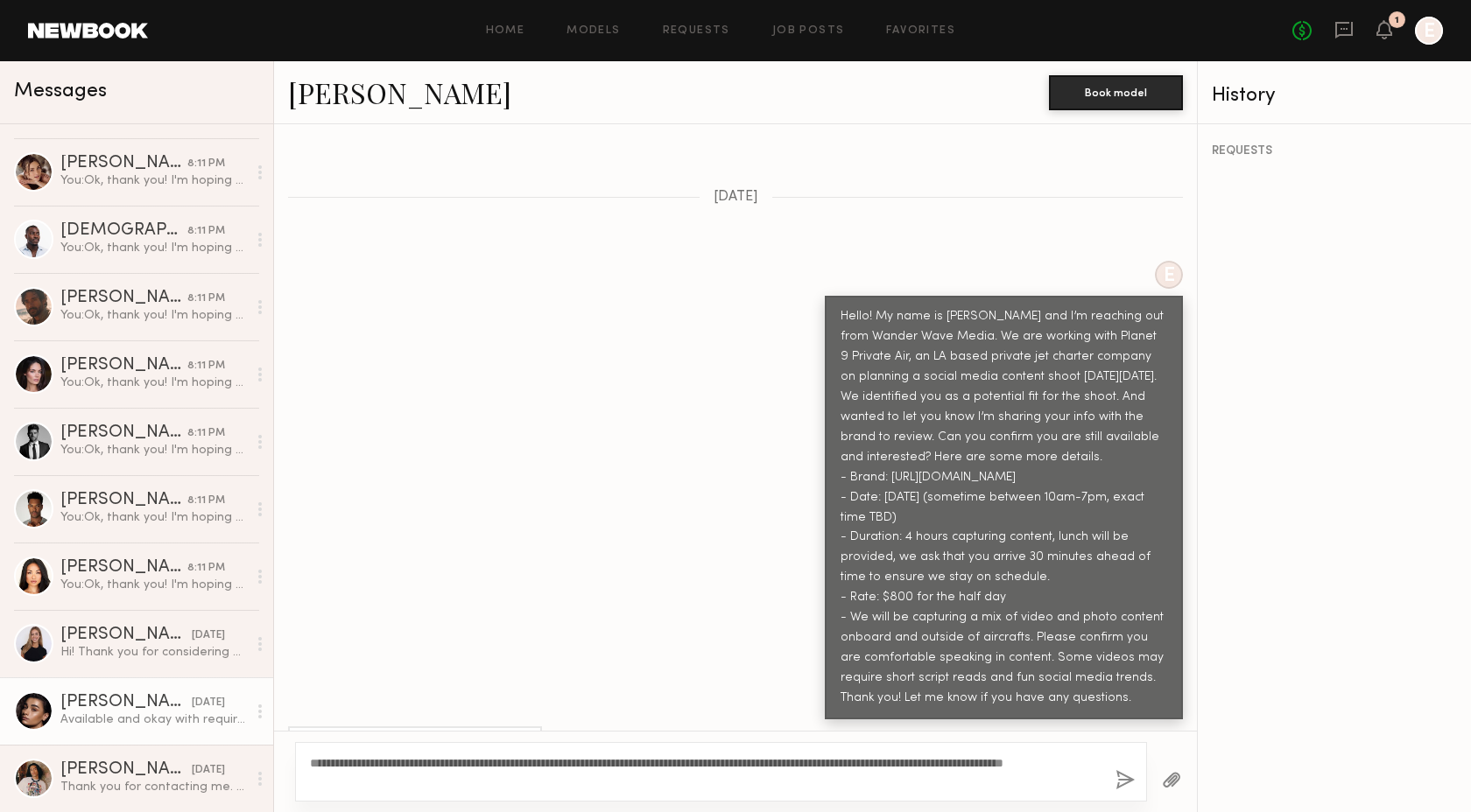
type textarea "**********"
click at [1123, 781] on button "button" at bounding box center [1125, 781] width 19 height 22
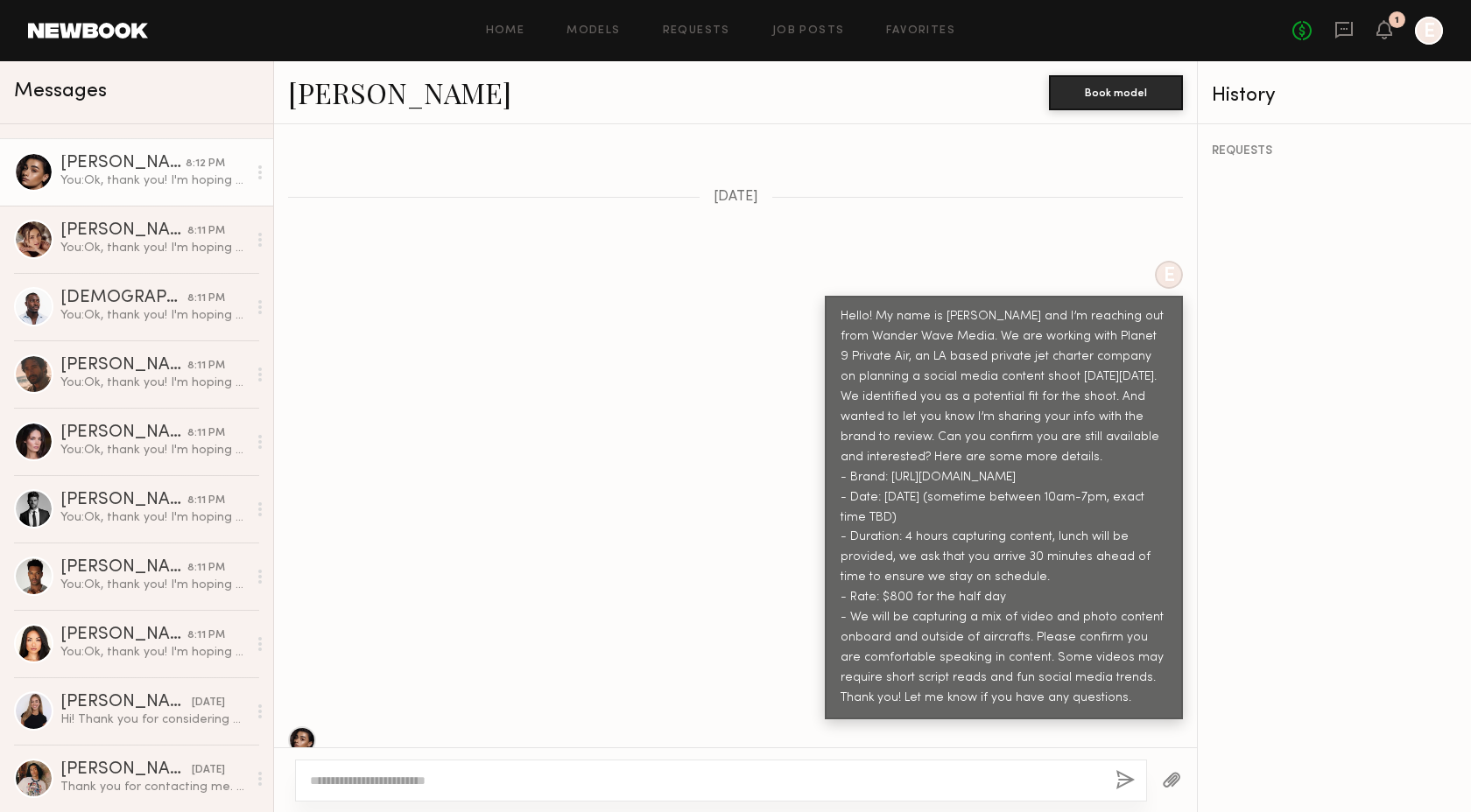
scroll to position [934, 0]
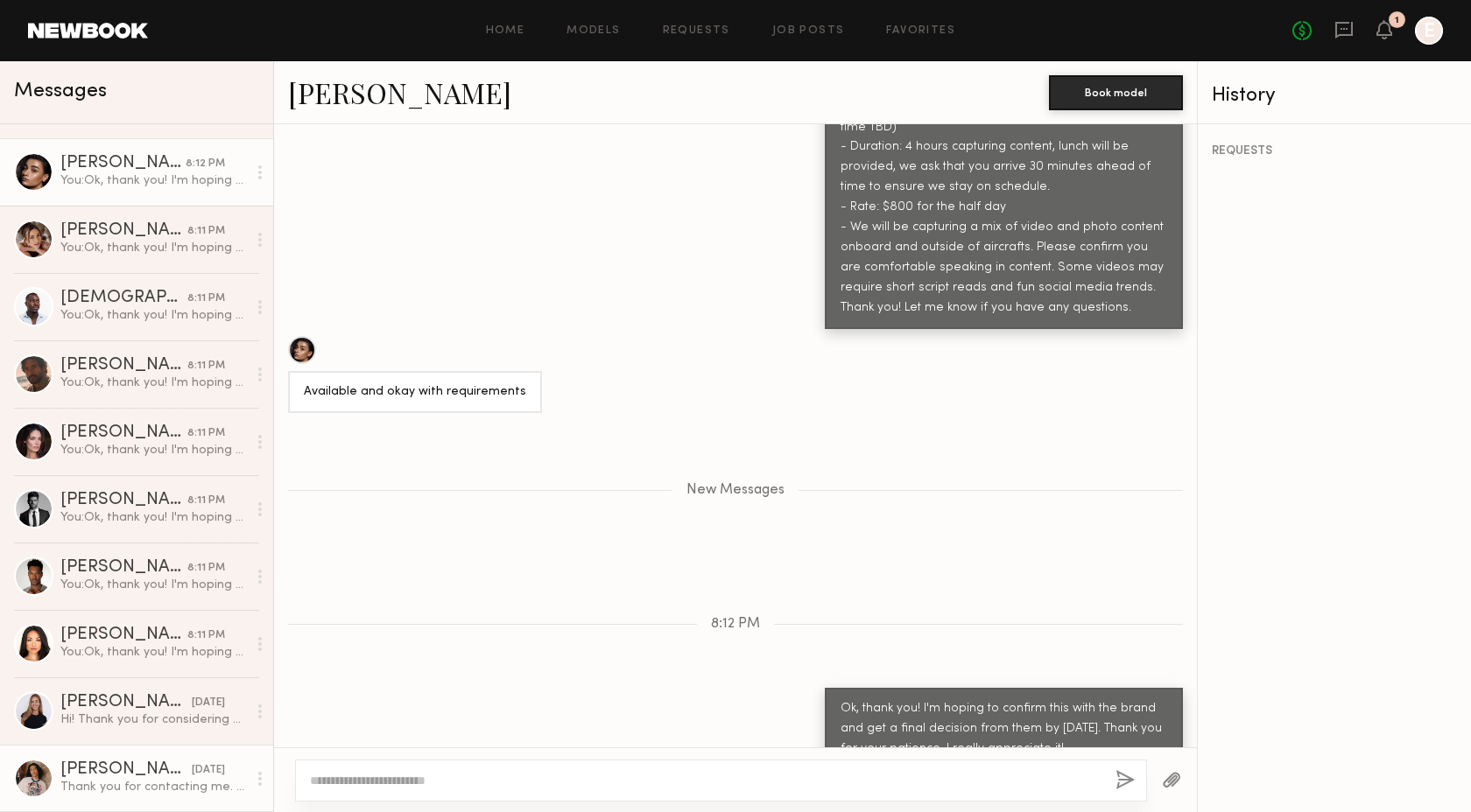
click at [136, 773] on div "[PERSON_NAME] S." at bounding box center [126, 770] width 131 height 17
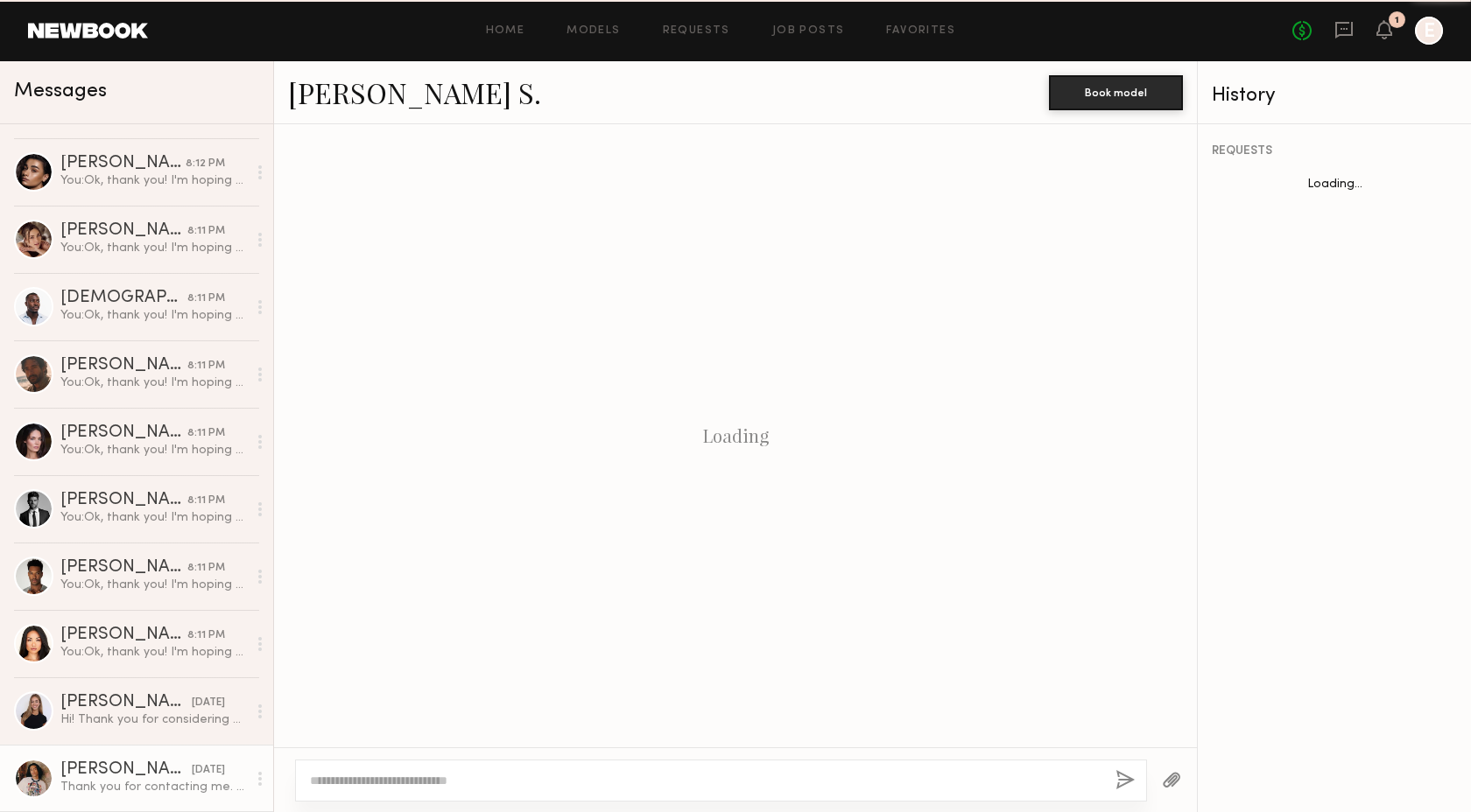
scroll to position [564, 0]
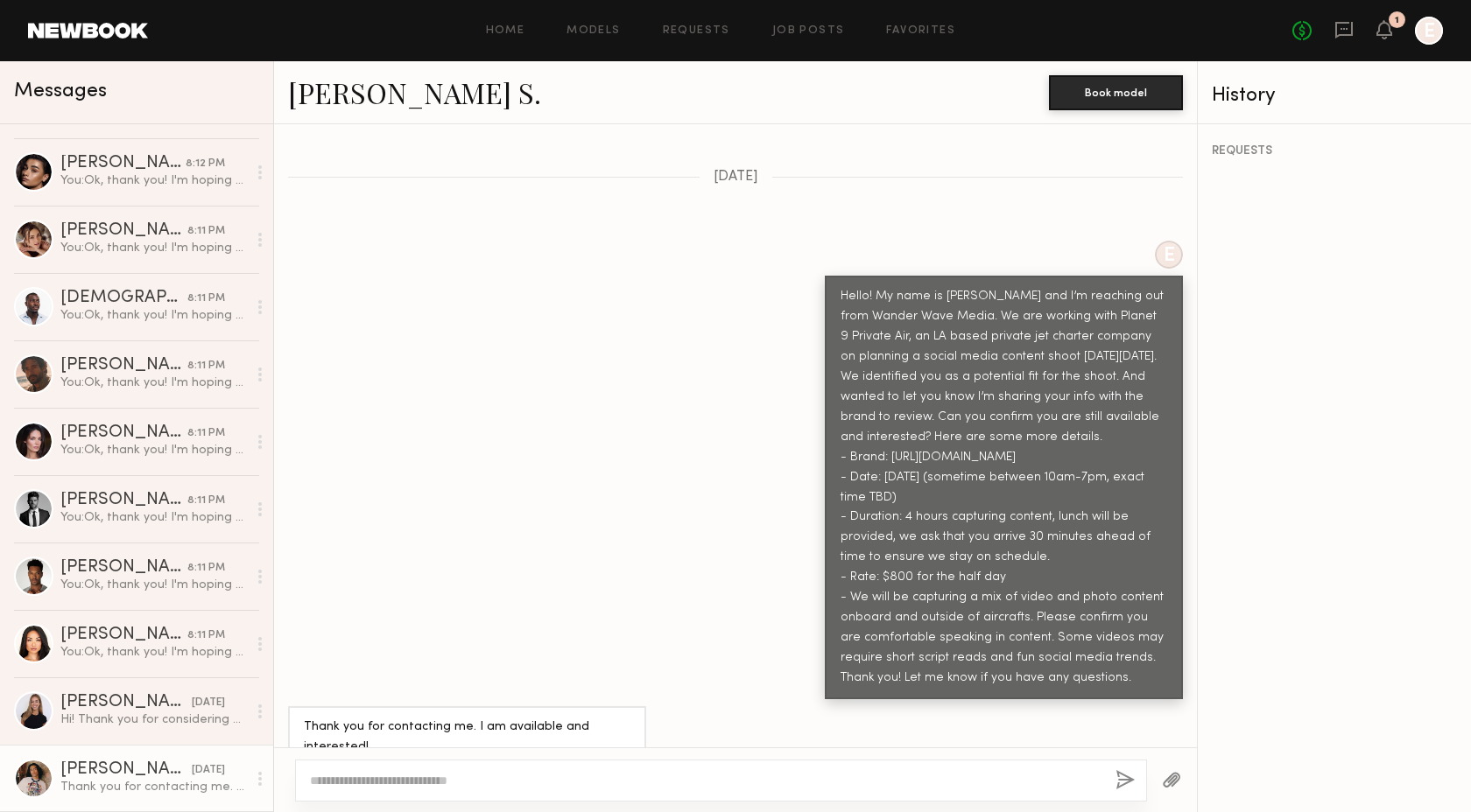
click at [430, 789] on textarea at bounding box center [706, 781] width 791 height 17
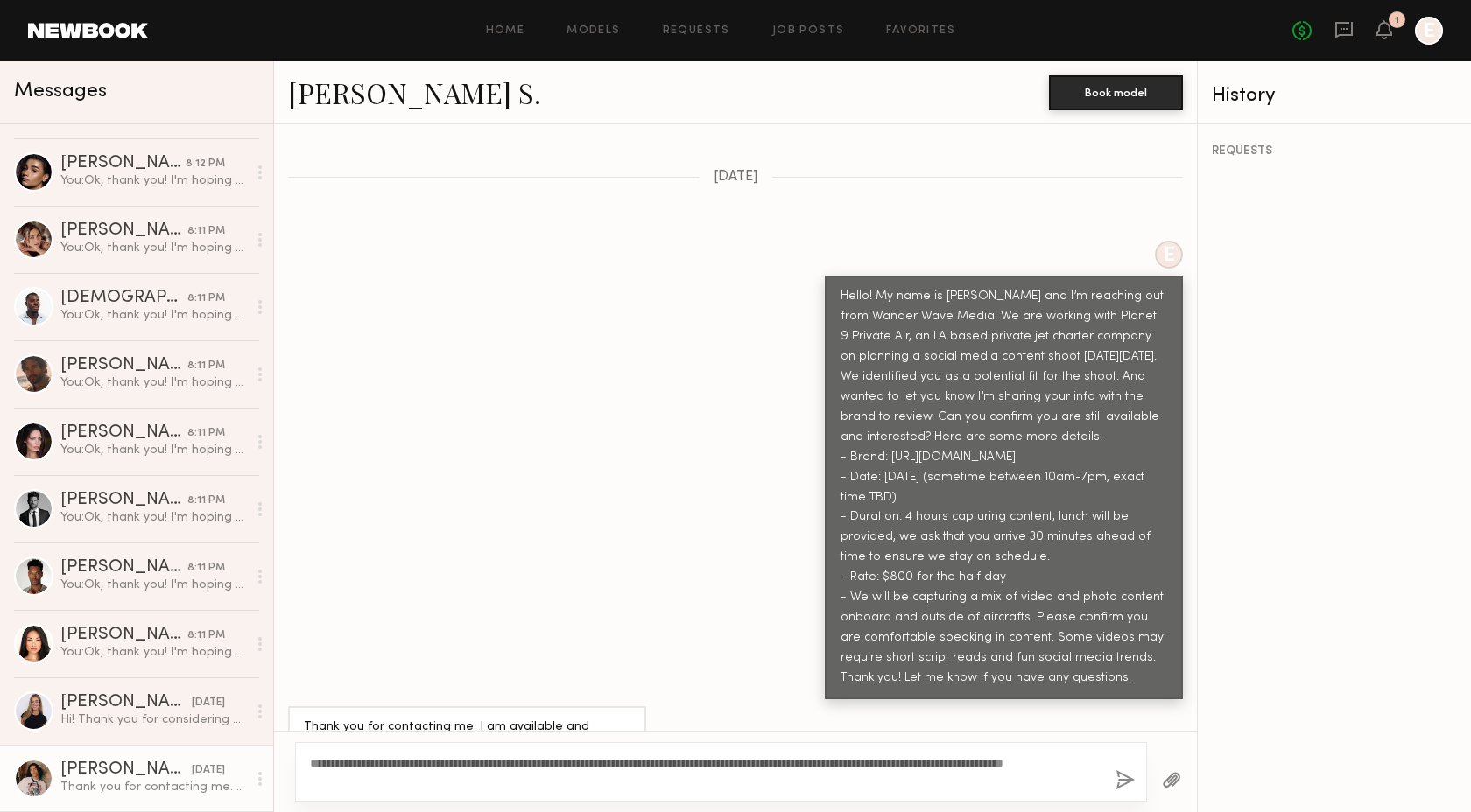
type textarea "**********"
click at [1122, 784] on button "button" at bounding box center [1125, 781] width 19 height 22
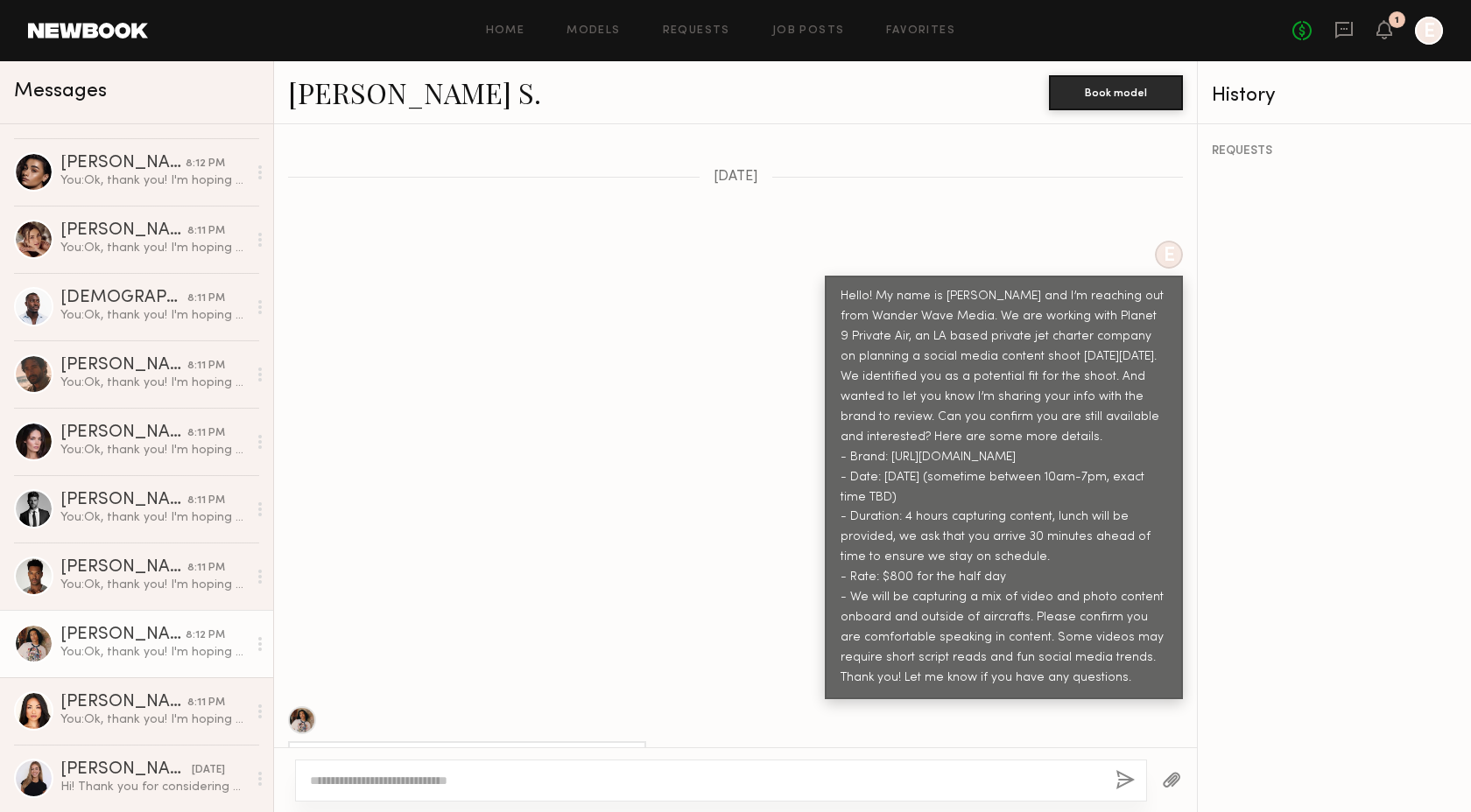
scroll to position [955, 0]
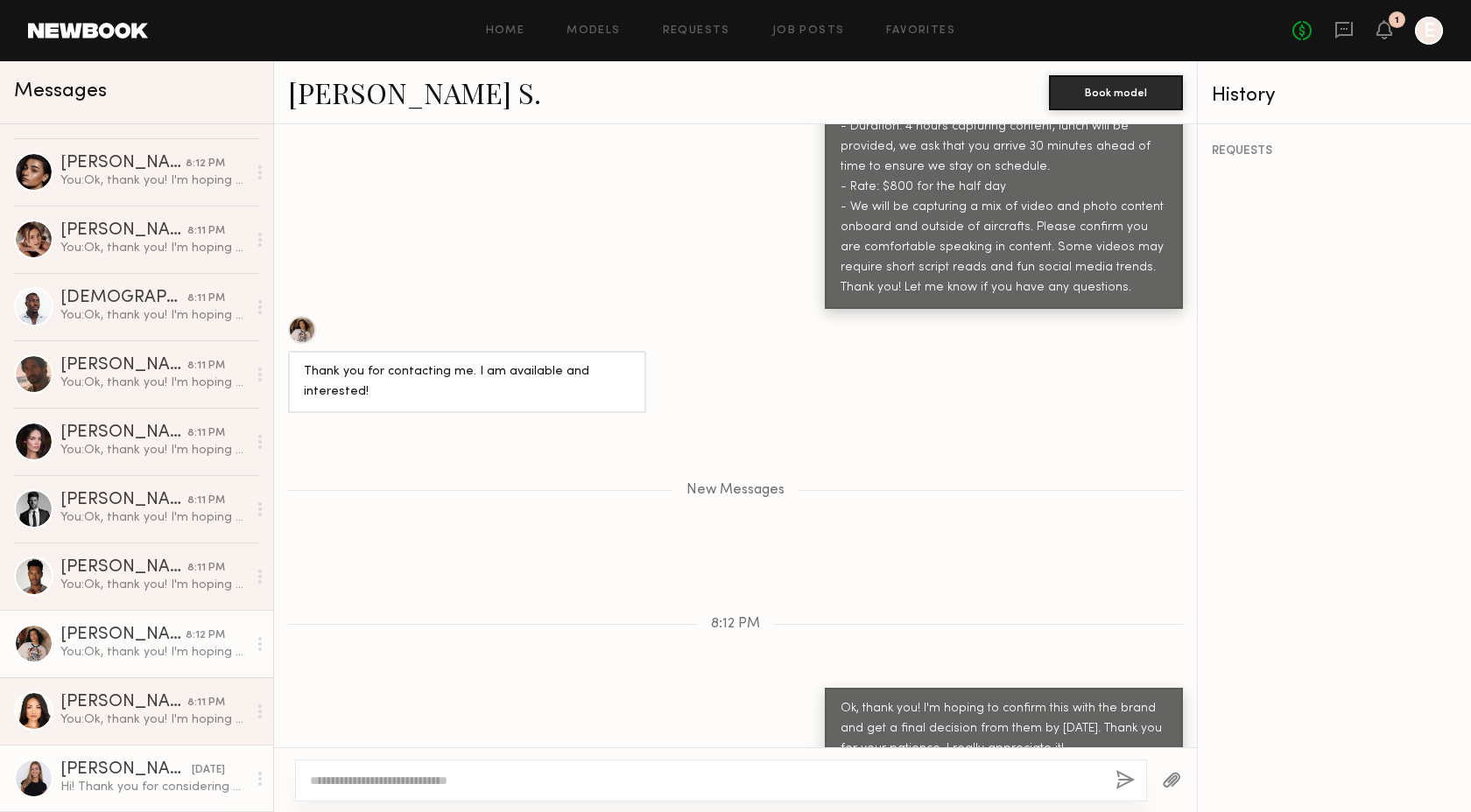
click at [92, 779] on div "Hi! Thank you for considering me. Yes I have experience speaking on camera and …" at bounding box center [154, 786] width 186 height 16
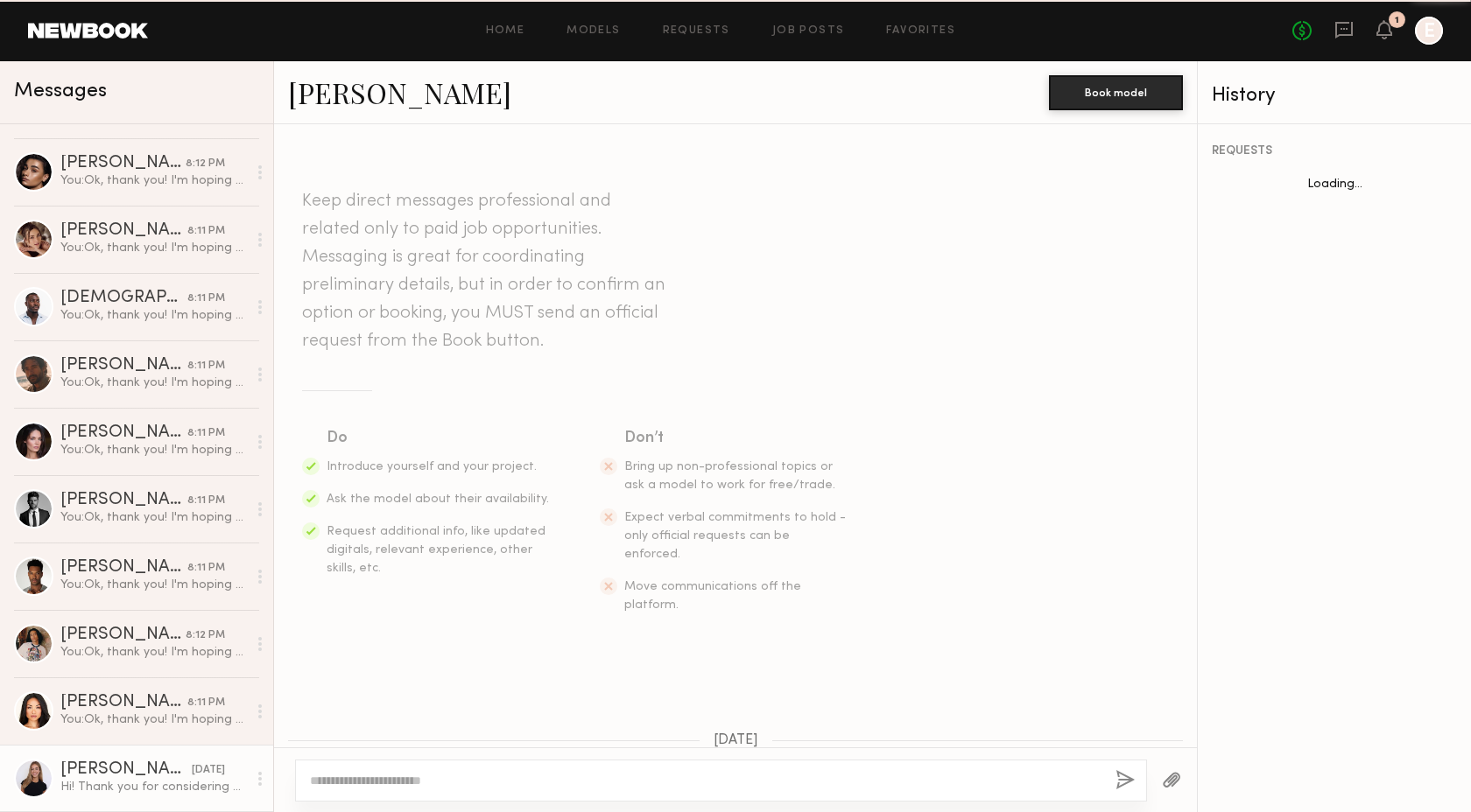
scroll to position [584, 0]
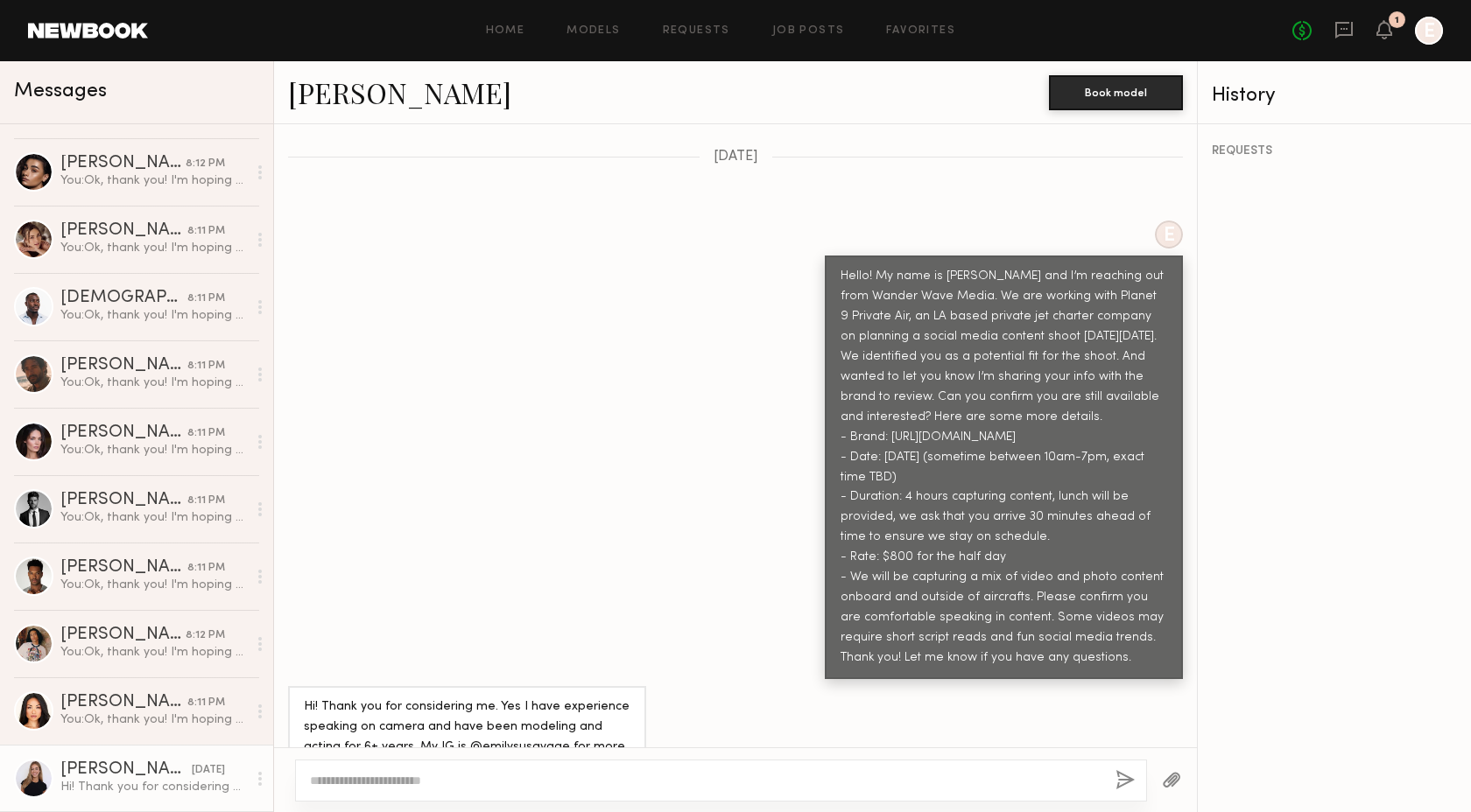
click at [436, 777] on textarea at bounding box center [706, 781] width 791 height 17
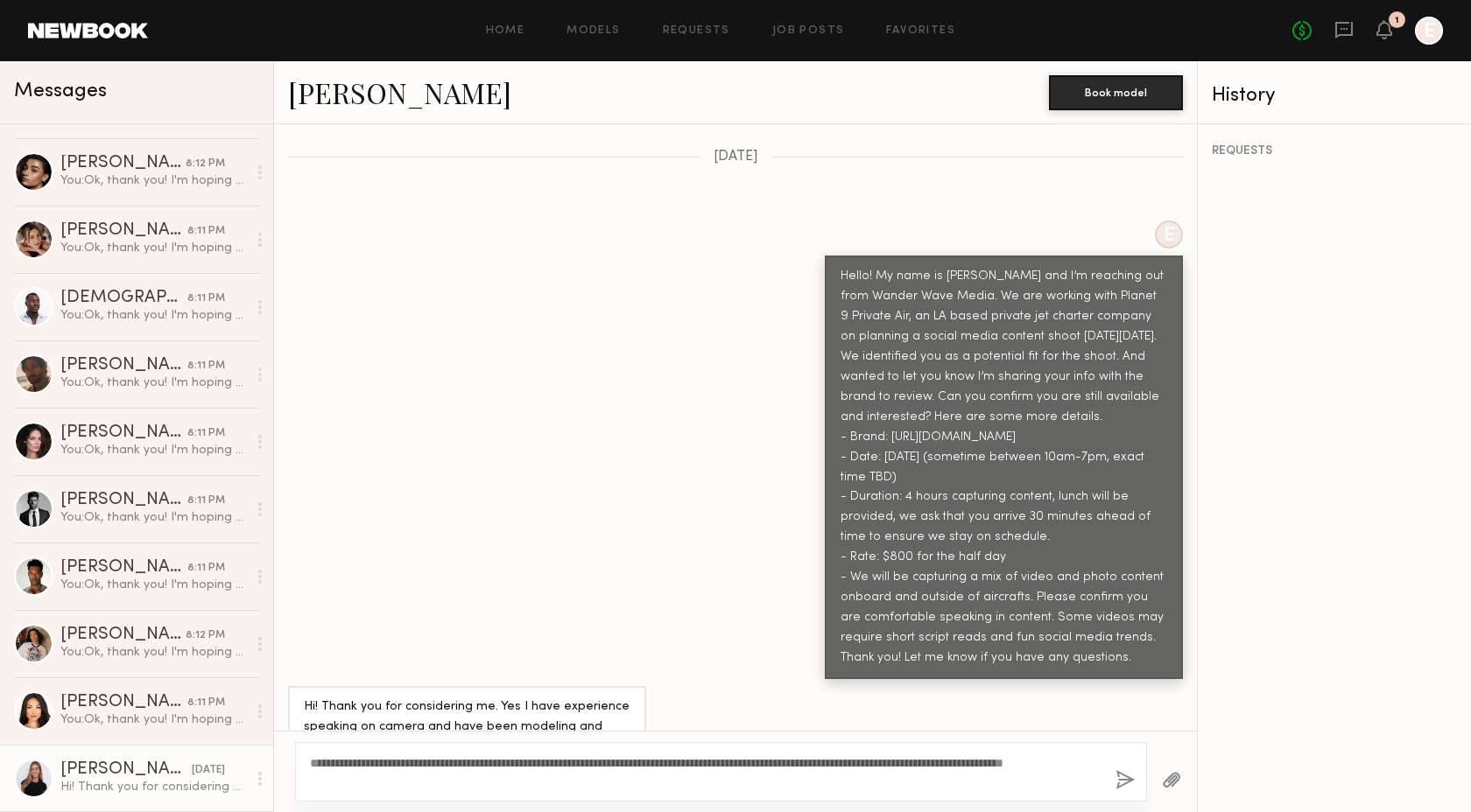
type textarea "**********"
click at [1118, 780] on button "button" at bounding box center [1125, 781] width 19 height 22
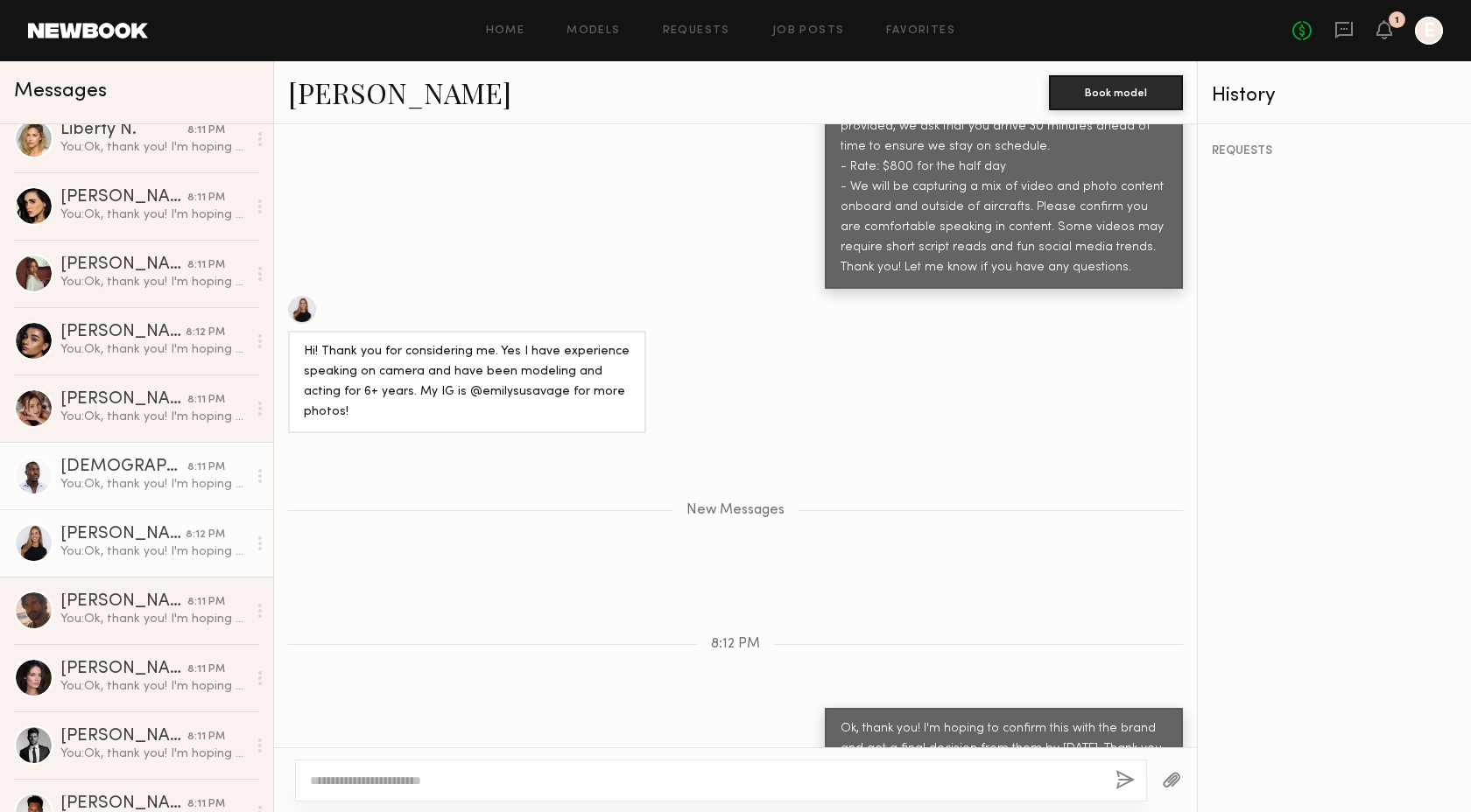
scroll to position [0, 0]
